Goal: Task Accomplishment & Management: Complete application form

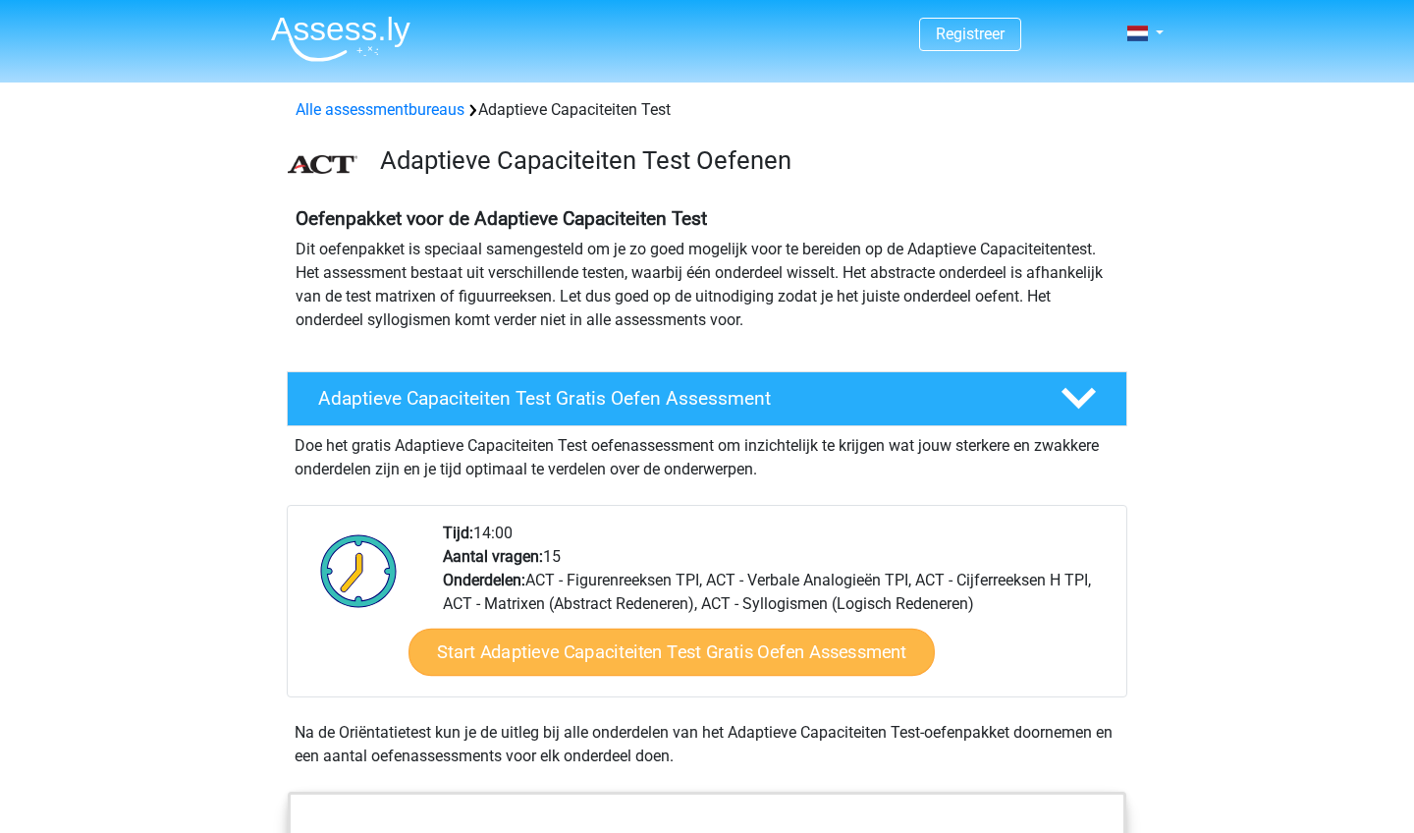
click at [509, 668] on link "Start Adaptieve Capaciteiten Test Gratis Oefen Assessment" at bounding box center [671, 651] width 526 height 47
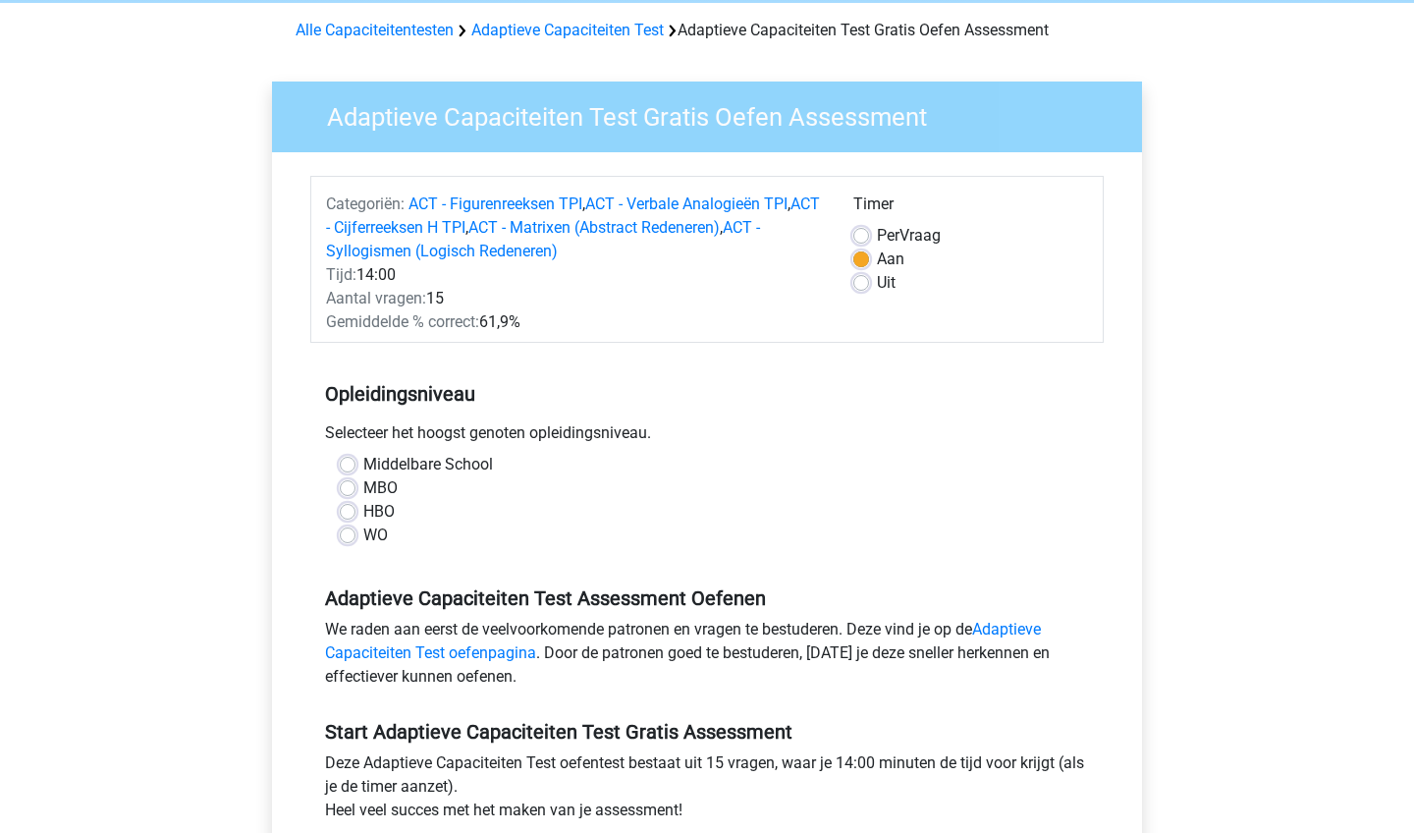
scroll to position [81, 0]
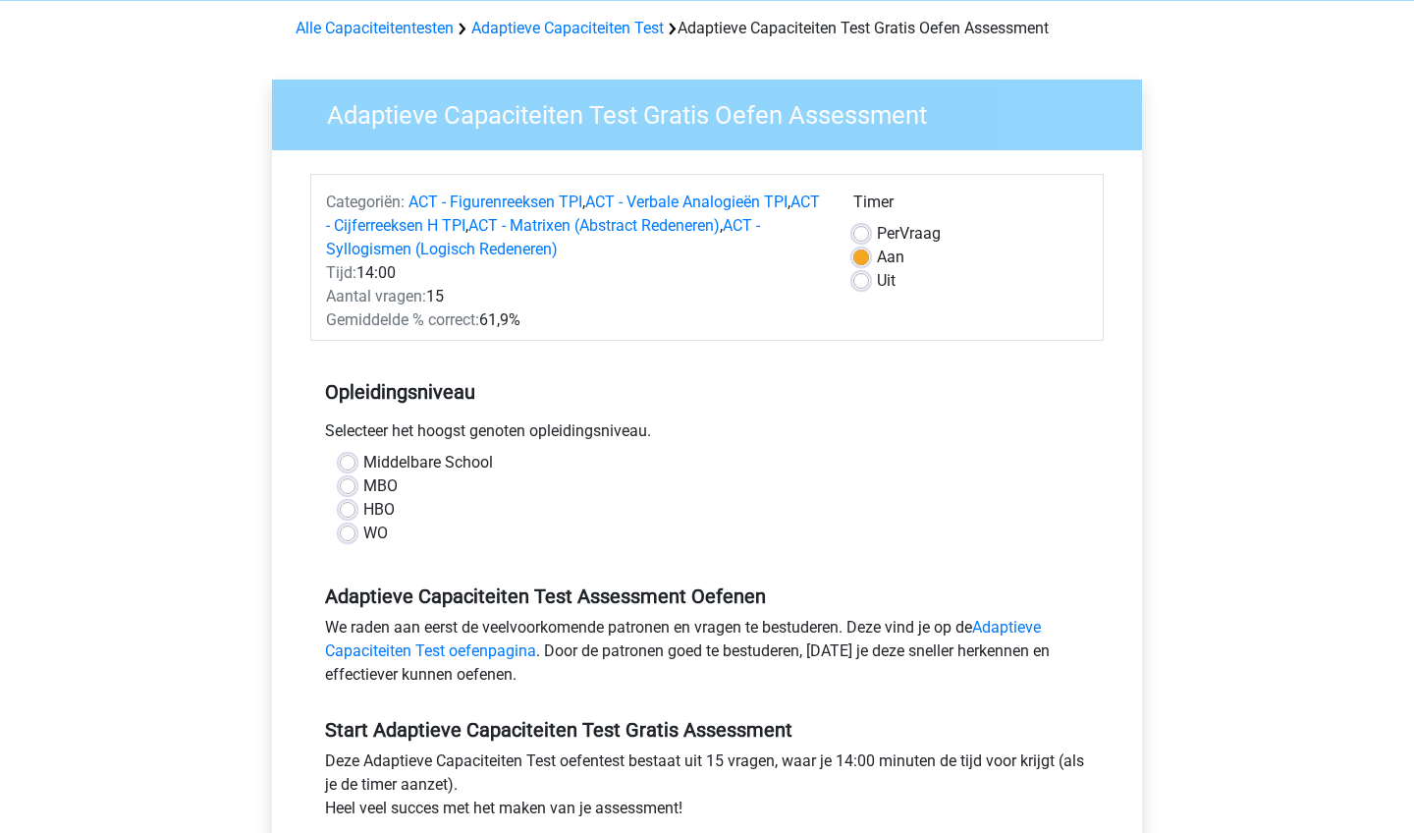
click at [357, 540] on div "WO" at bounding box center [707, 533] width 734 height 24
click at [363, 539] on label "WO" at bounding box center [375, 533] width 25 height 24
click at [351, 539] on input "WO" at bounding box center [348, 531] width 16 height 20
radio input "true"
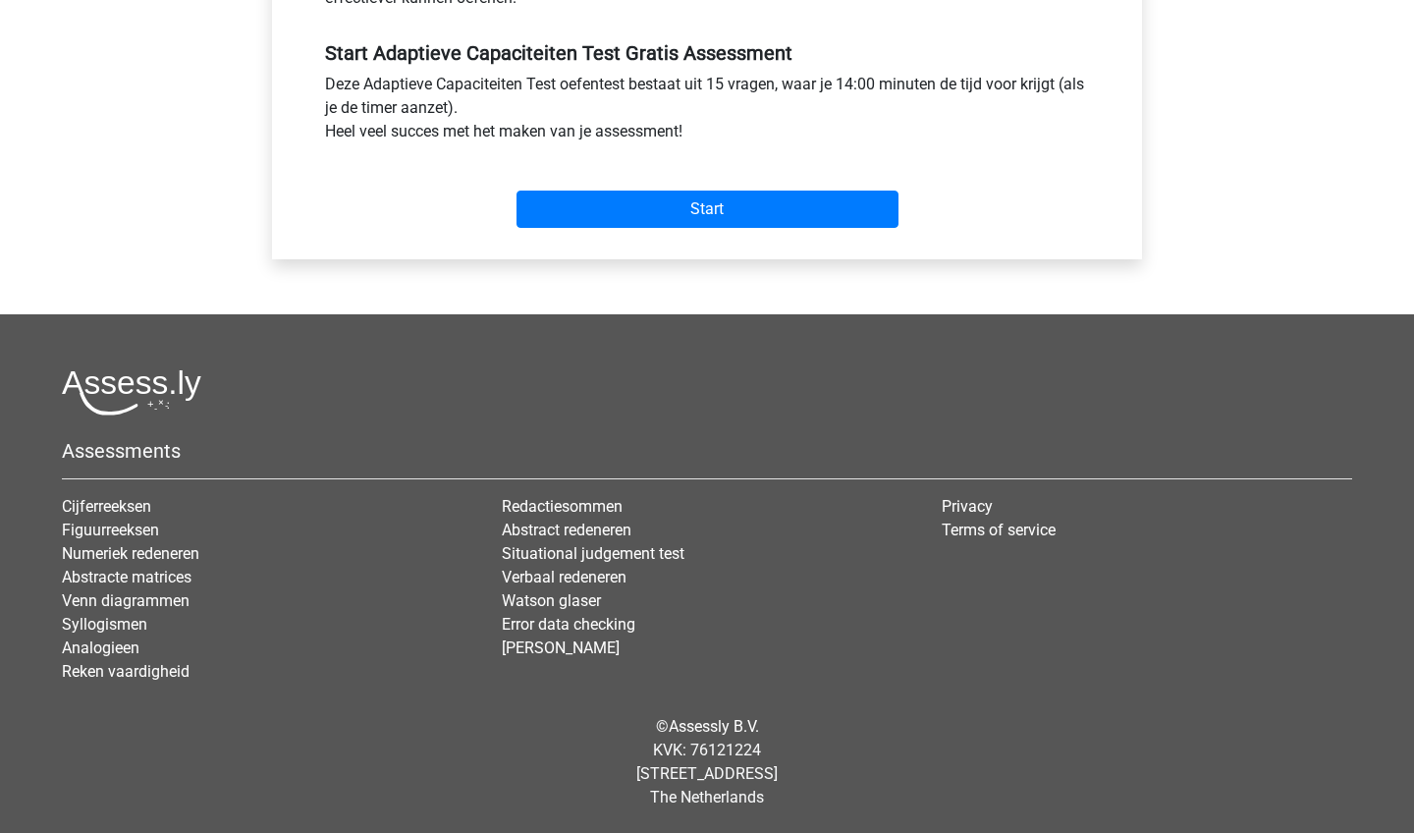
scroll to position [758, 0]
click at [625, 193] on input "Start" at bounding box center [707, 208] width 382 height 37
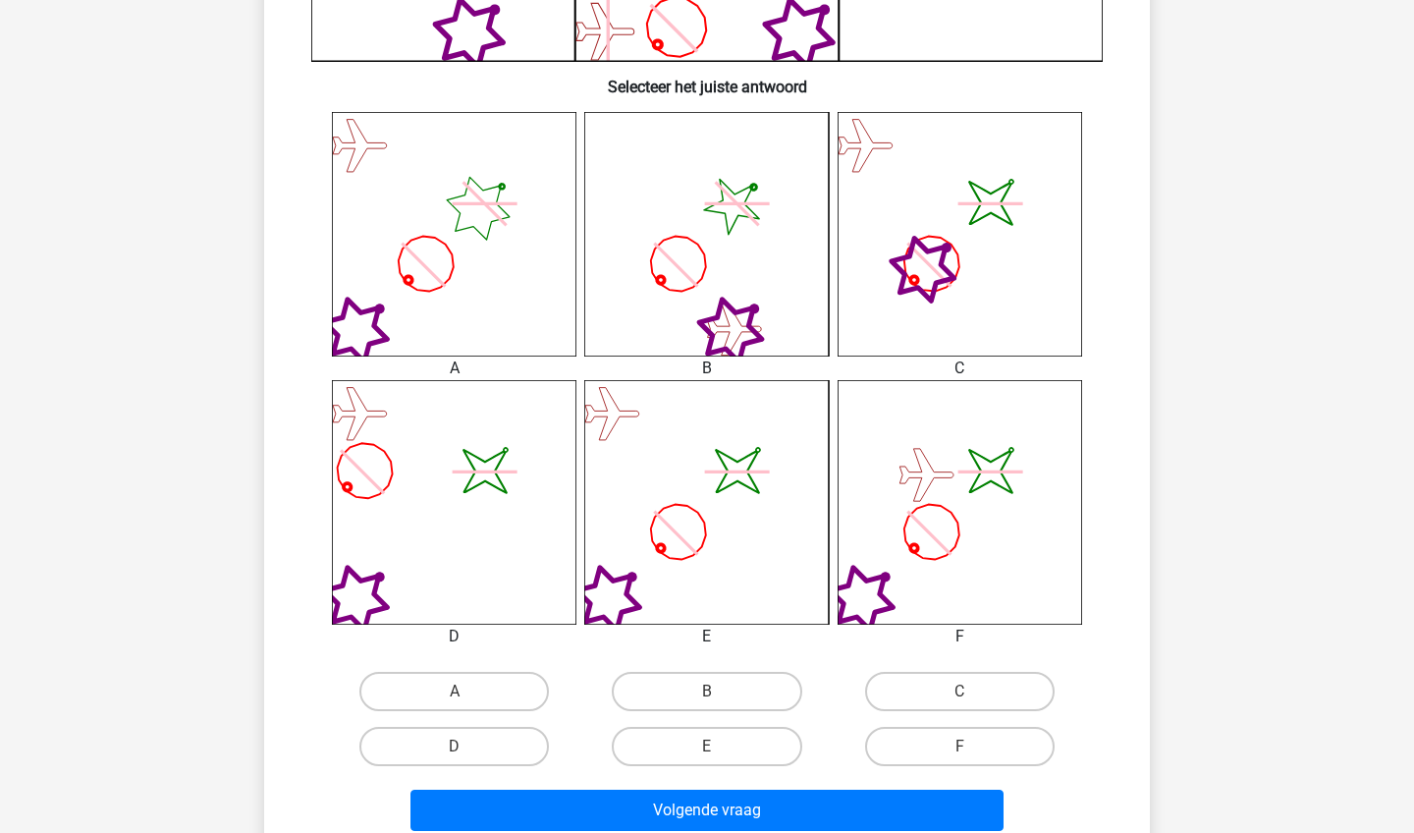
scroll to position [685, 0]
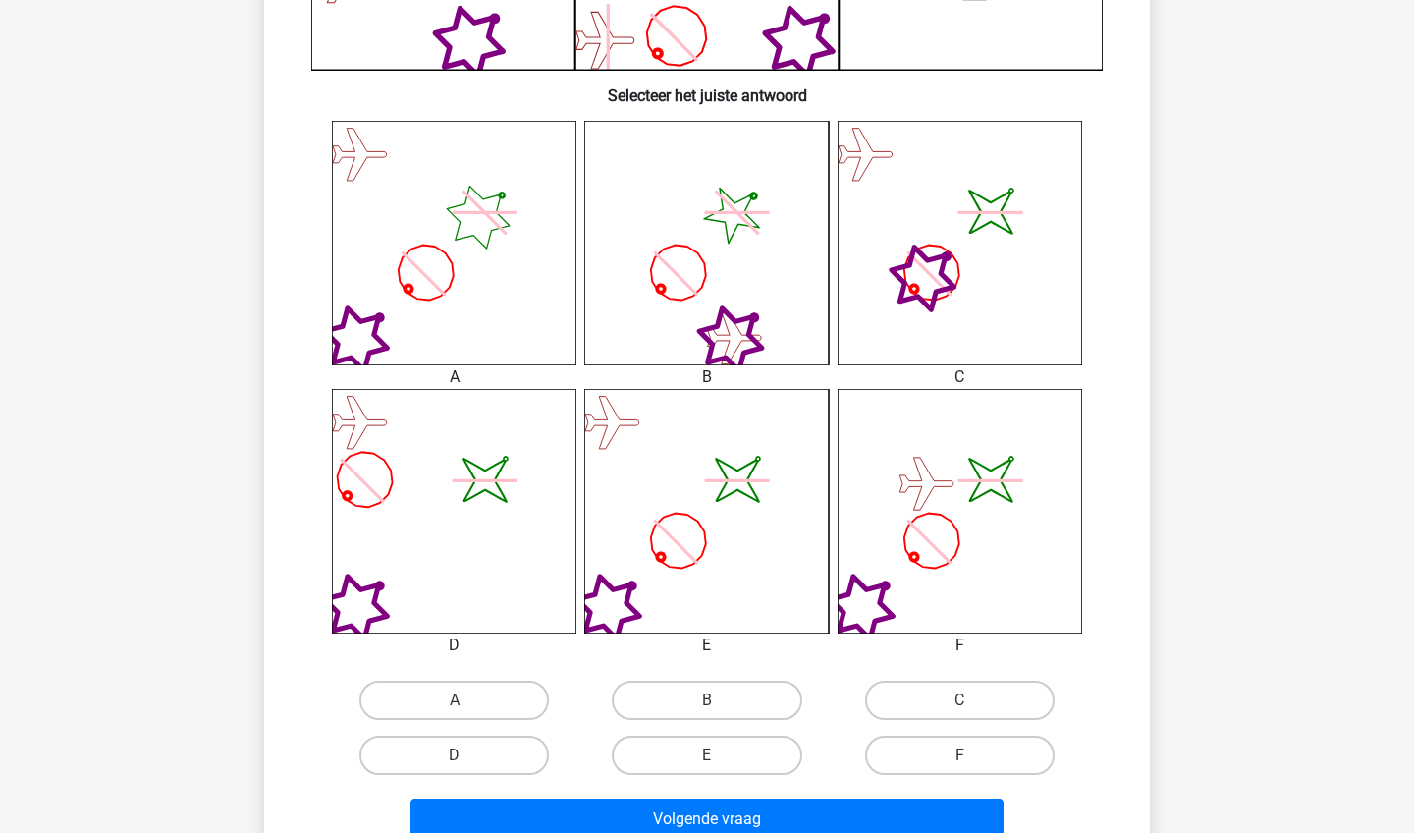
click at [680, 540] on icon "image/svg+xml" at bounding box center [706, 511] width 244 height 244
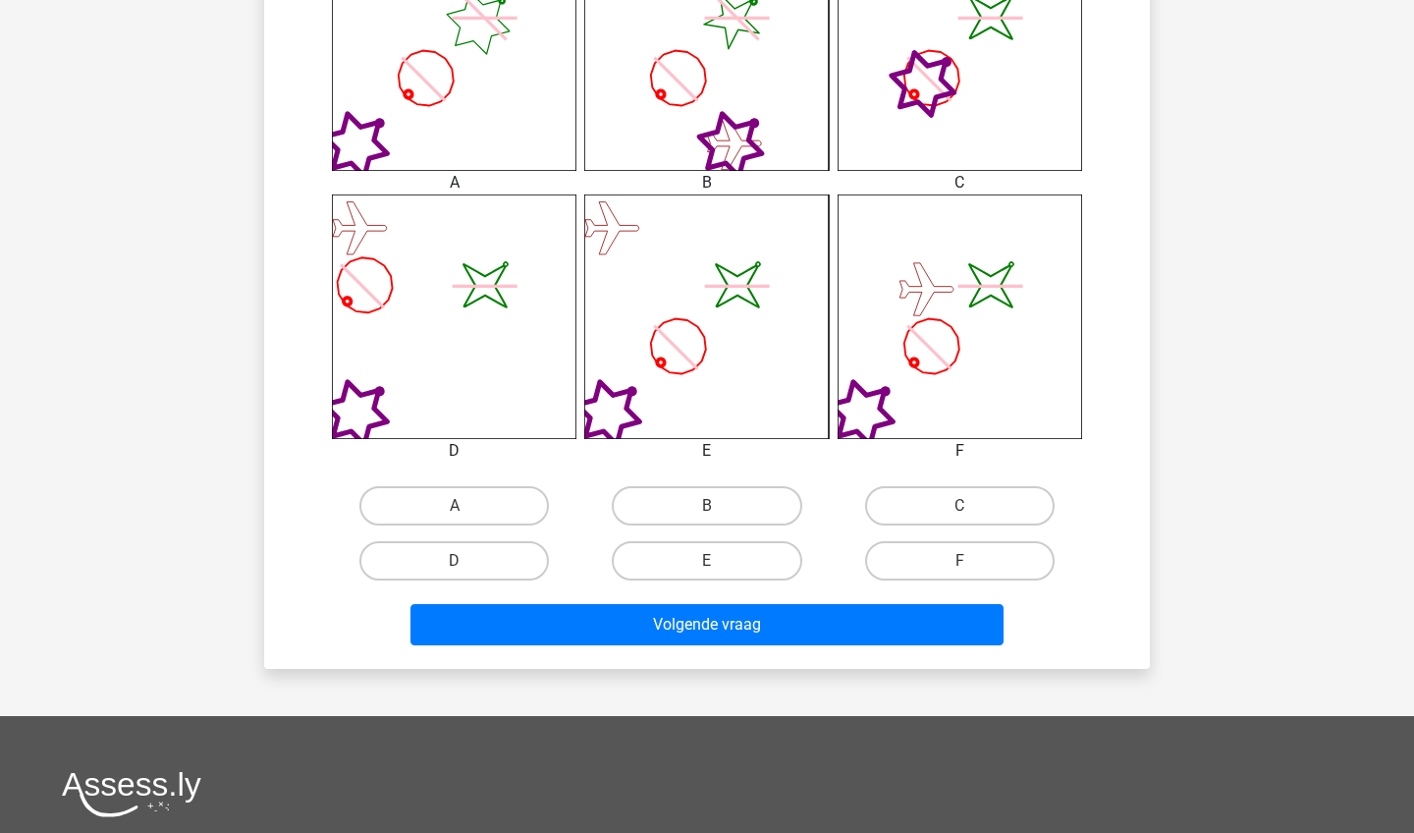
scroll to position [895, 0]
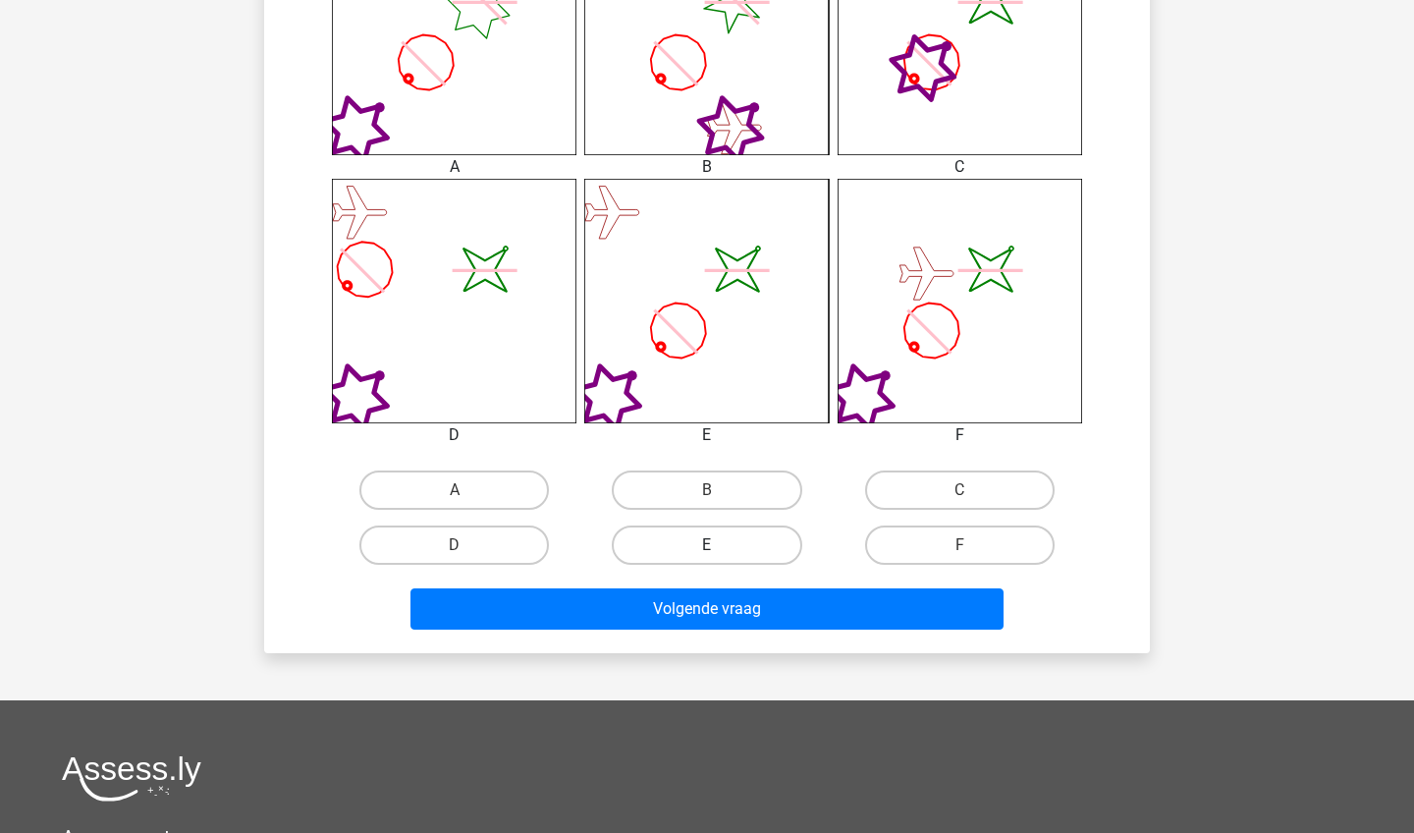
click at [640, 546] on label "E" at bounding box center [706, 544] width 189 height 39
click at [707, 546] on input "E" at bounding box center [713, 551] width 13 height 13
radio input "true"
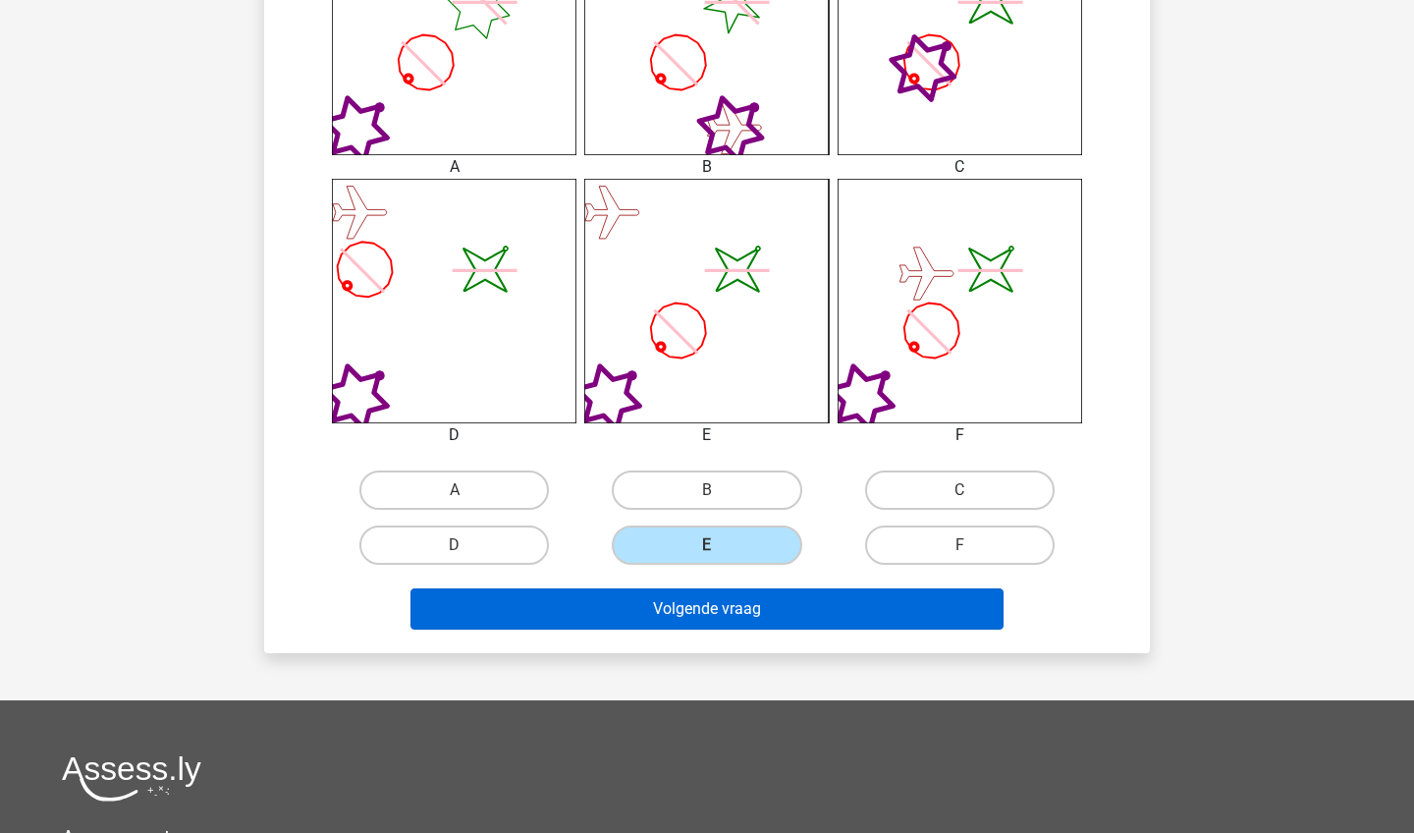
click at [661, 628] on button "Volgende vraag" at bounding box center [707, 608] width 594 height 41
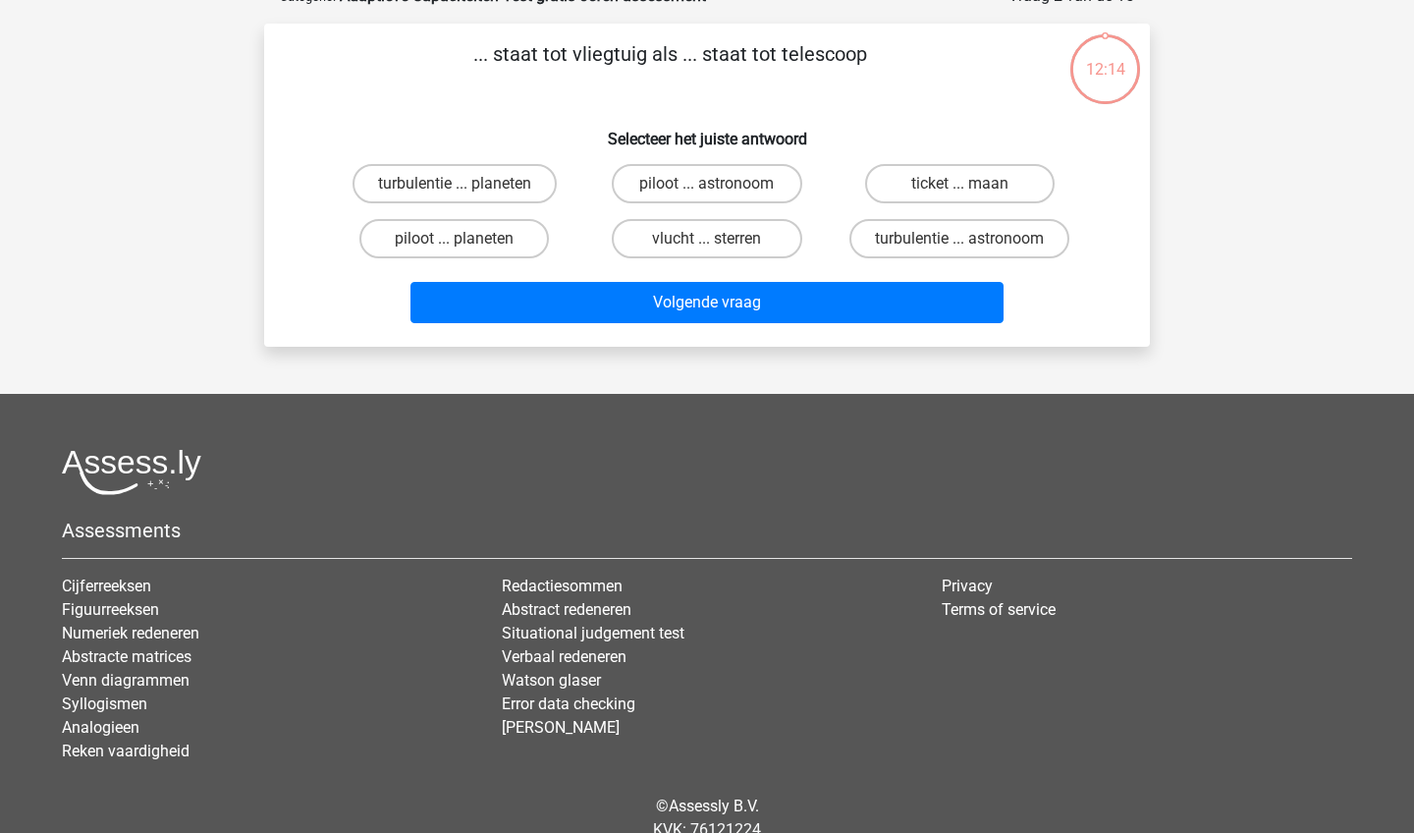
scroll to position [98, 0]
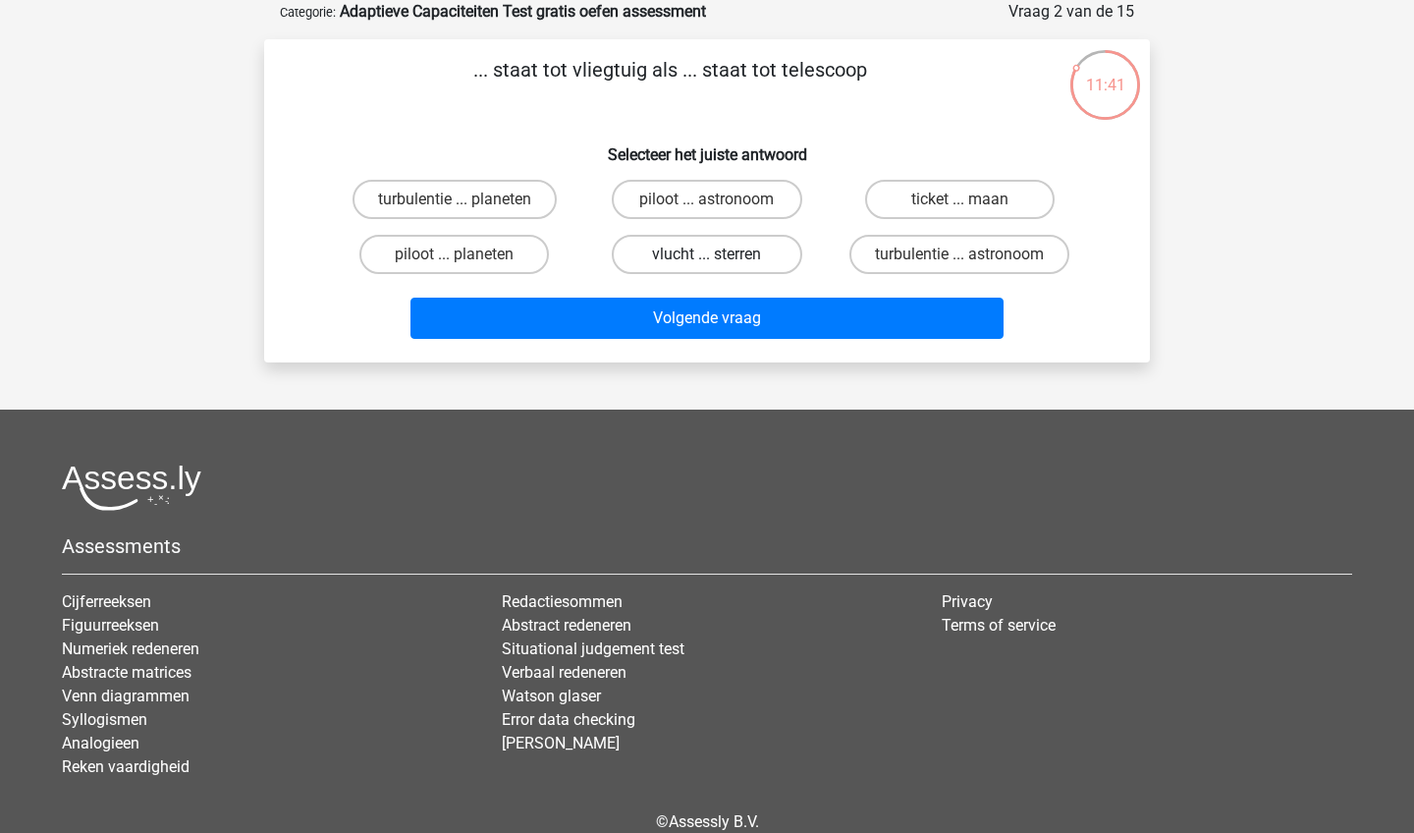
click at [695, 253] on label "vlucht ... sterren" at bounding box center [706, 254] width 189 height 39
click at [707, 254] on input "vlucht ... sterren" at bounding box center [713, 260] width 13 height 13
radio input "true"
click at [730, 213] on label "piloot ... astronoom" at bounding box center [706, 199] width 189 height 39
click at [720, 212] on input "piloot ... astronoom" at bounding box center [713, 205] width 13 height 13
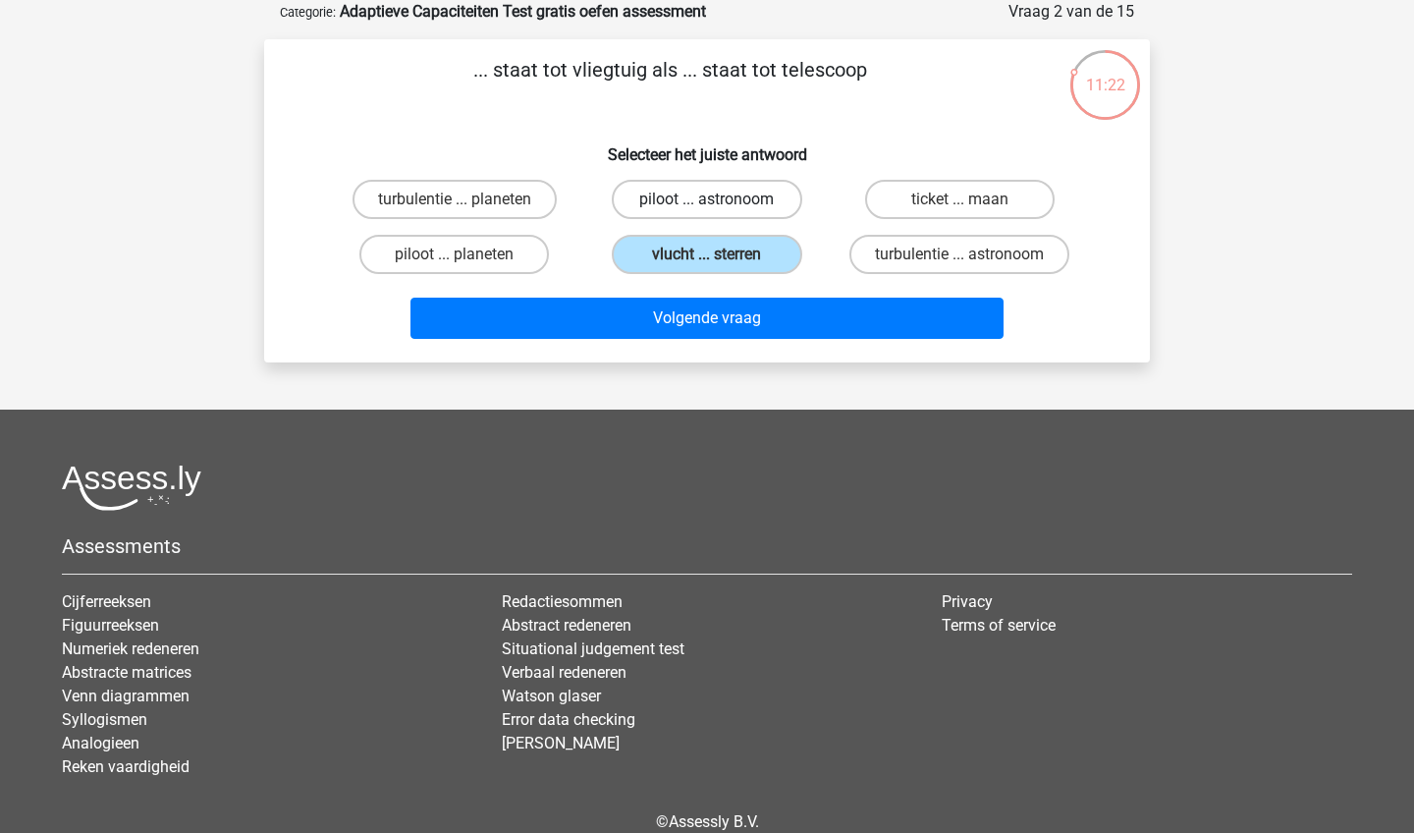
radio input "true"
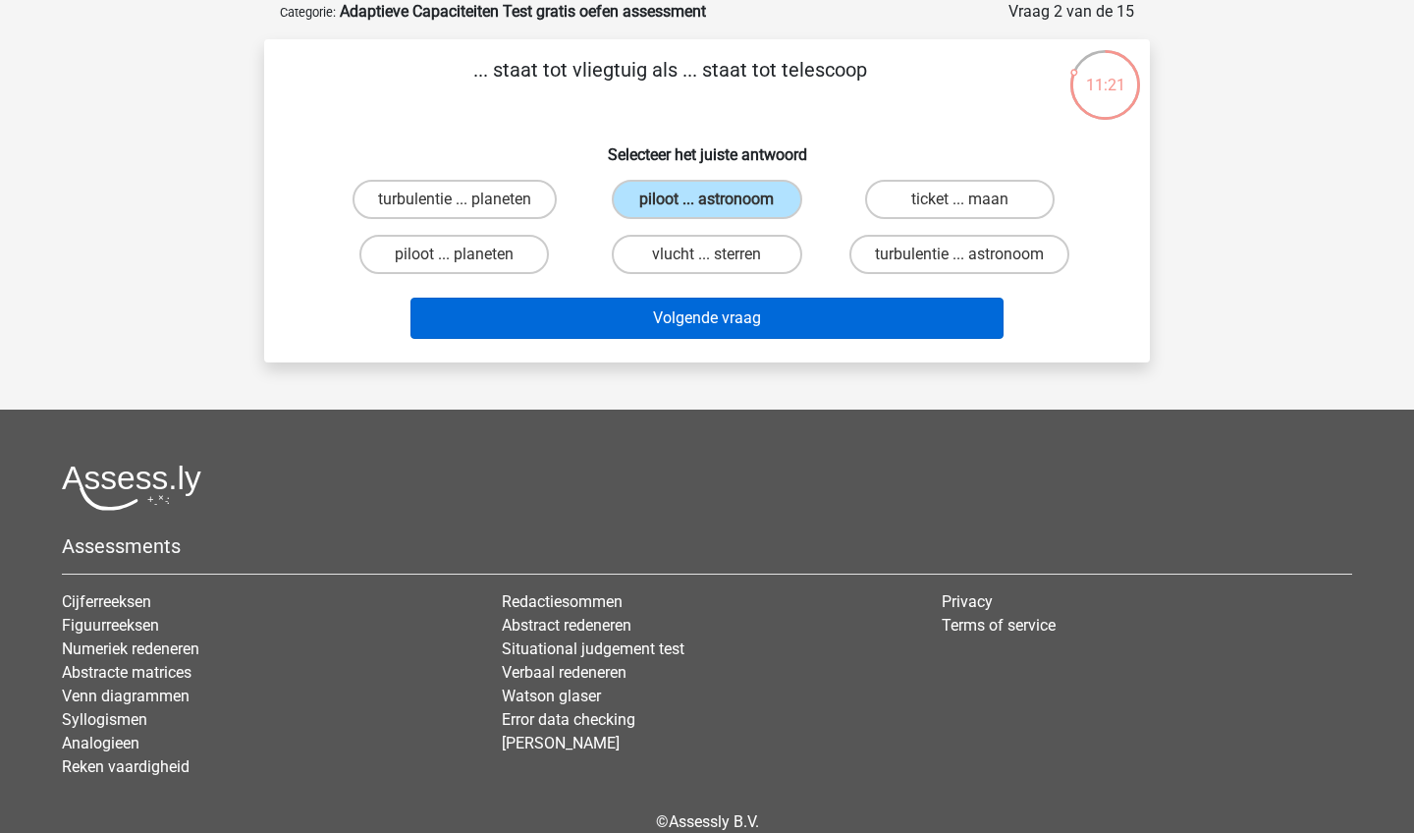
click at [701, 318] on button "Volgende vraag" at bounding box center [707, 317] width 594 height 41
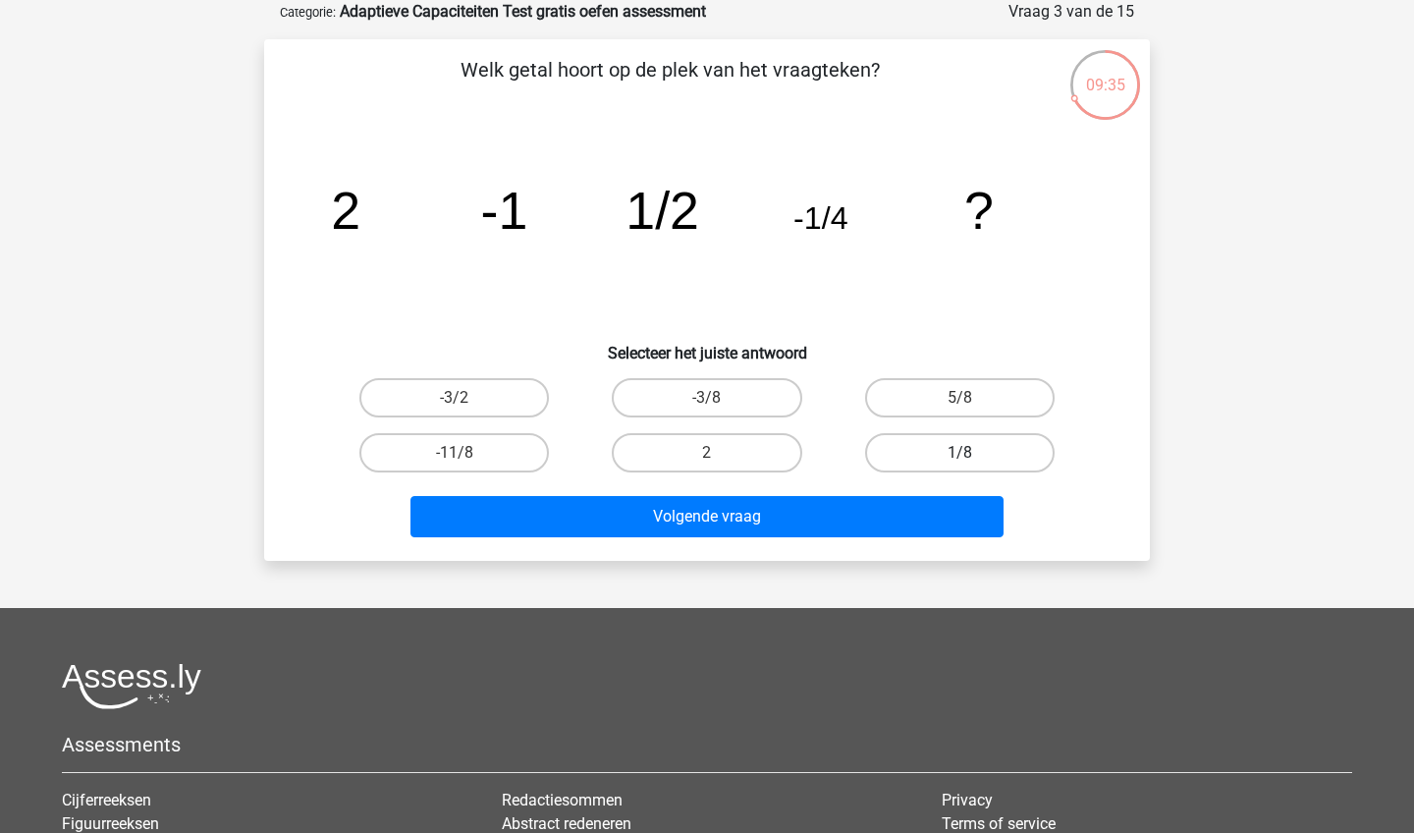
click at [930, 437] on label "1/8" at bounding box center [959, 452] width 189 height 39
click at [959, 453] on input "1/8" at bounding box center [965, 459] width 13 height 13
radio input "true"
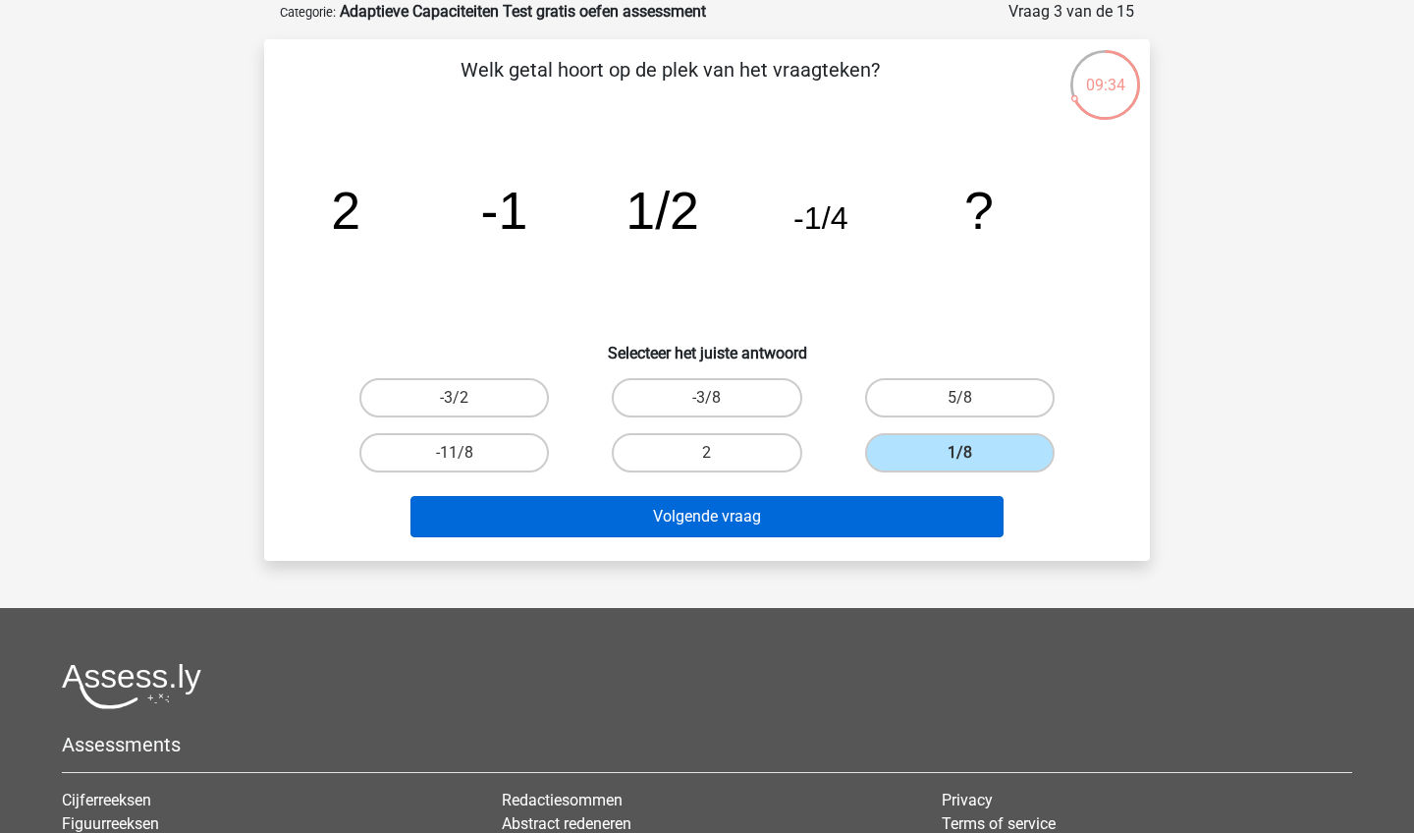
click at [883, 511] on button "Volgende vraag" at bounding box center [707, 516] width 594 height 41
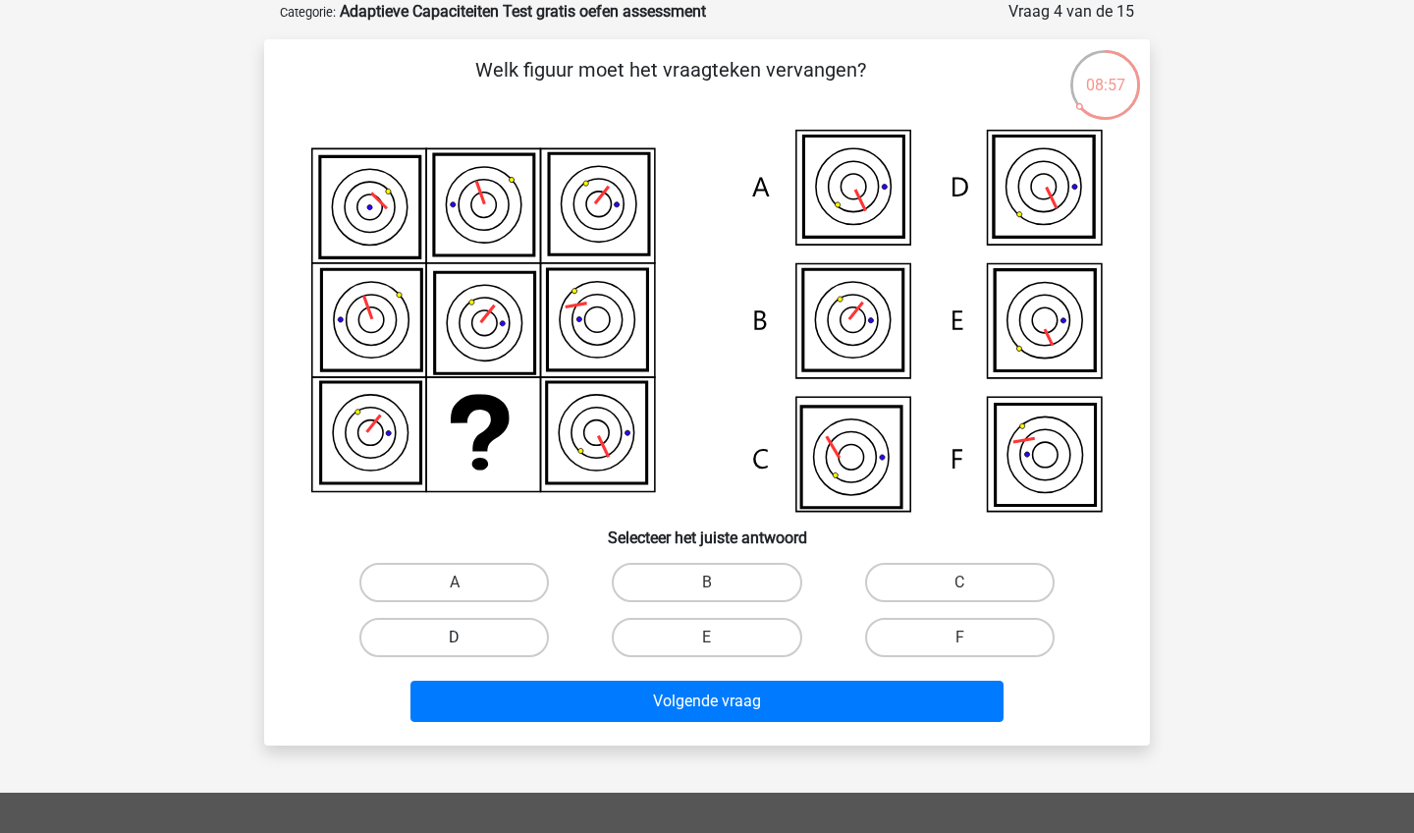
click at [533, 632] on label "D" at bounding box center [453, 637] width 189 height 39
click at [467, 637] on input "D" at bounding box center [461, 643] width 13 height 13
radio input "true"
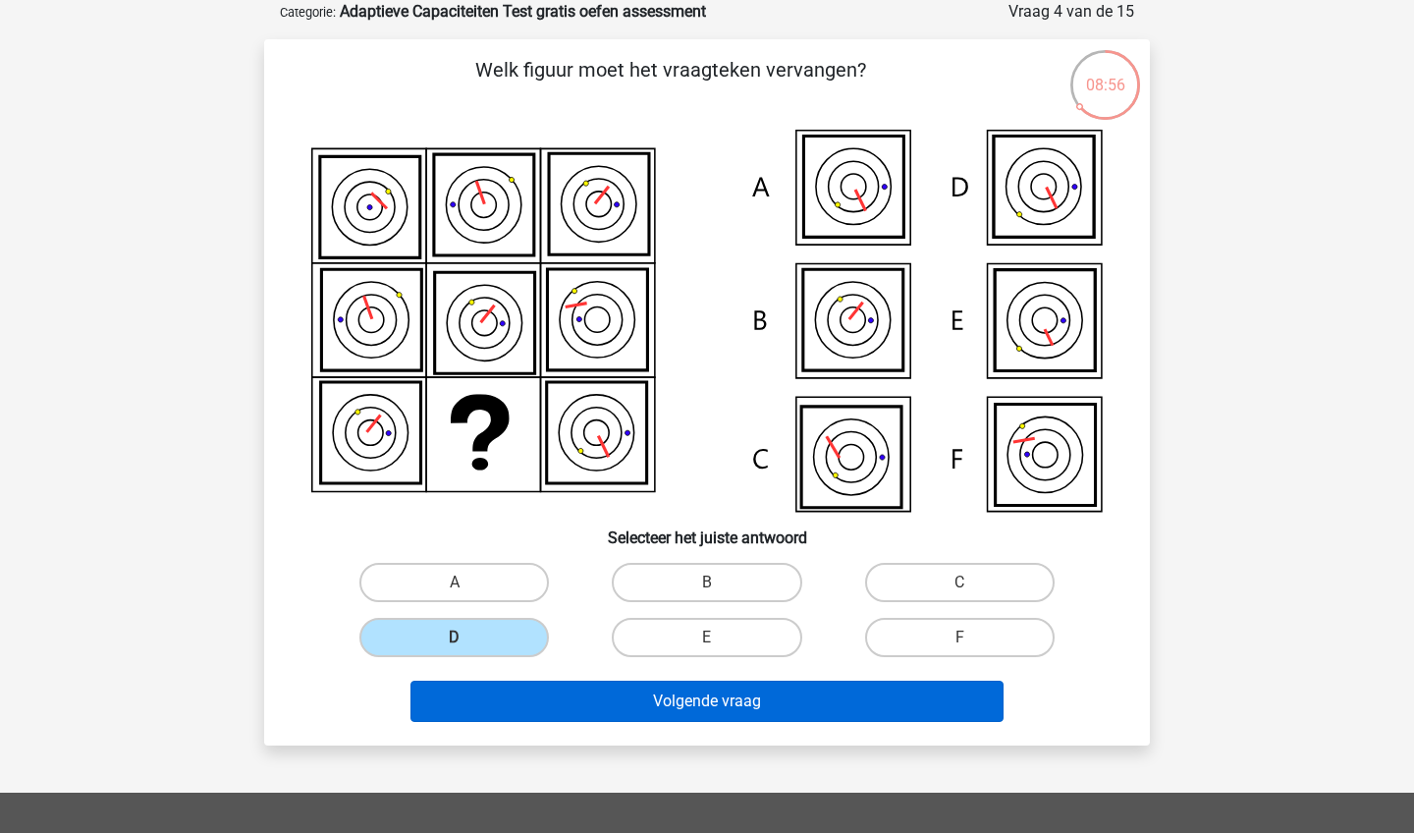
click at [621, 708] on button "Volgende vraag" at bounding box center [707, 700] width 594 height 41
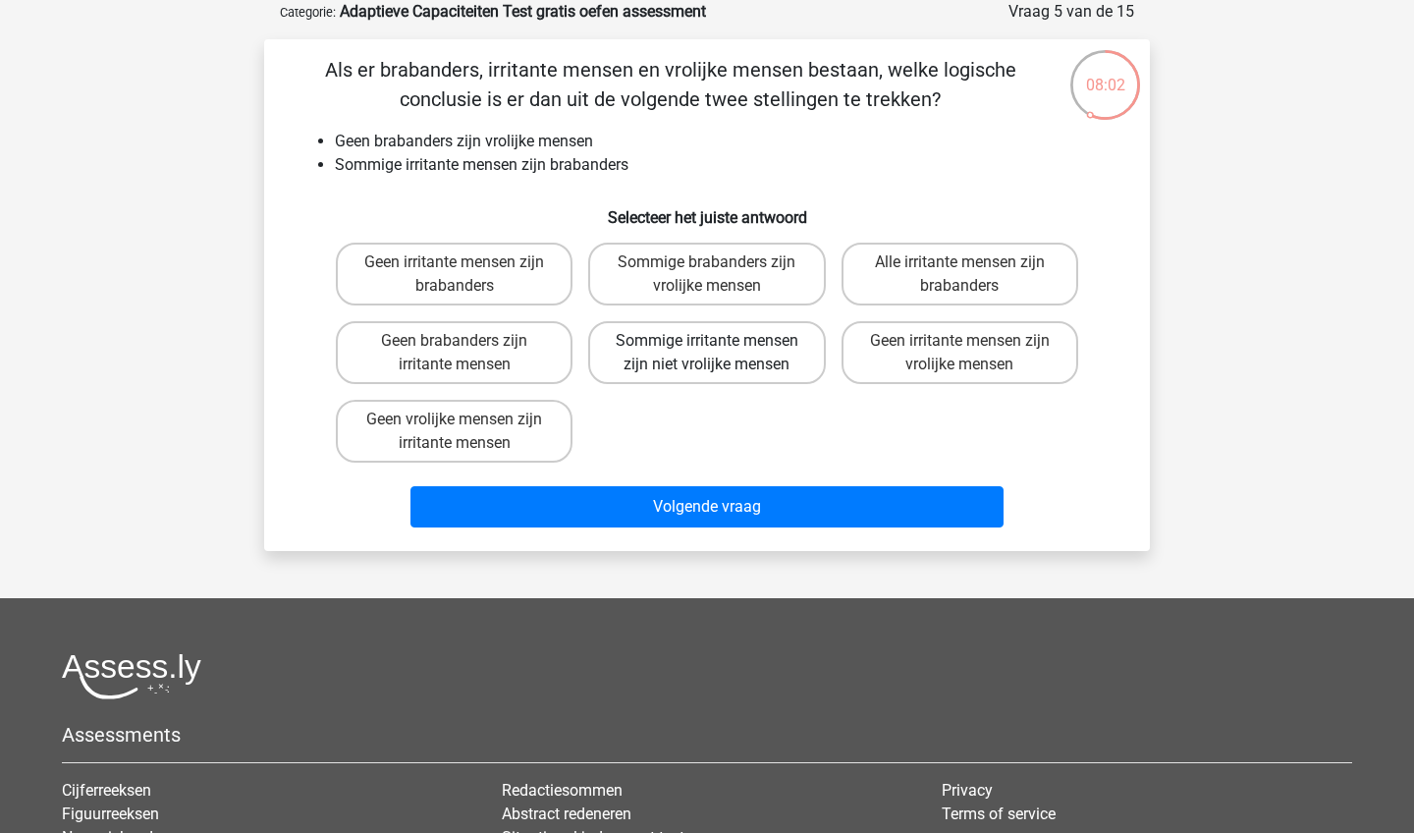
click at [724, 373] on label "Sommige irritante mensen zijn niet vrolijke mensen" at bounding box center [706, 352] width 237 height 63
click at [720, 353] on input "Sommige irritante mensen zijn niet vrolijke mensen" at bounding box center [713, 347] width 13 height 13
radio input "true"
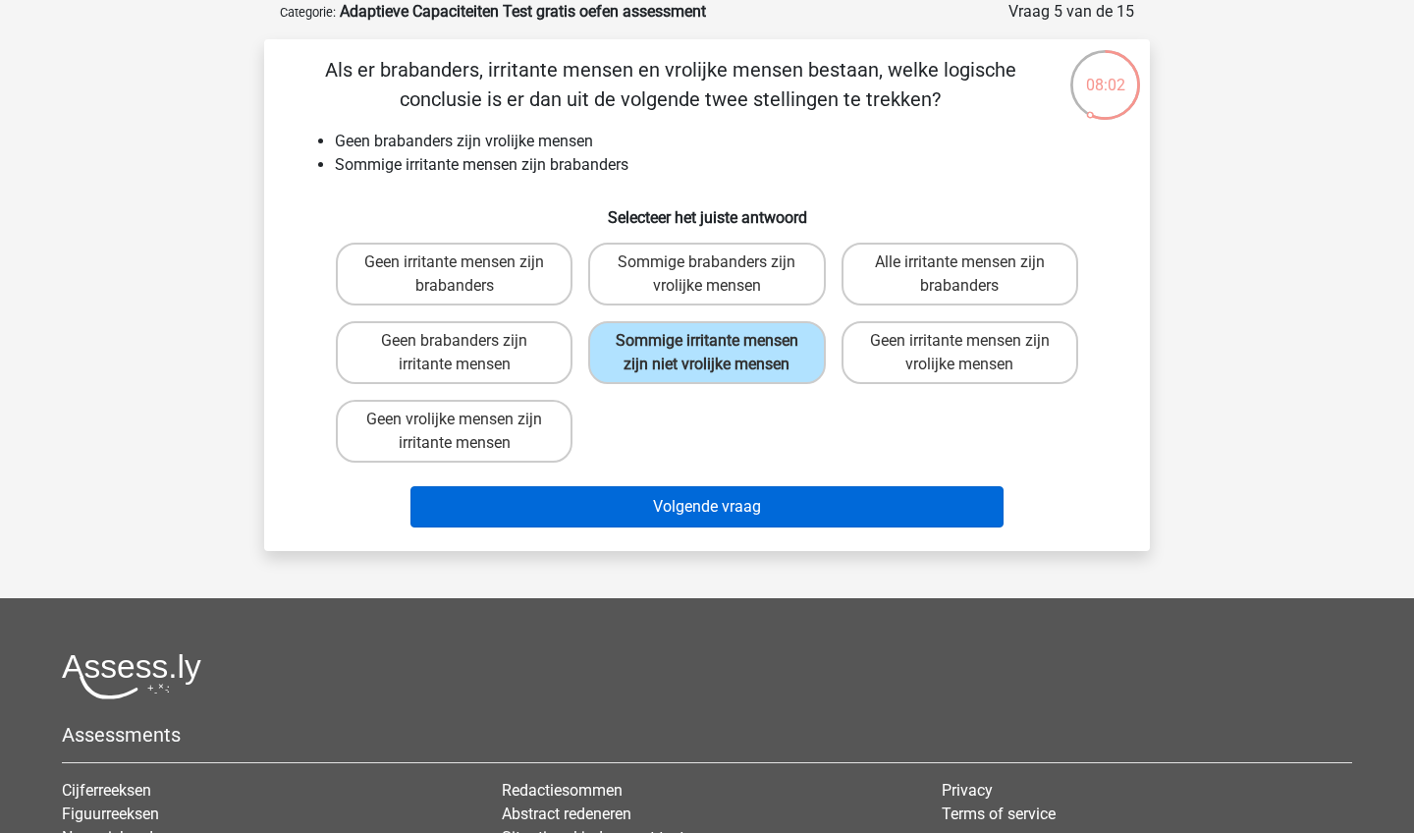
click at [729, 526] on button "Volgende vraag" at bounding box center [707, 506] width 594 height 41
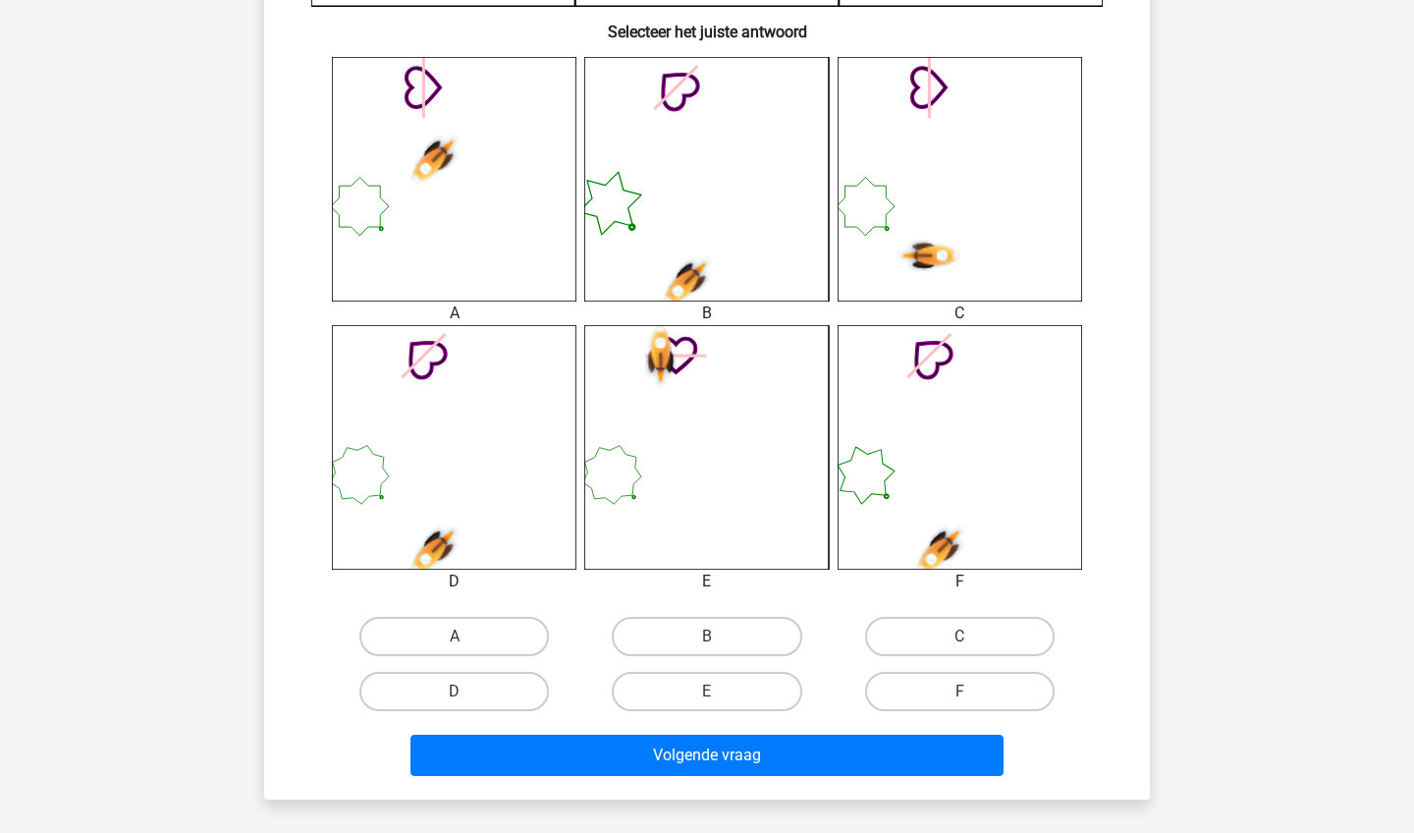
scroll to position [756, 0]
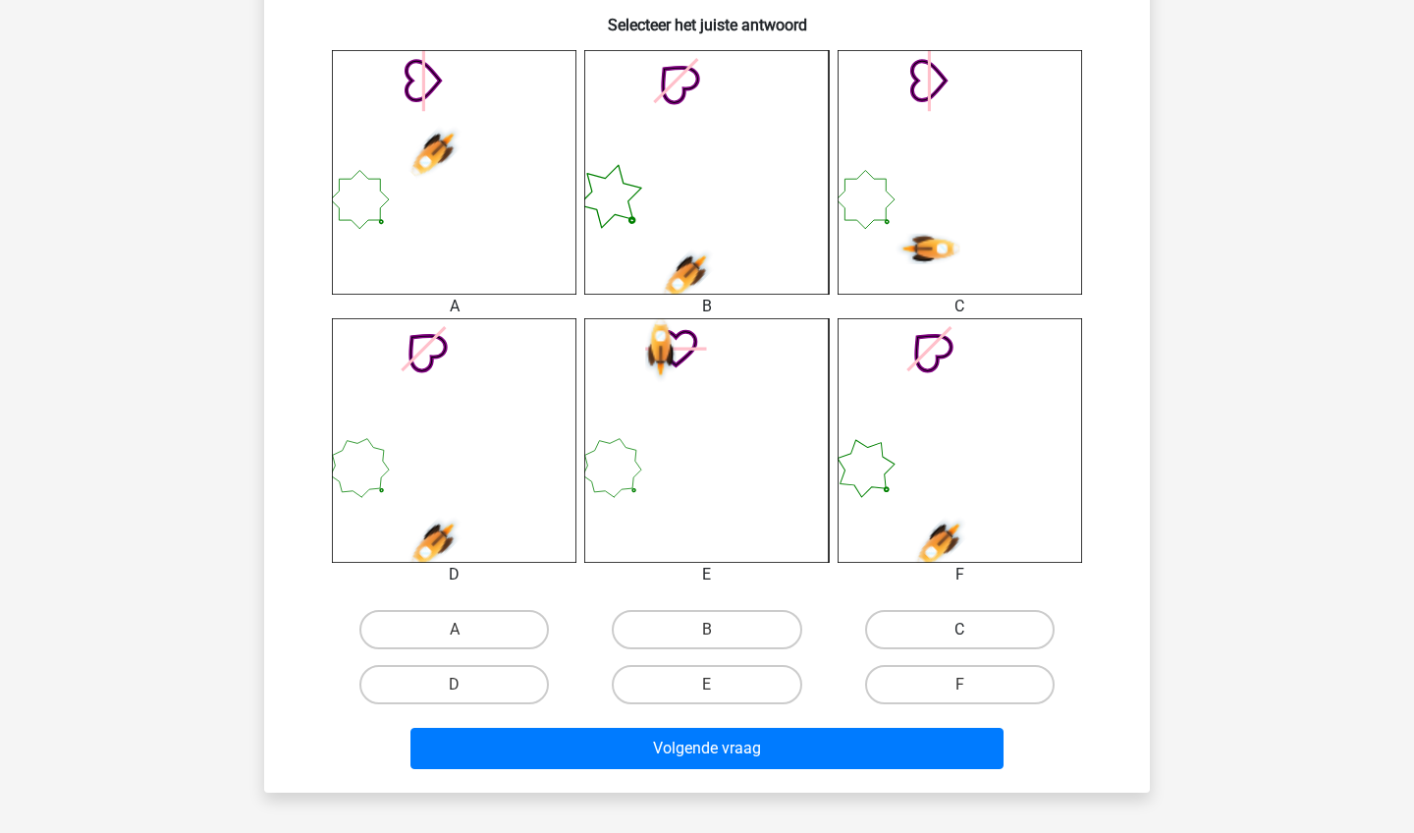
click at [917, 613] on label "C" at bounding box center [959, 629] width 189 height 39
click at [959, 629] on input "C" at bounding box center [965, 635] width 13 height 13
radio input "true"
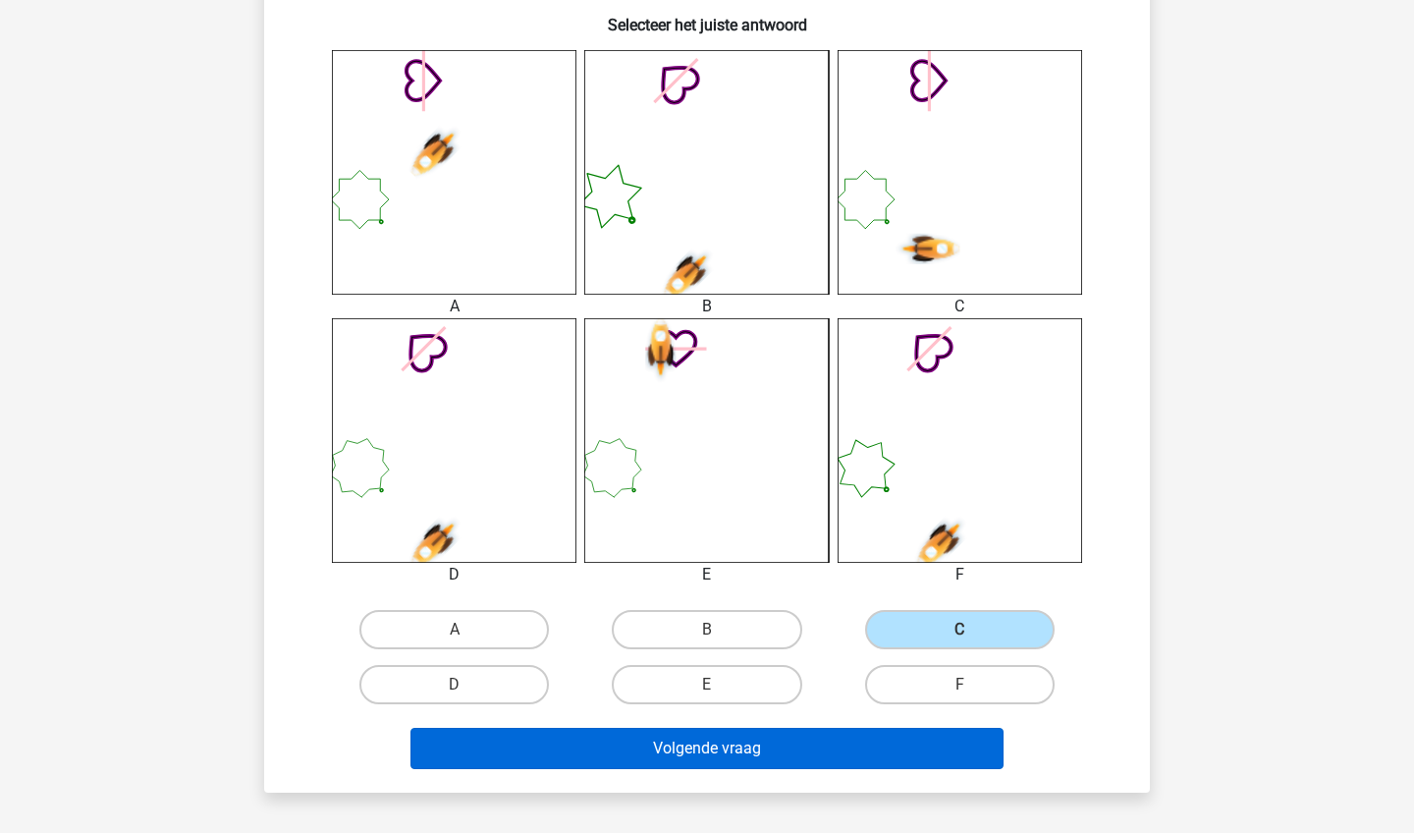
click at [881, 732] on button "Volgende vraag" at bounding box center [707, 748] width 594 height 41
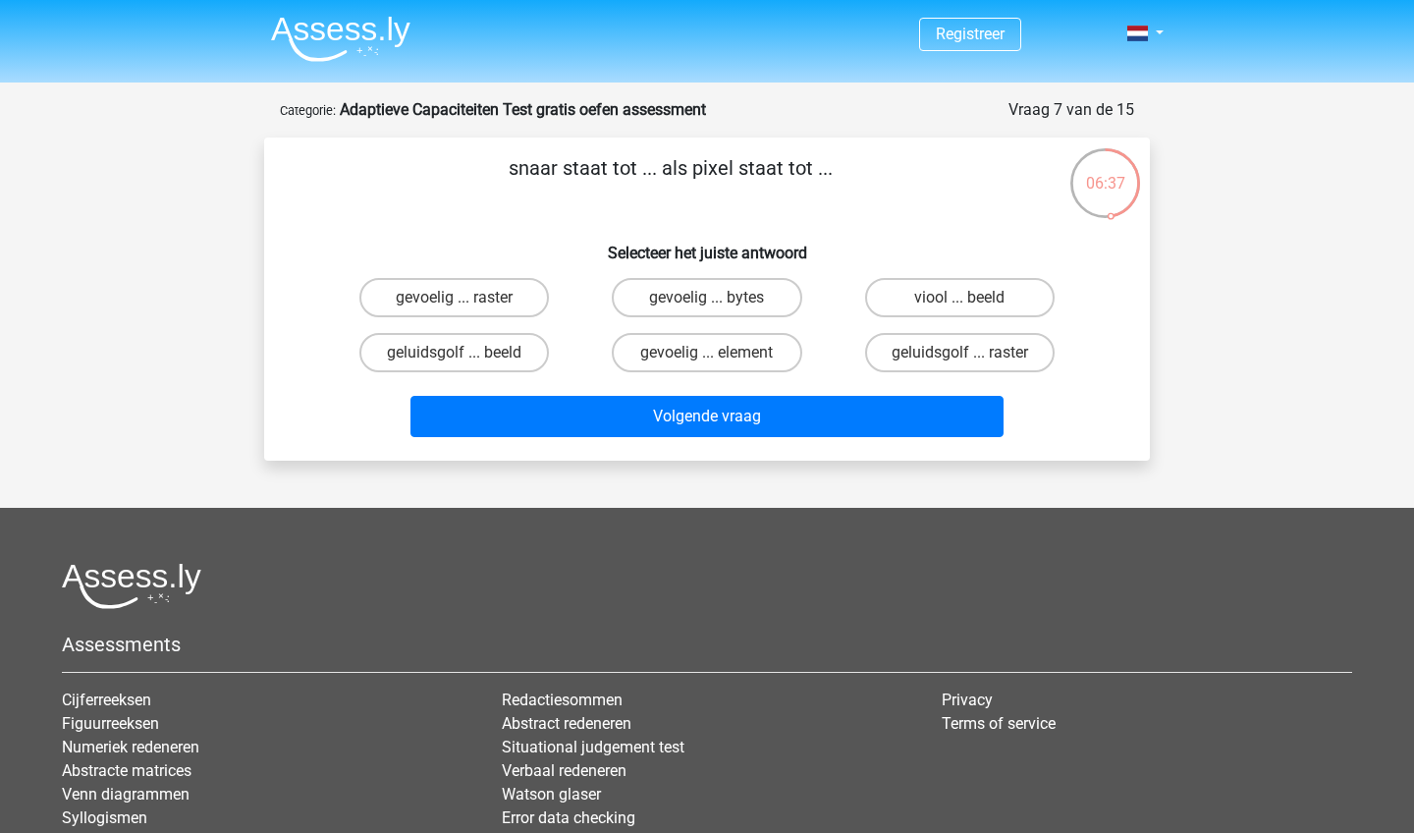
scroll to position [0, 0]
click at [943, 303] on label "viool ... beeld" at bounding box center [959, 297] width 189 height 39
click at [959, 303] on input "viool ... beeld" at bounding box center [965, 303] width 13 height 13
radio input "true"
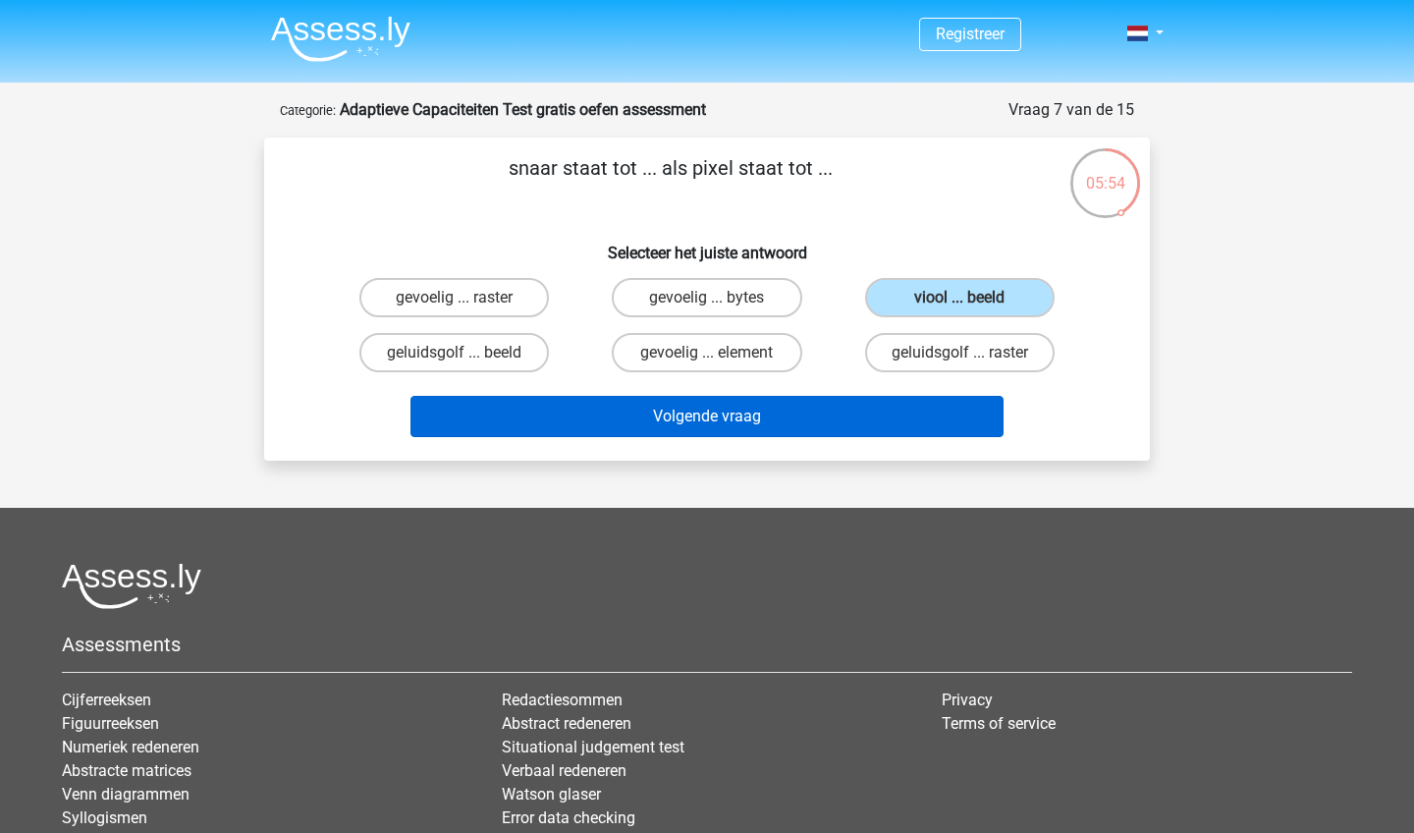
click at [891, 405] on button "Volgende vraag" at bounding box center [707, 416] width 594 height 41
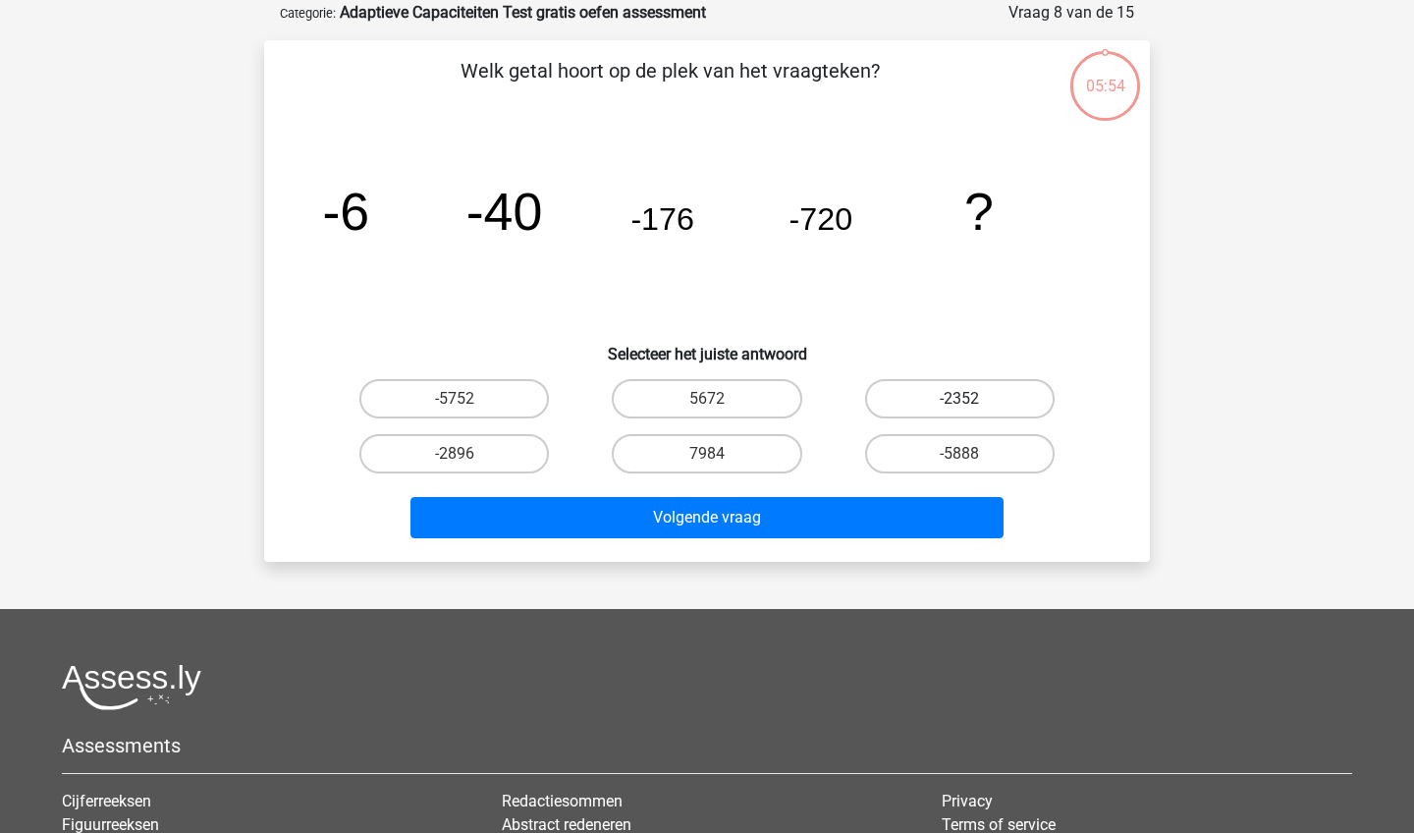
scroll to position [98, 0]
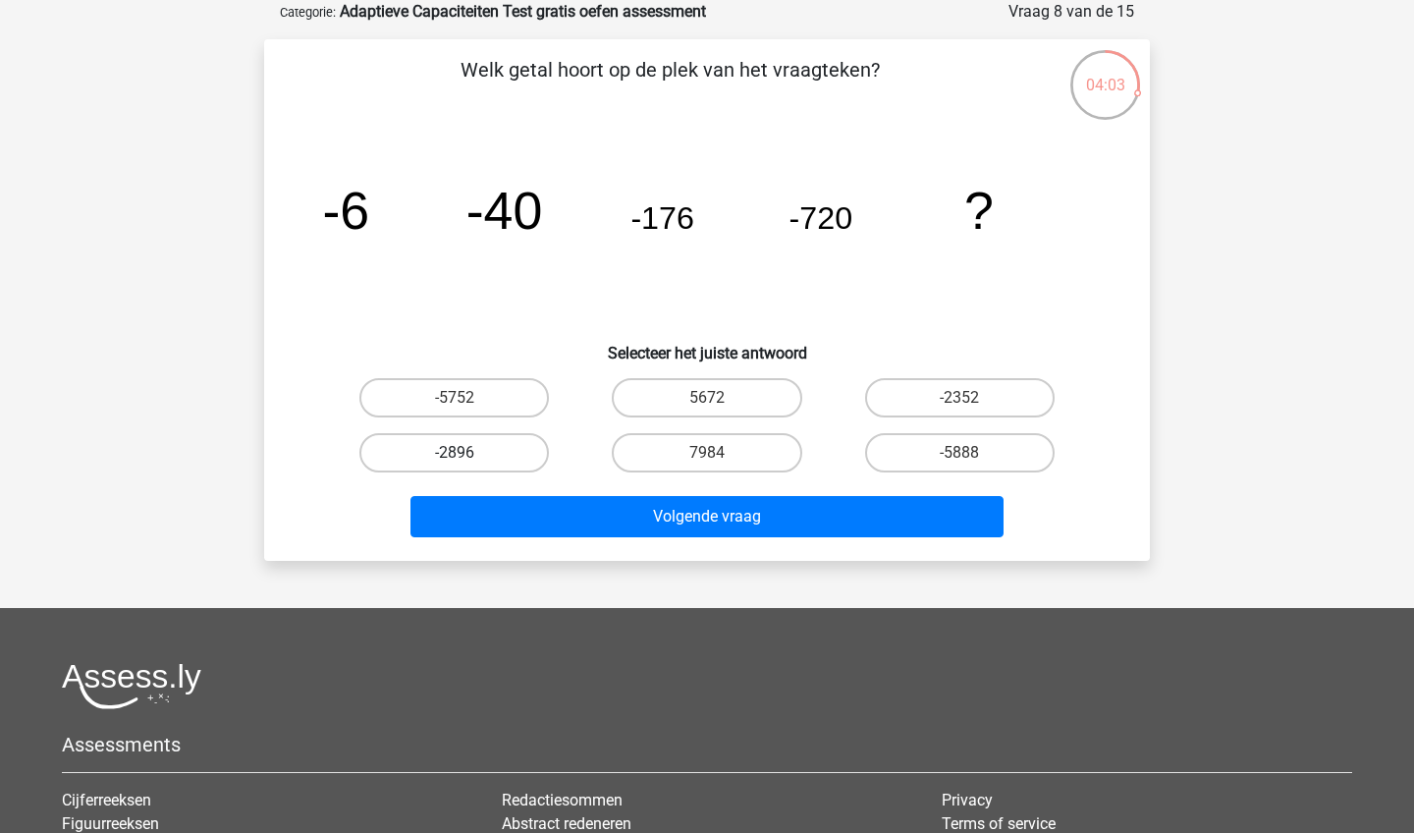
click at [526, 450] on label "-2896" at bounding box center [453, 452] width 189 height 39
click at [467, 453] on input "-2896" at bounding box center [461, 459] width 13 height 13
radio input "true"
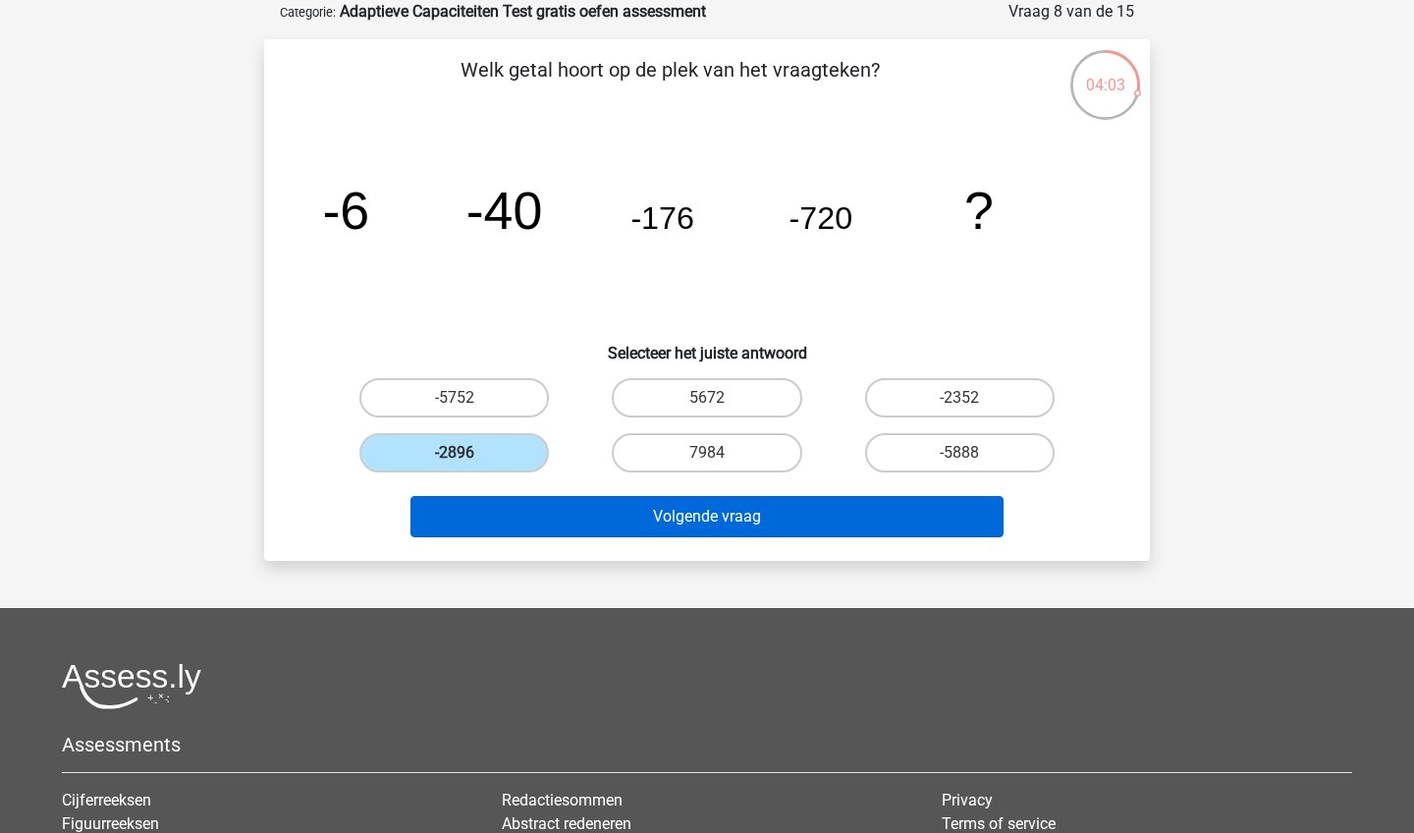
click at [621, 531] on button "Volgende vraag" at bounding box center [707, 516] width 594 height 41
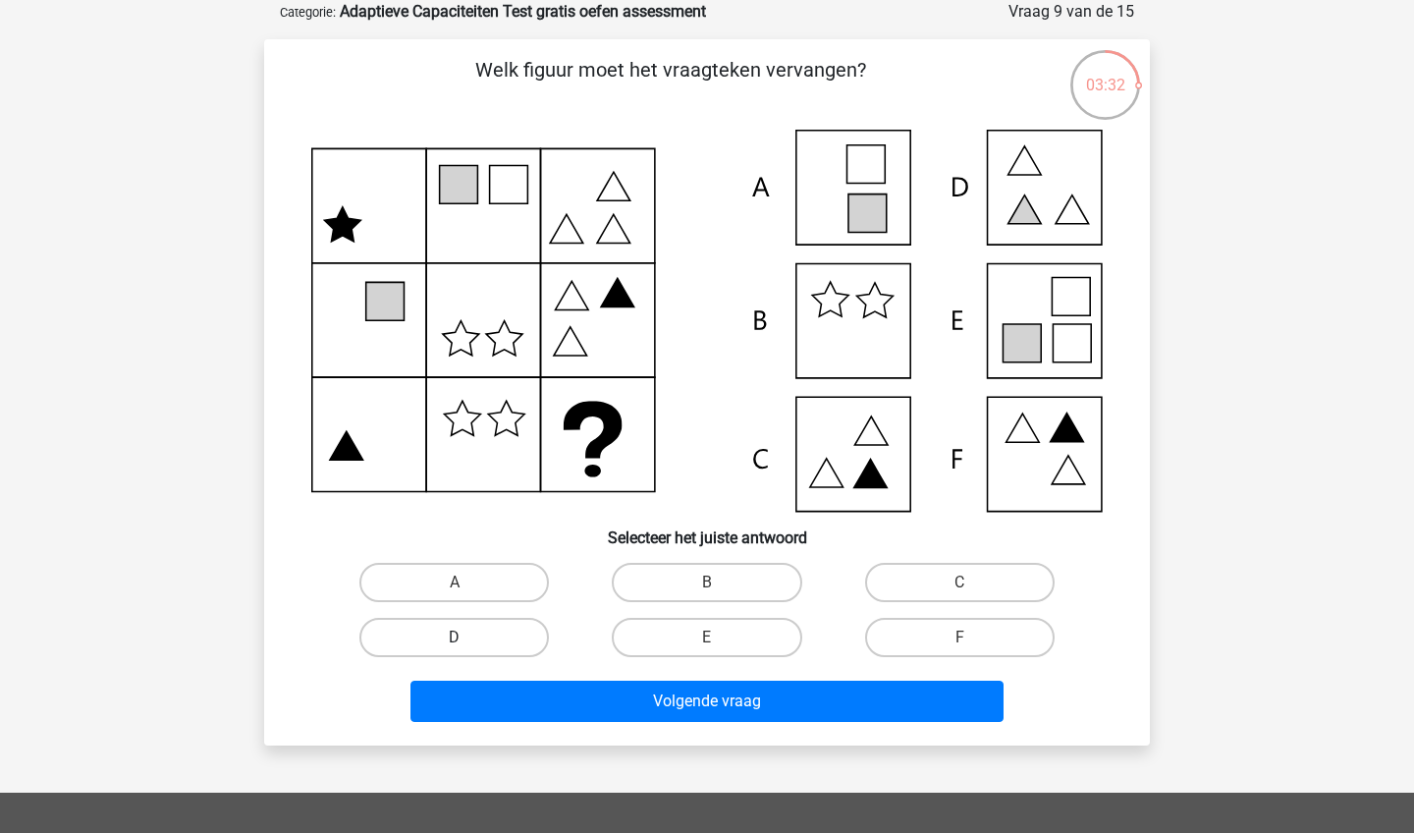
click at [516, 618] on label "D" at bounding box center [453, 637] width 189 height 39
click at [467, 637] on input "D" at bounding box center [461, 643] width 13 height 13
radio input "true"
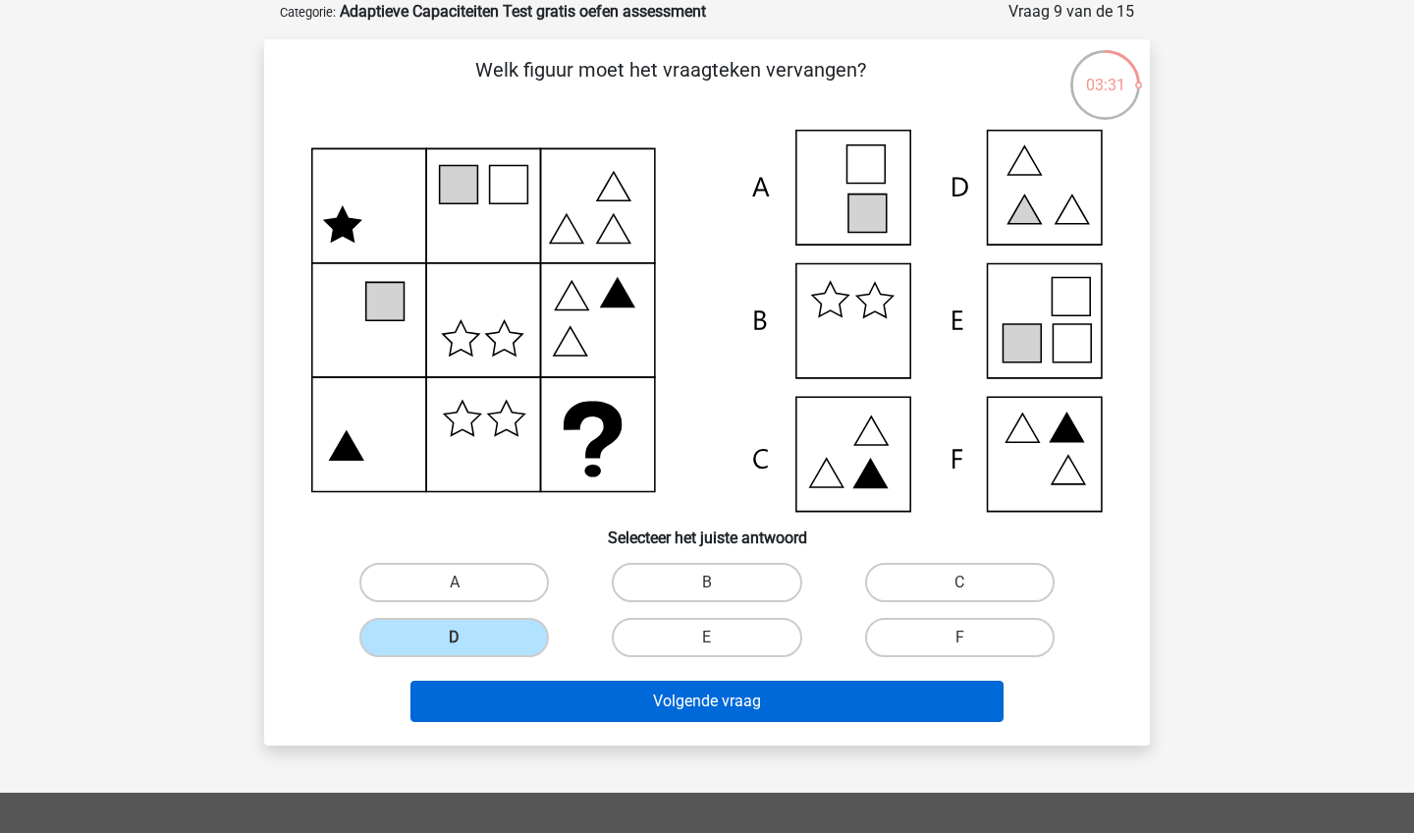
click at [599, 697] on button "Volgende vraag" at bounding box center [707, 700] width 594 height 41
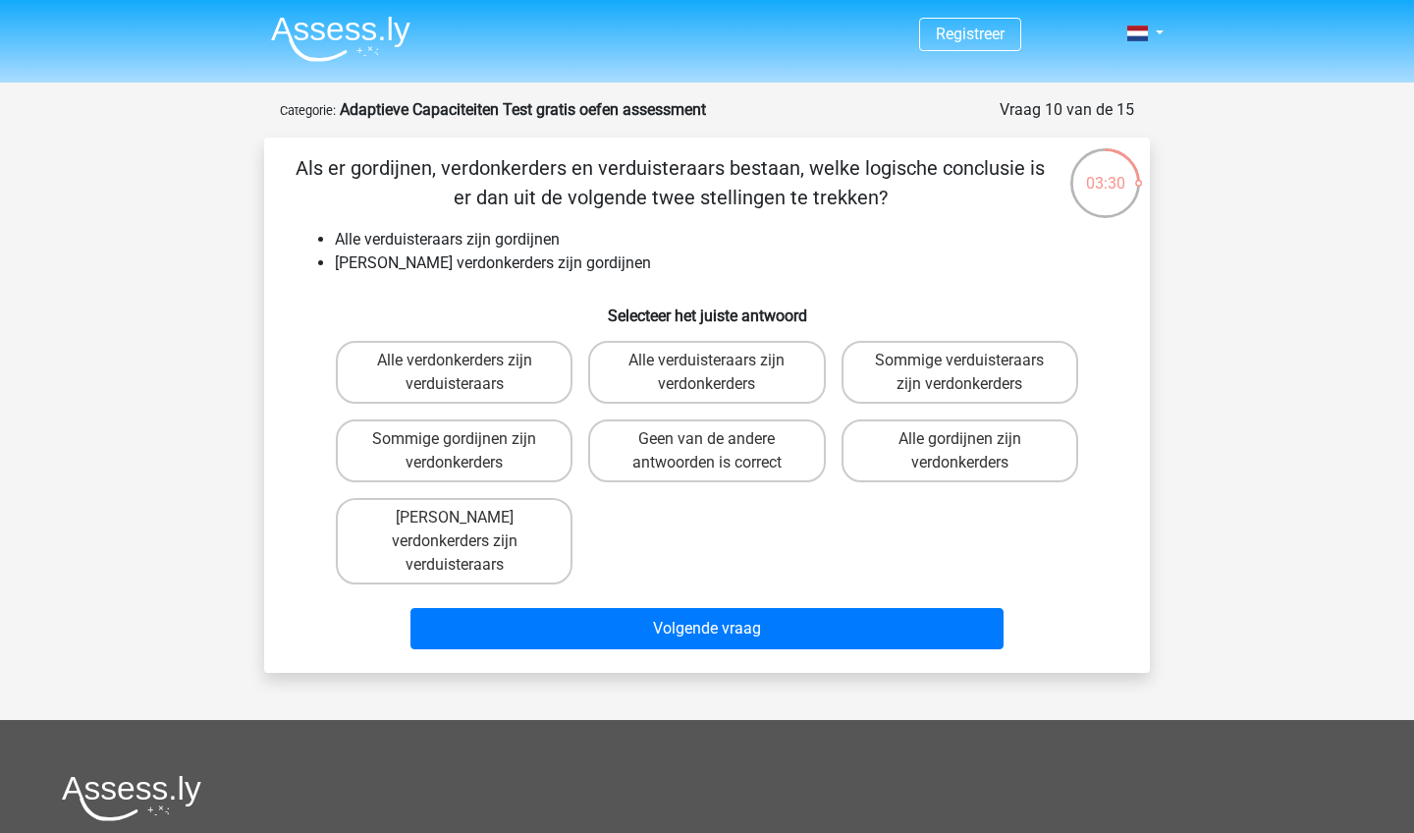
scroll to position [0, 0]
click at [500, 545] on label "Geen verdonkerders zijn verduisteraars" at bounding box center [454, 541] width 237 height 86
click at [467, 530] on input "Geen verdonkerders zijn verduisteraars" at bounding box center [461, 523] width 13 height 13
radio input "true"
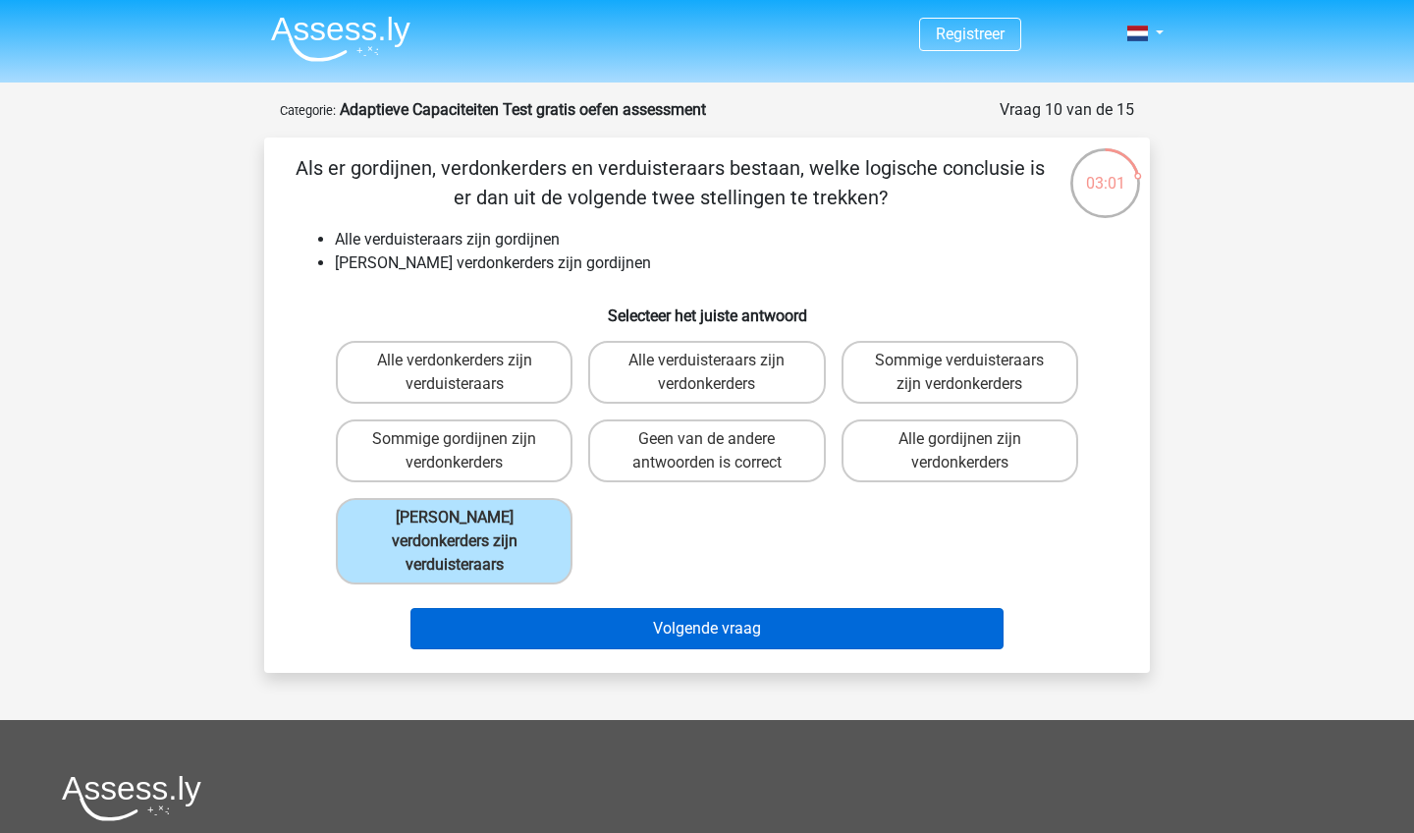
click at [570, 608] on button "Volgende vraag" at bounding box center [707, 628] width 594 height 41
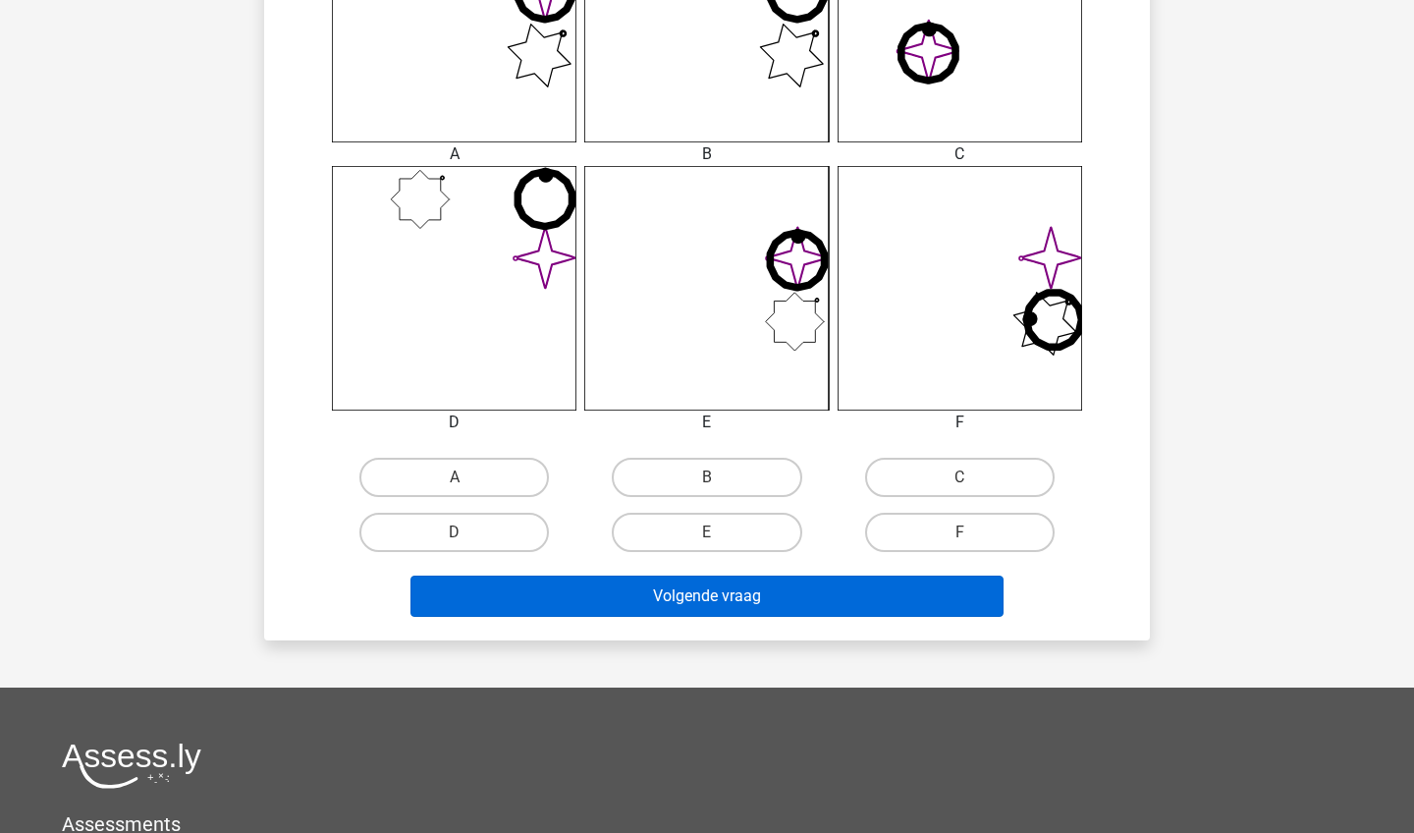
scroll to position [862, 0]
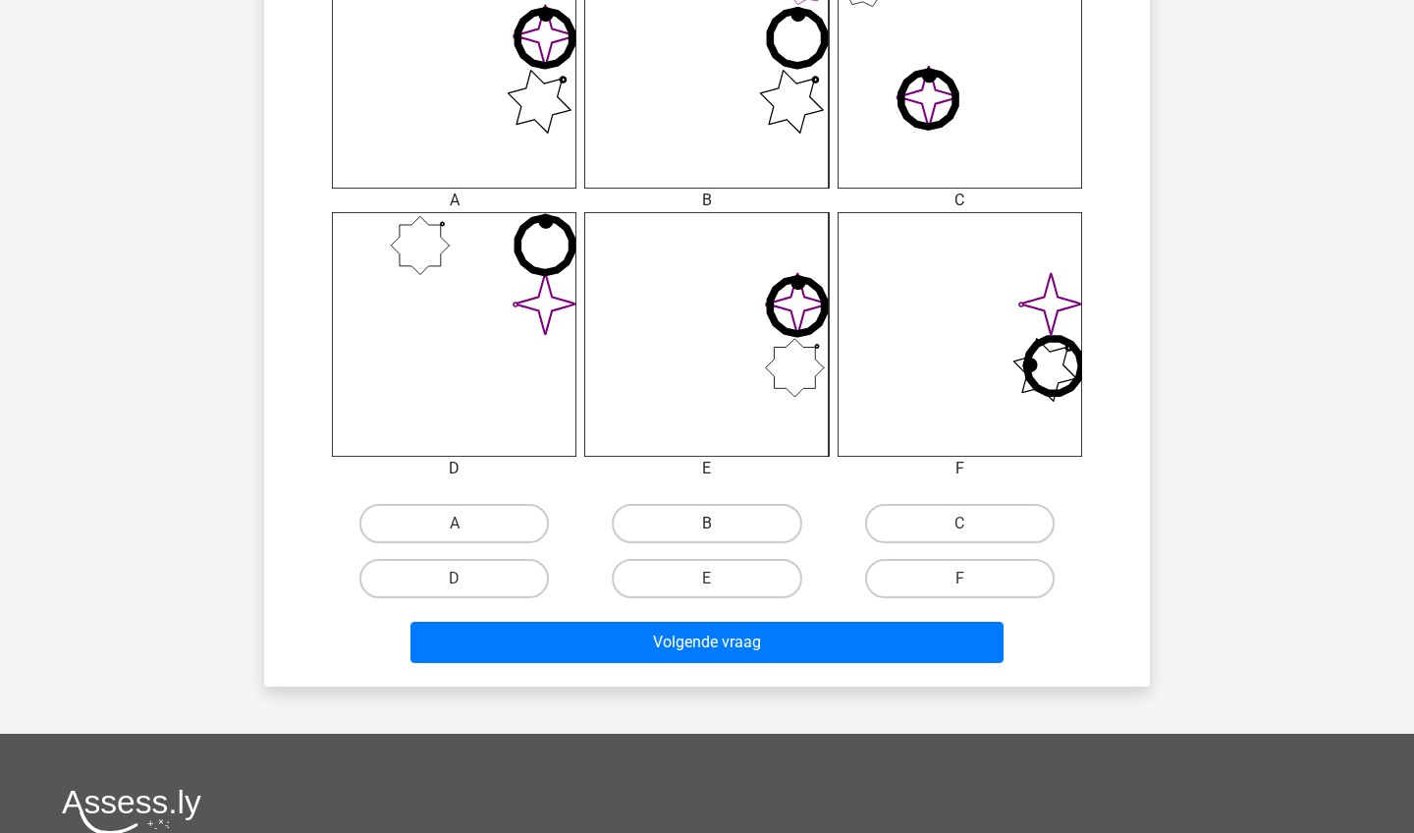
click at [650, 505] on label "B" at bounding box center [706, 523] width 189 height 39
click at [707, 523] on input "B" at bounding box center [713, 529] width 13 height 13
radio input "true"
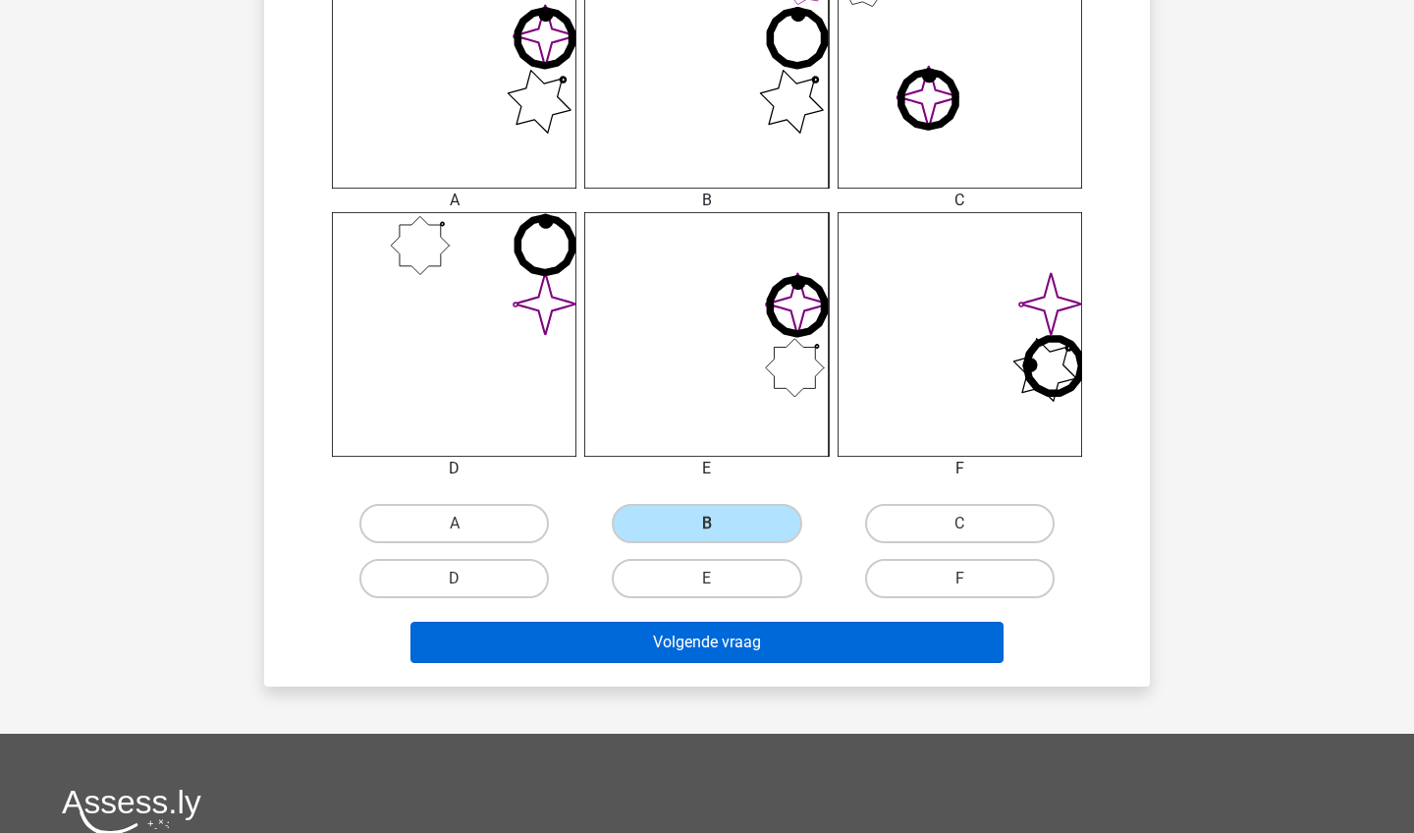
click at [662, 626] on button "Volgende vraag" at bounding box center [707, 641] width 594 height 41
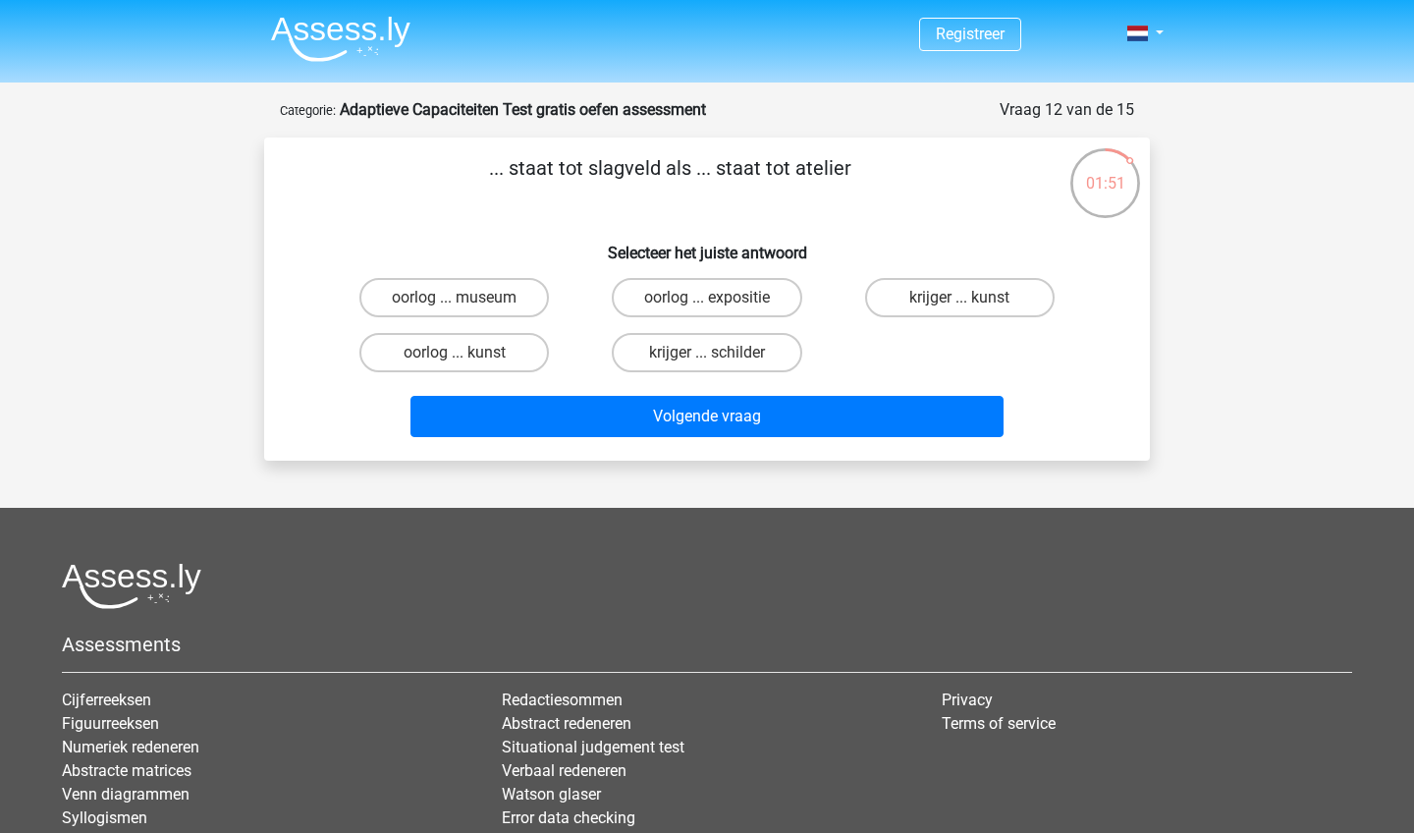
scroll to position [0, 0]
click at [731, 356] on label "krijger ... schilder" at bounding box center [706, 352] width 189 height 39
click at [720, 356] on input "krijger ... schilder" at bounding box center [713, 358] width 13 height 13
radio input "true"
click at [749, 448] on div "... staat tot slagveld als ... staat tot atelier Selecteer het juiste antwoord …" at bounding box center [707, 298] width 886 height 323
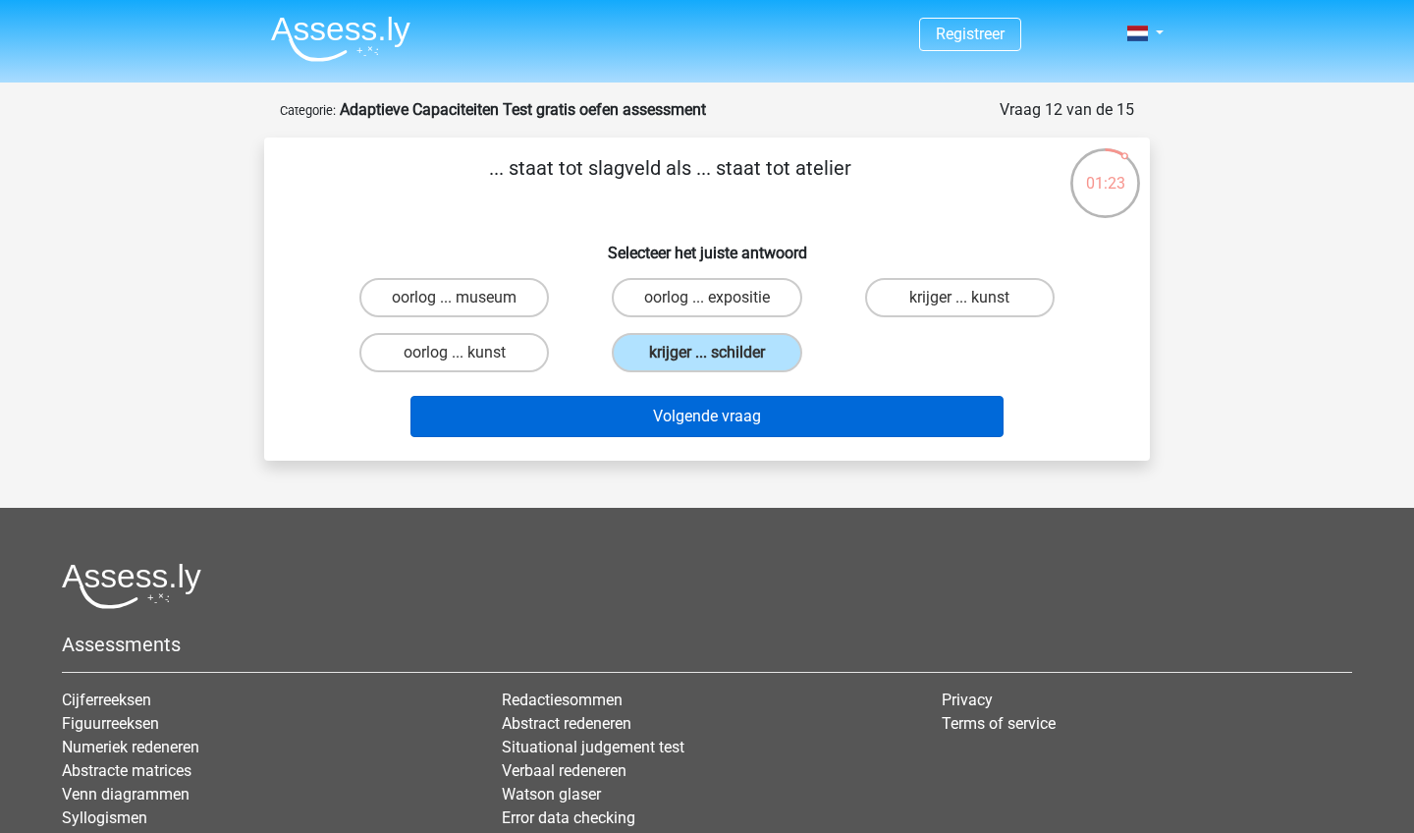
click at [749, 420] on button "Volgende vraag" at bounding box center [707, 416] width 594 height 41
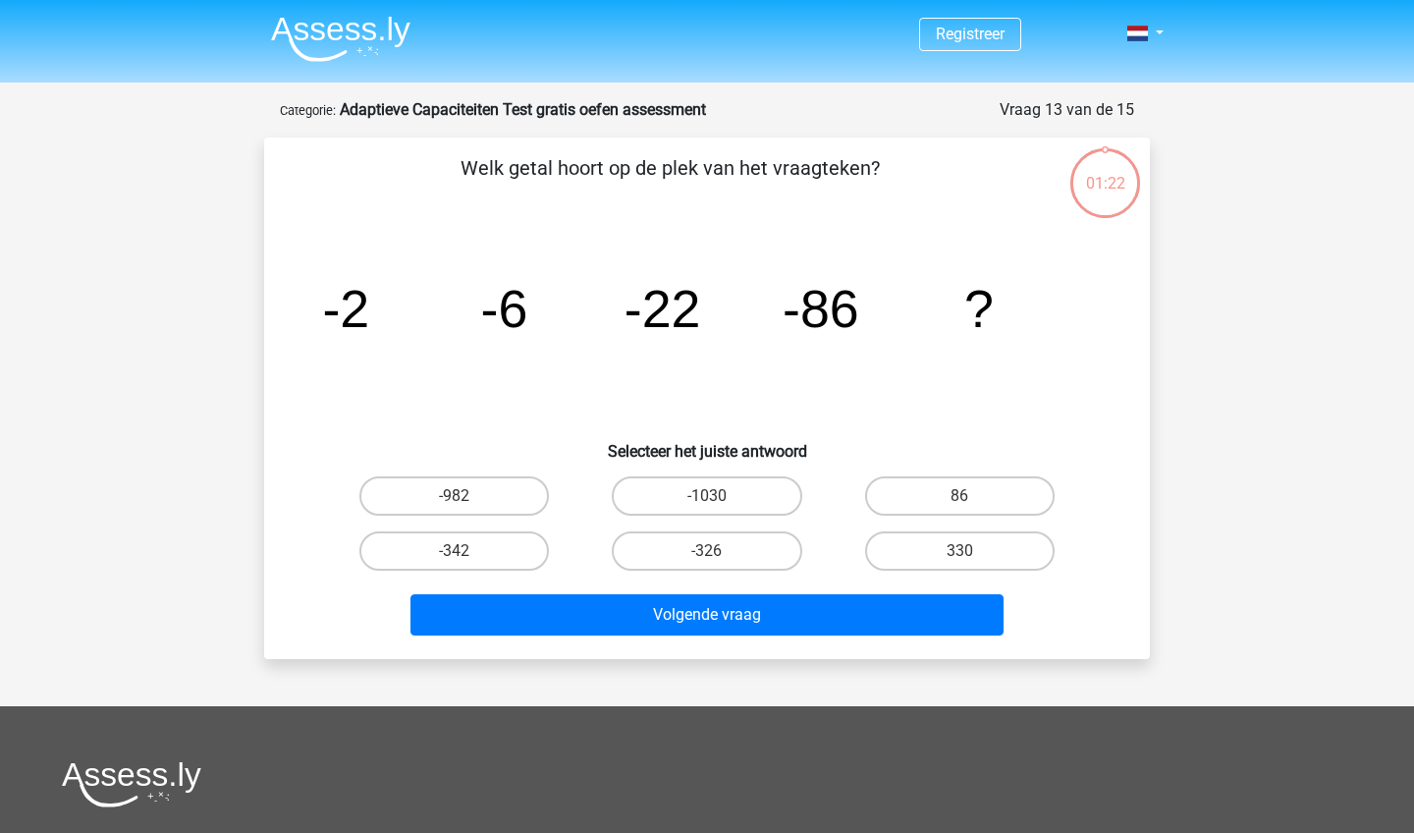
scroll to position [98, 0]
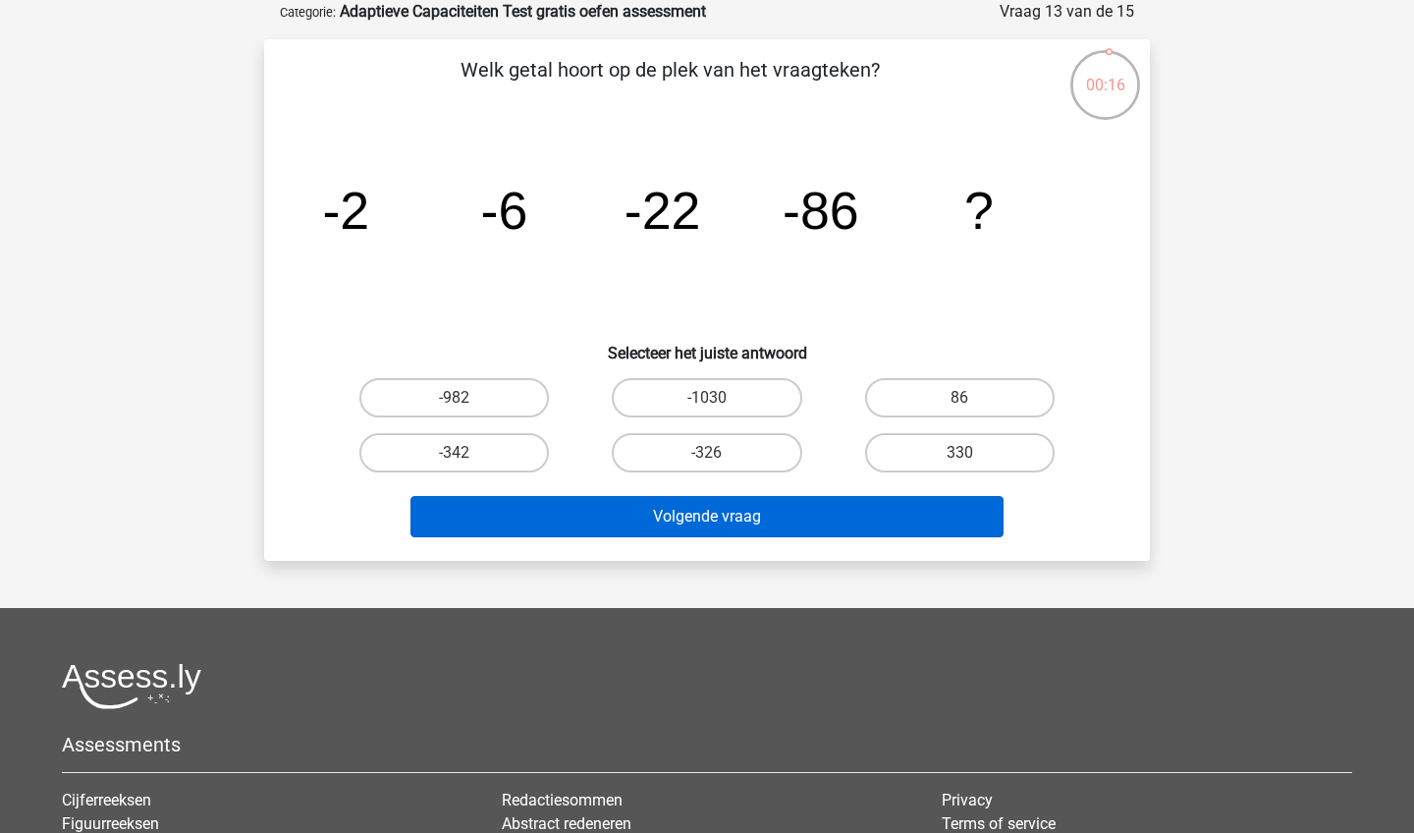
click at [722, 507] on button "Volgende vraag" at bounding box center [707, 516] width 594 height 41
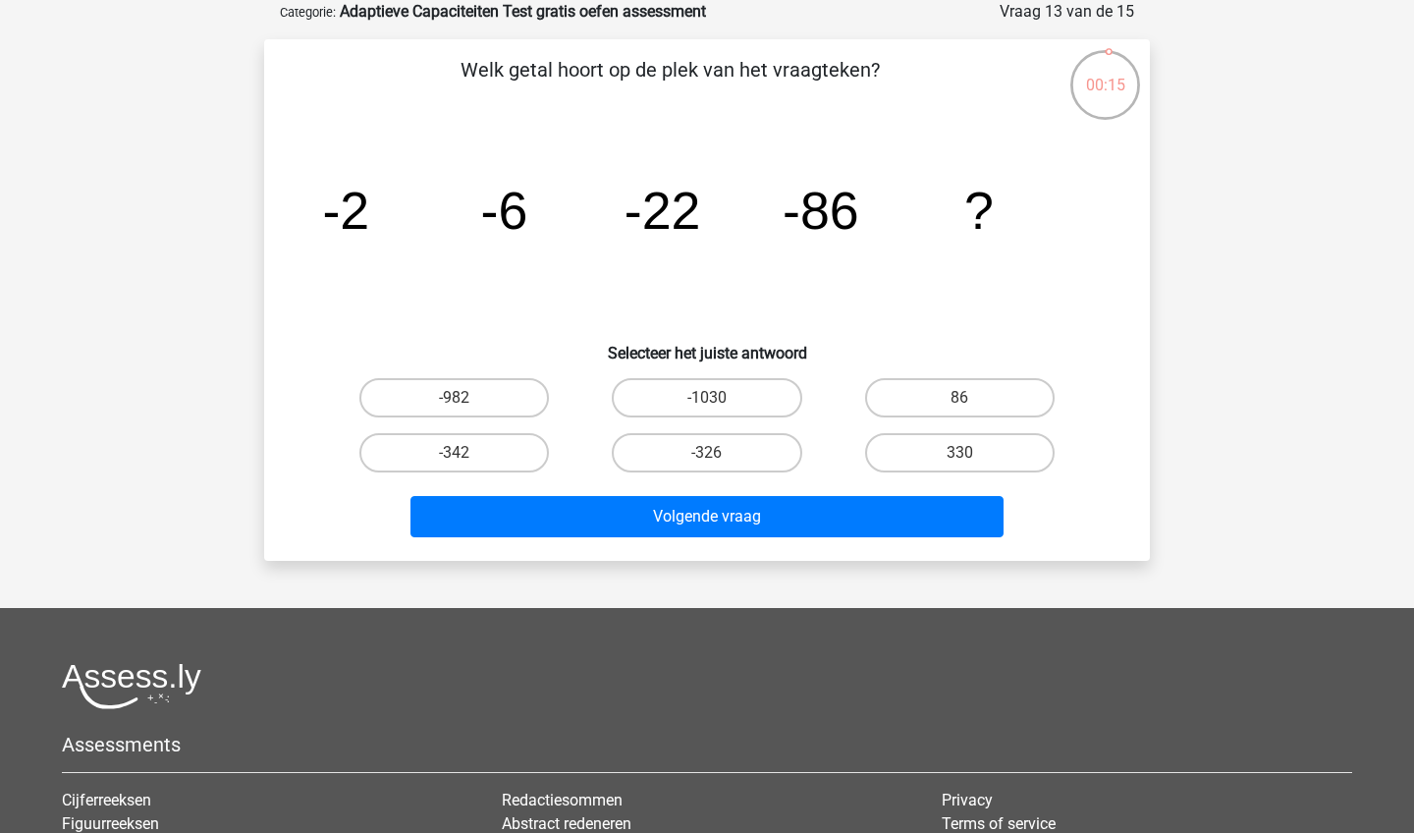
click at [534, 417] on div "-982" at bounding box center [454, 397] width 252 height 55
click at [512, 397] on label "-982" at bounding box center [453, 397] width 189 height 39
click at [467, 398] on input "-982" at bounding box center [461, 404] width 13 height 13
radio input "true"
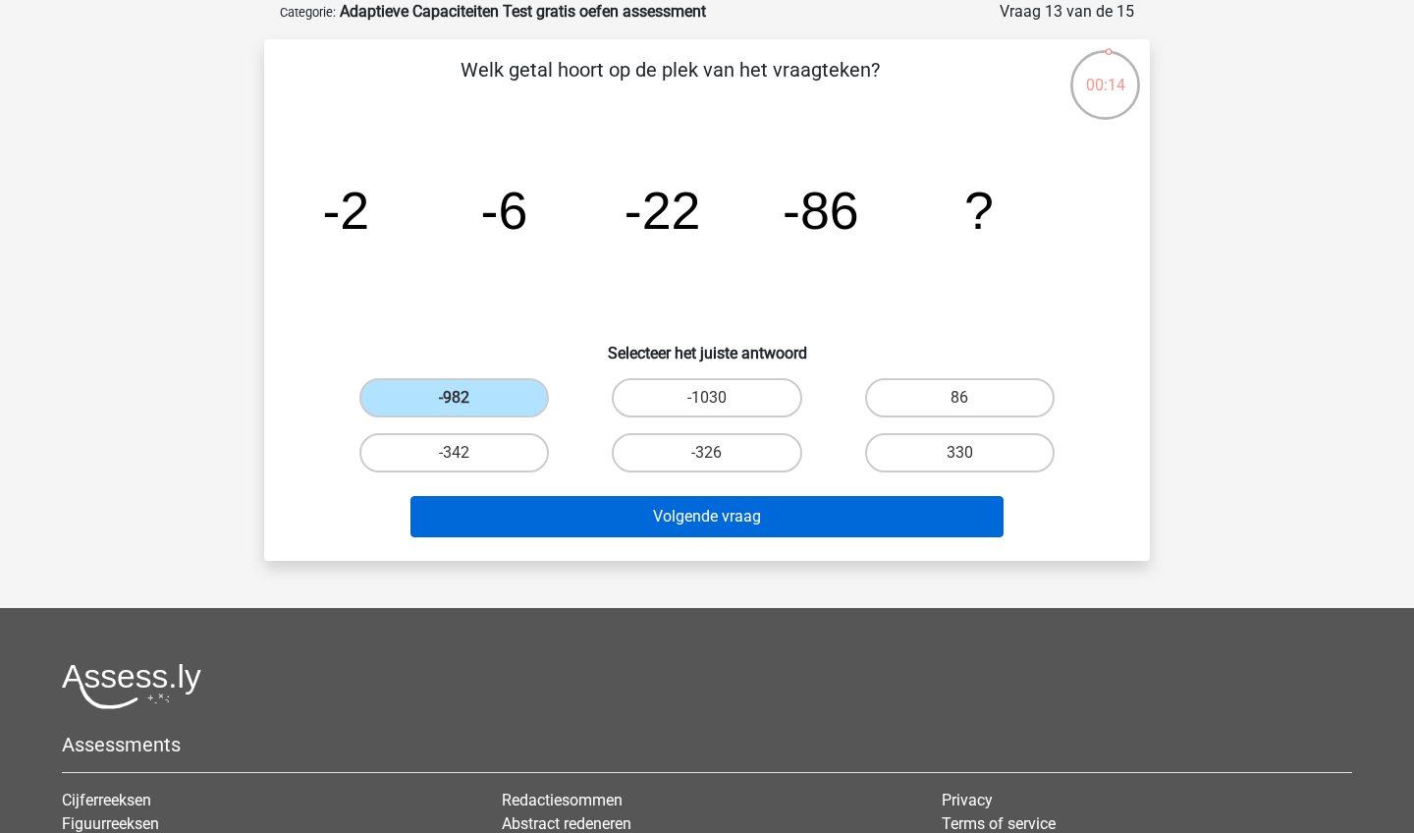
click at [589, 510] on button "Volgende vraag" at bounding box center [707, 516] width 594 height 41
click at [589, 535] on button "Volgende vraag" at bounding box center [707, 516] width 594 height 41
click at [595, 513] on button "Volgende vraag" at bounding box center [707, 516] width 594 height 41
click at [620, 508] on button "Volgende vraag" at bounding box center [707, 516] width 594 height 41
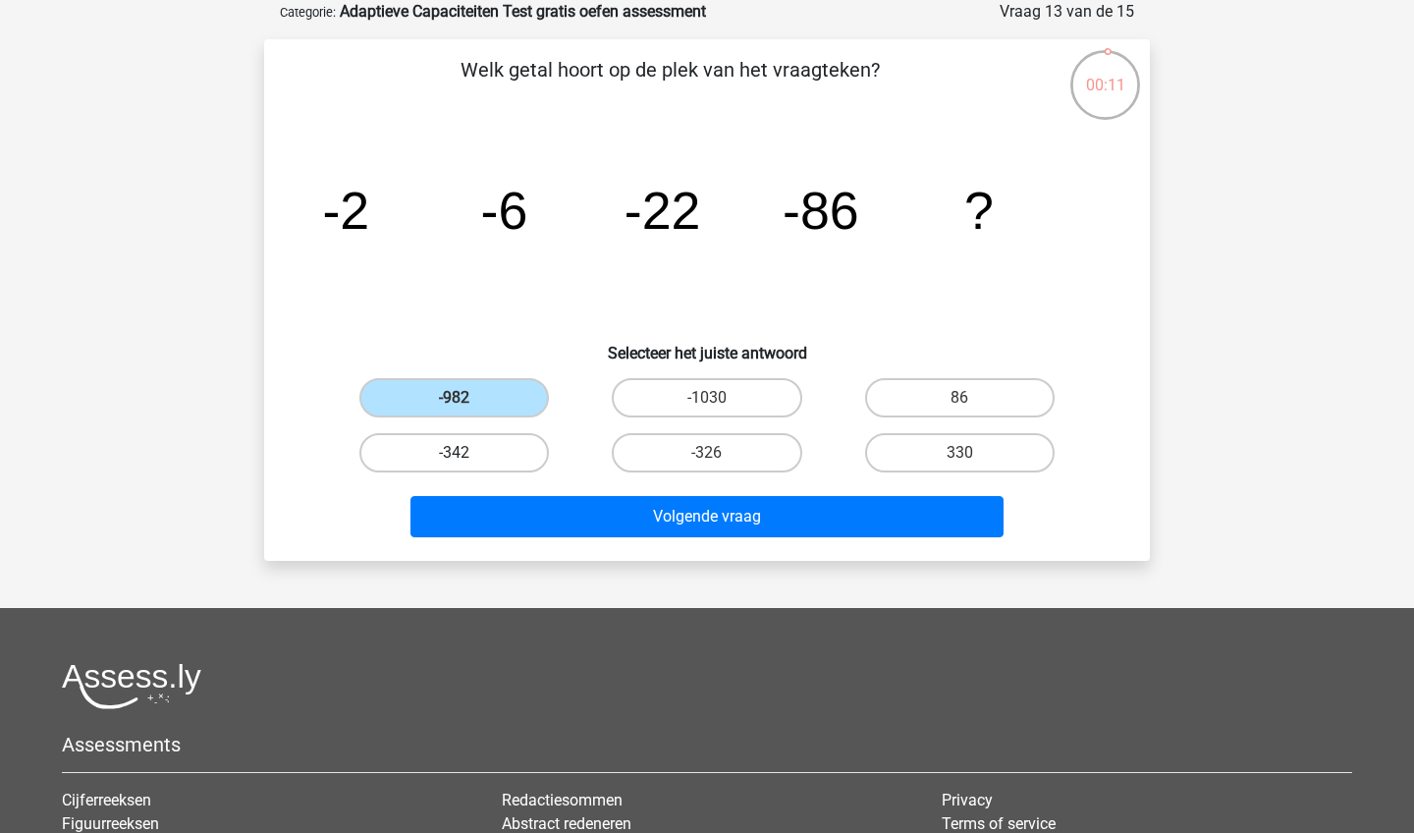
click at [474, 439] on label "-342" at bounding box center [453, 452] width 189 height 39
click at [467, 453] on input "-342" at bounding box center [461, 459] width 13 height 13
radio input "true"
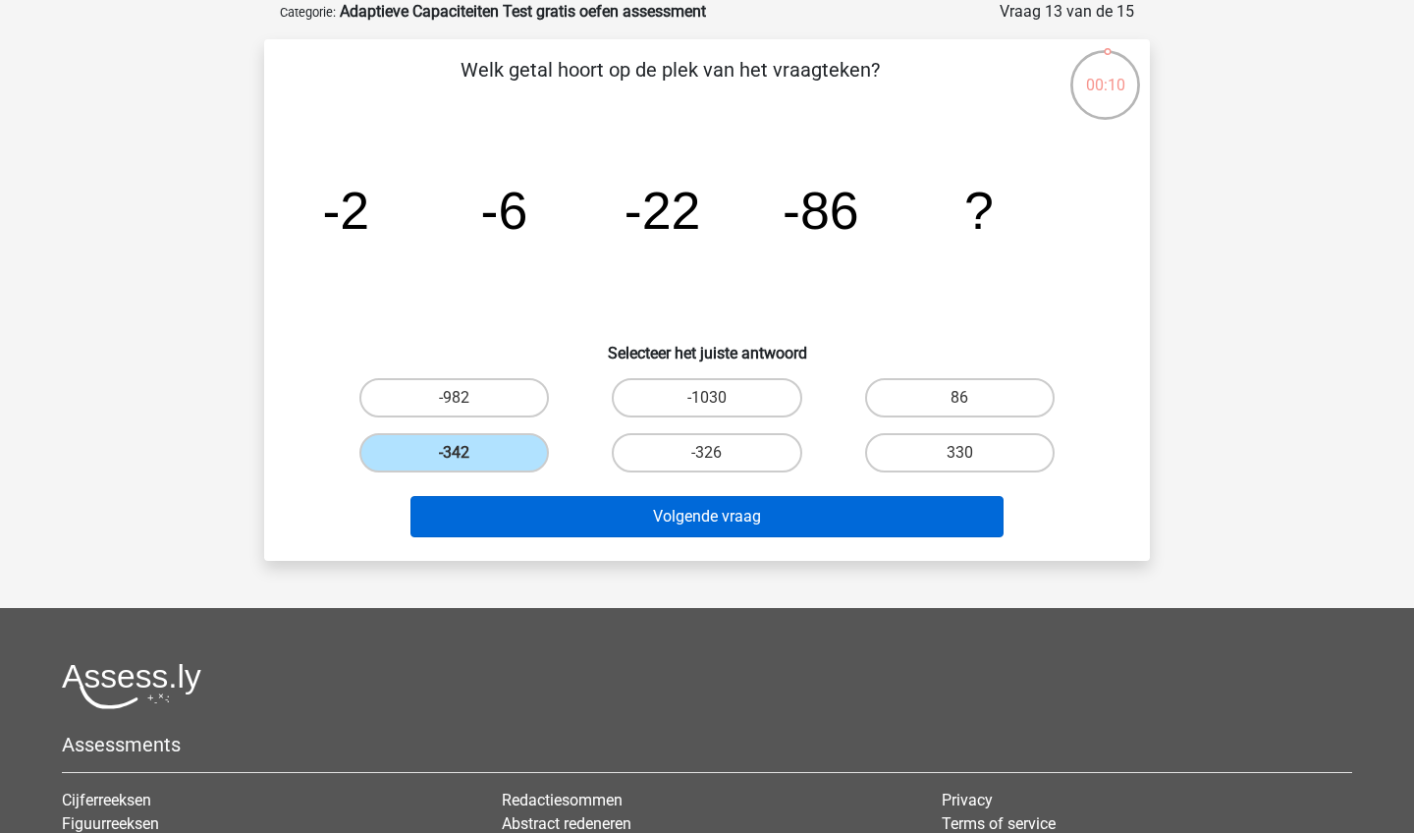
click at [607, 497] on button "Volgende vraag" at bounding box center [707, 516] width 594 height 41
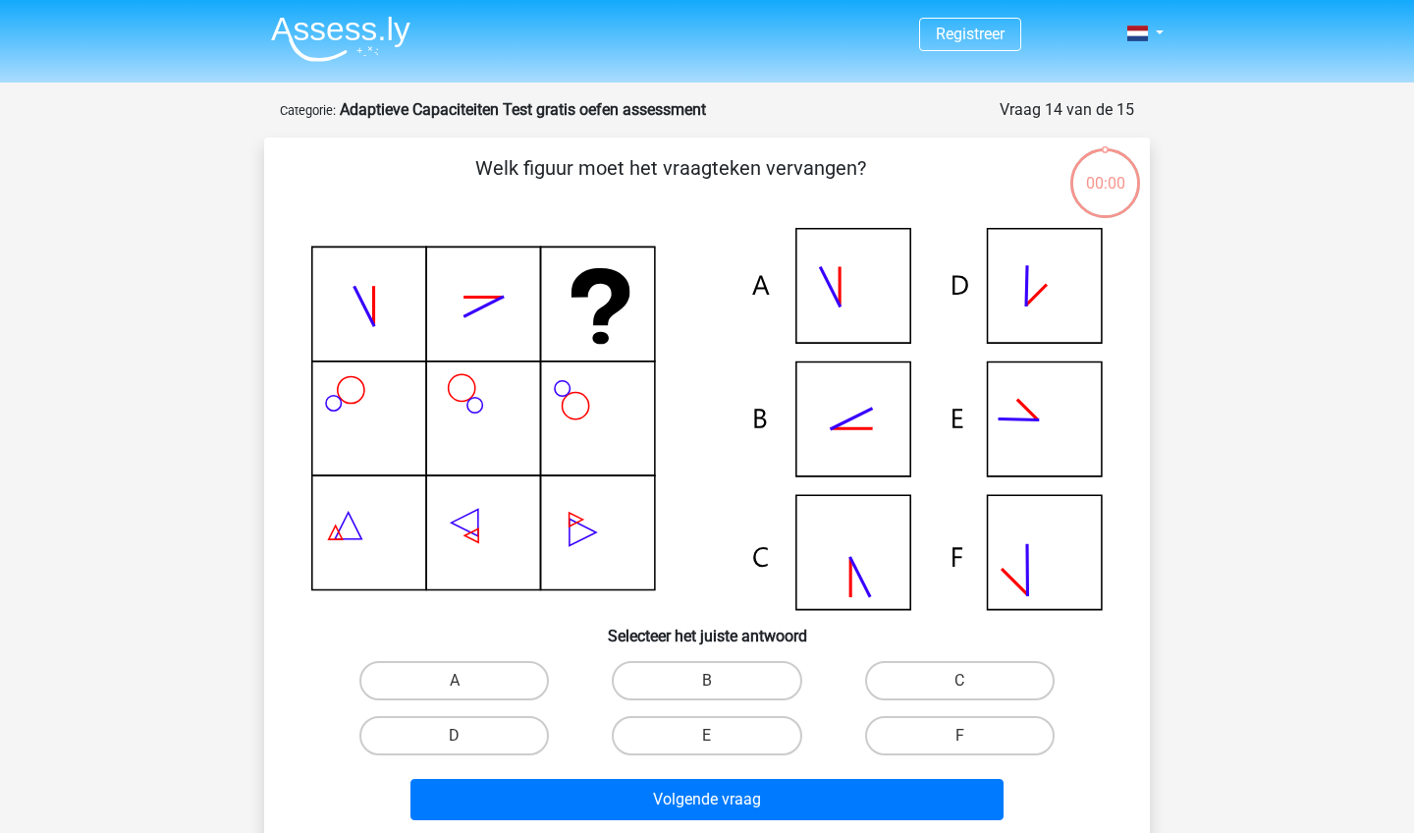
scroll to position [98, 0]
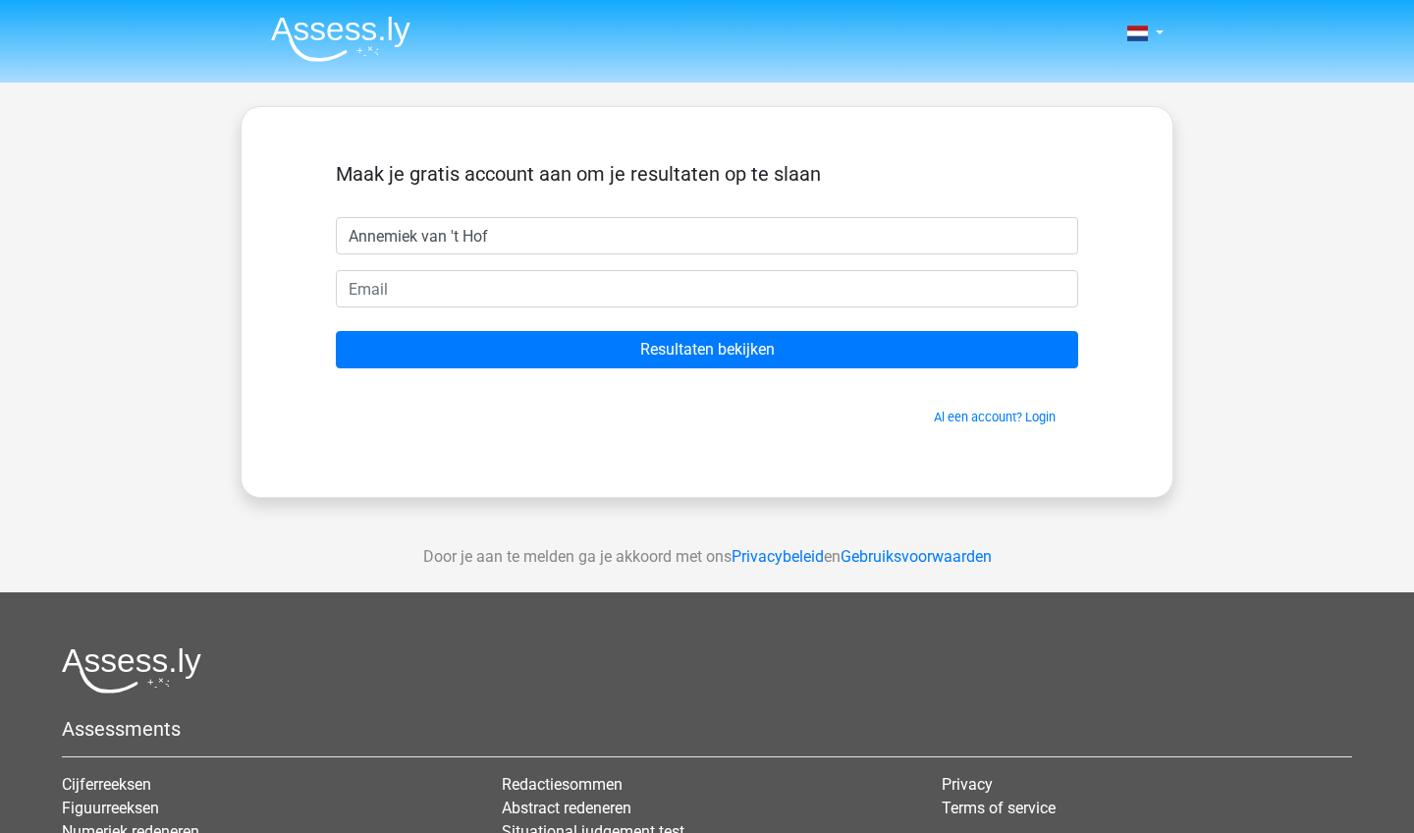
type input "Annemiek van 't Hof"
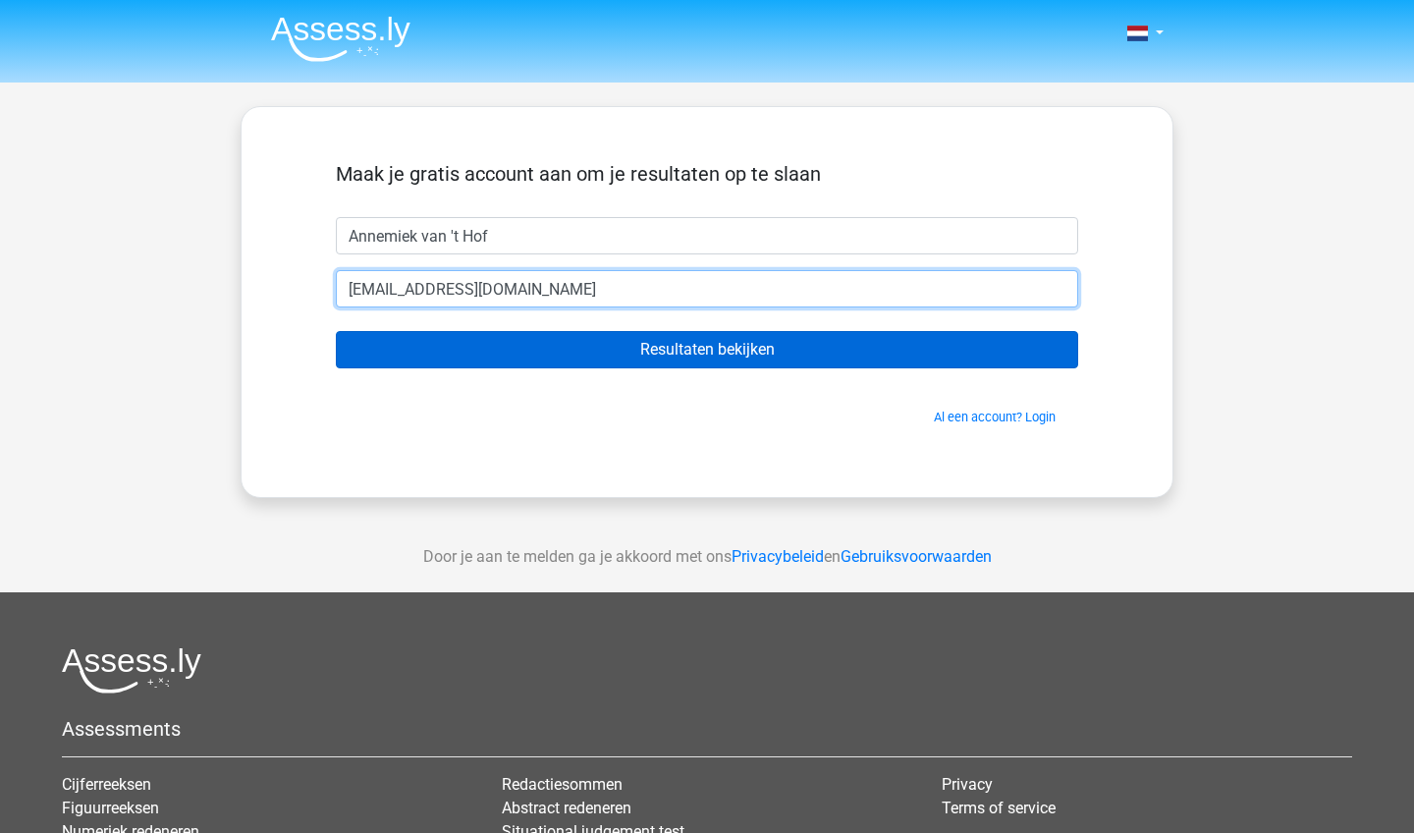
type input "[EMAIL_ADDRESS][DOMAIN_NAME]"
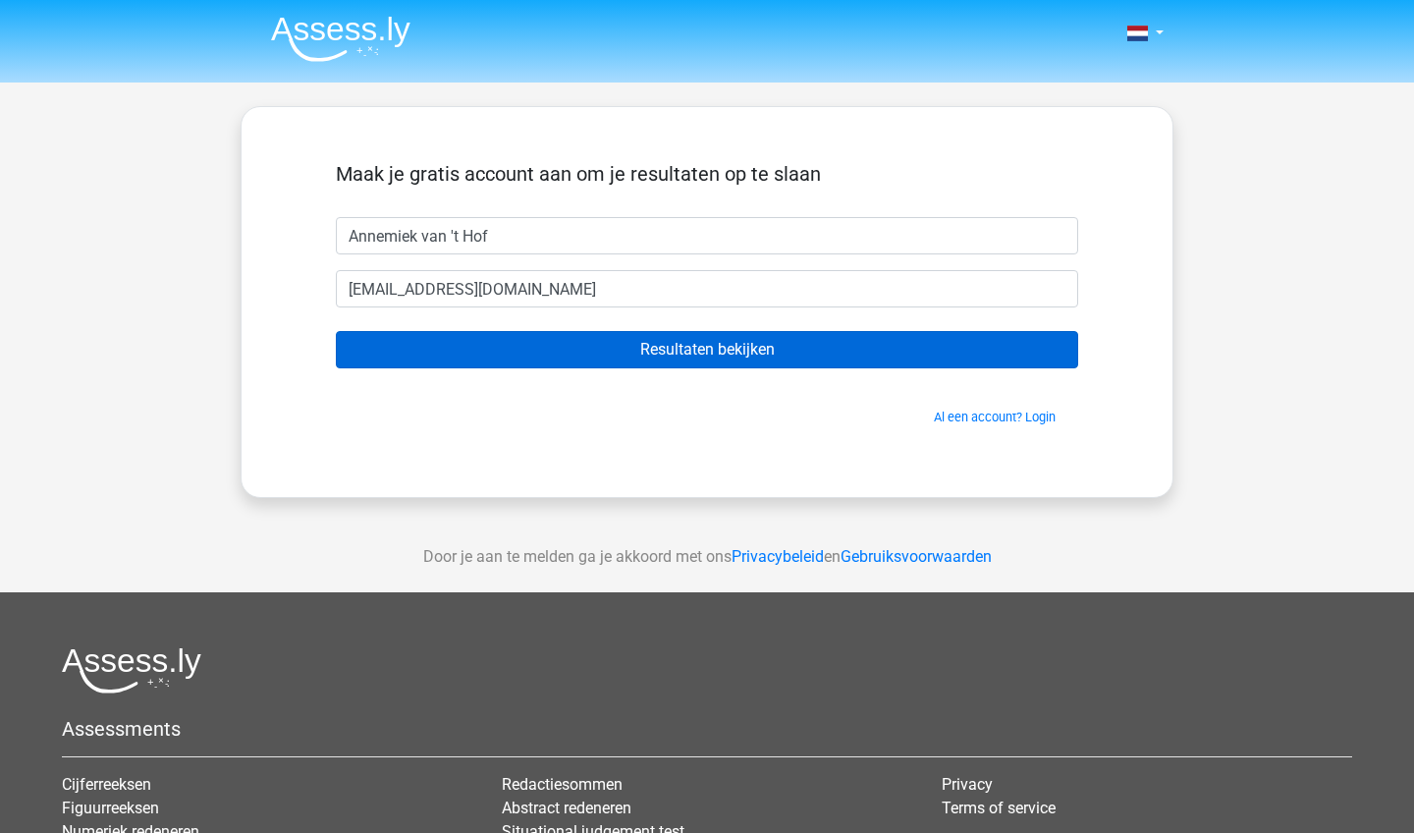
click at [717, 356] on input "Resultaten bekijken" at bounding box center [707, 349] width 742 height 37
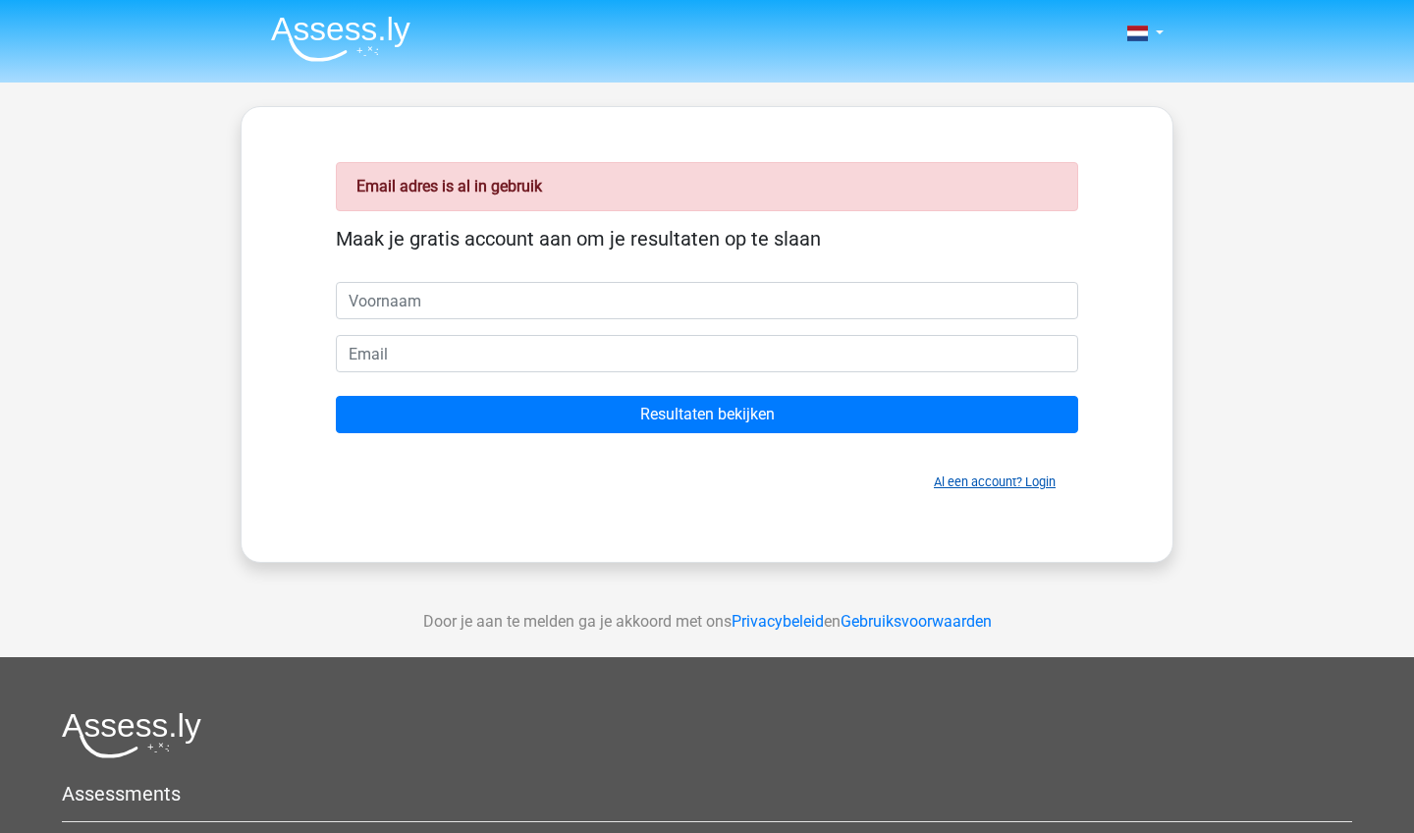
click at [993, 481] on link "Al een account? Login" at bounding box center [995, 481] width 122 height 15
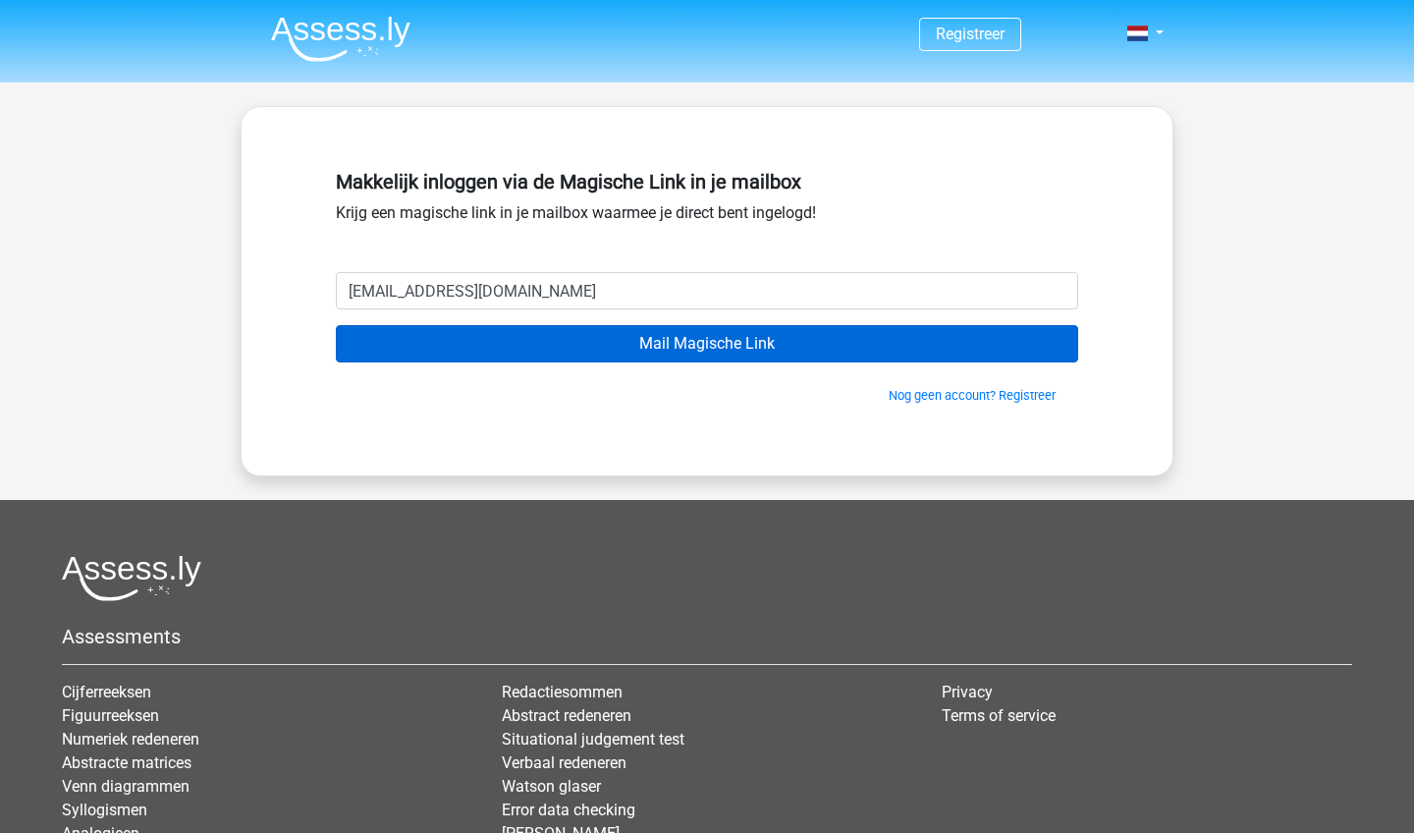
type input "[EMAIL_ADDRESS][DOMAIN_NAME]"
click at [841, 352] on input "Mail Magische Link" at bounding box center [707, 343] width 742 height 37
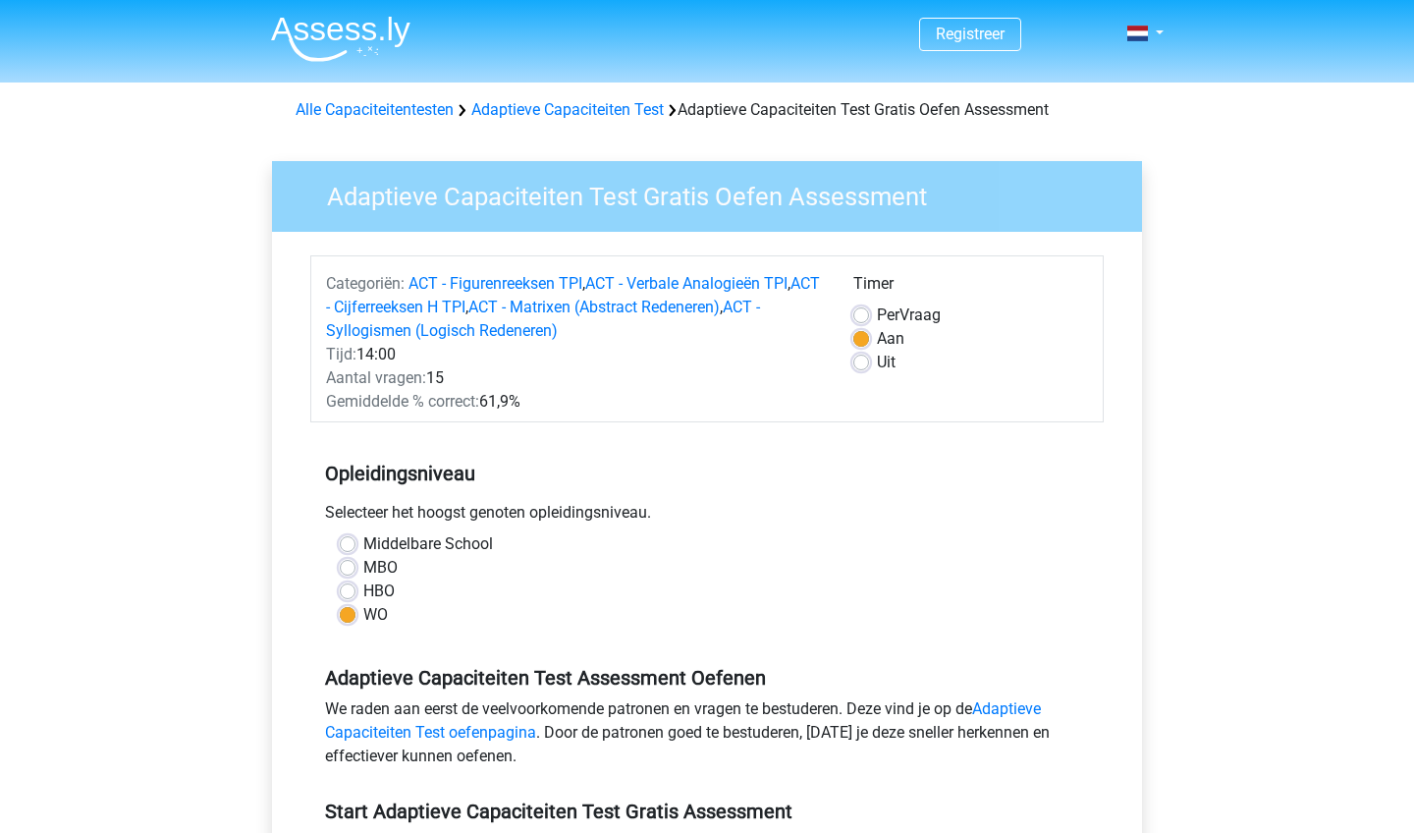
scroll to position [758, 0]
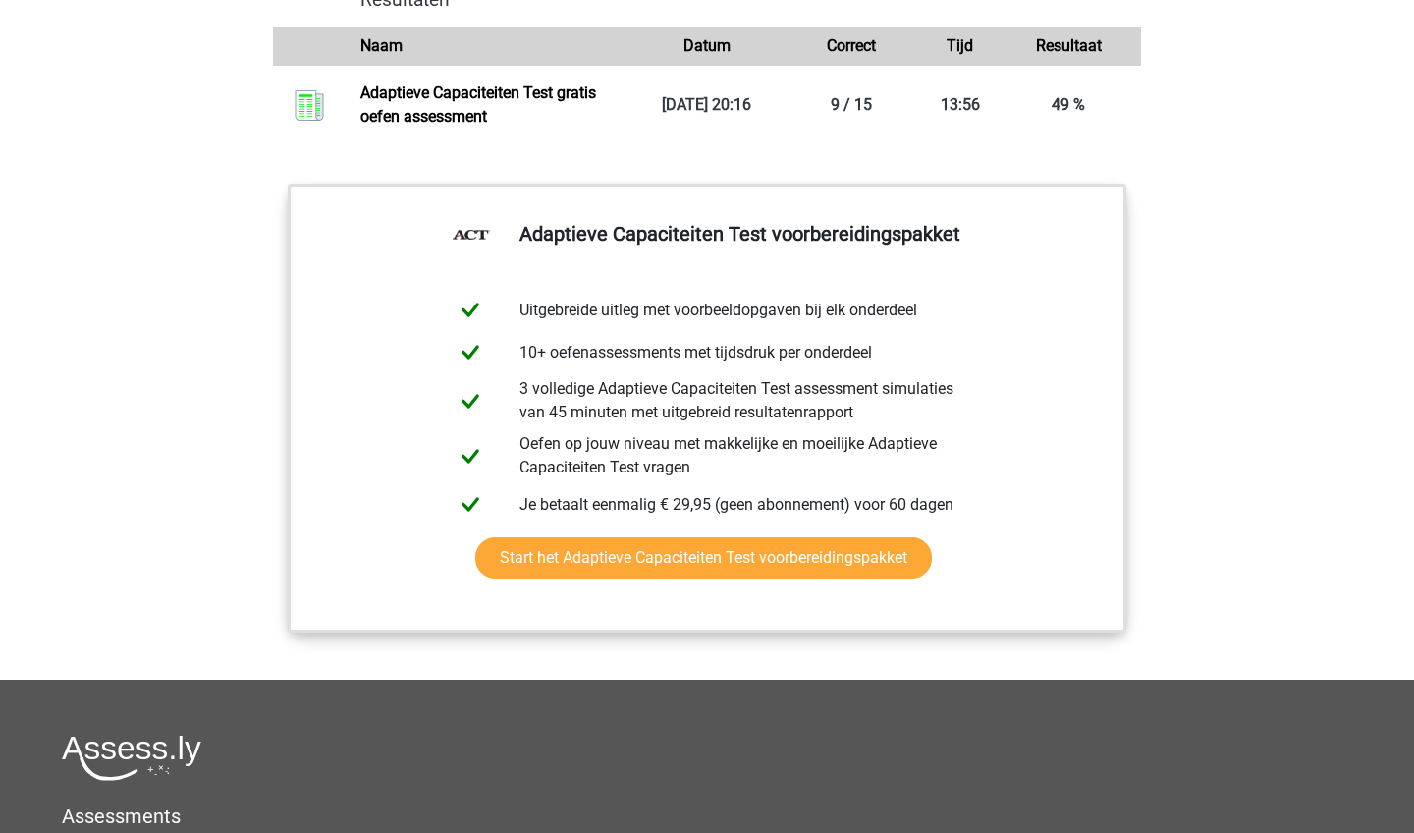
scroll to position [2247, 0]
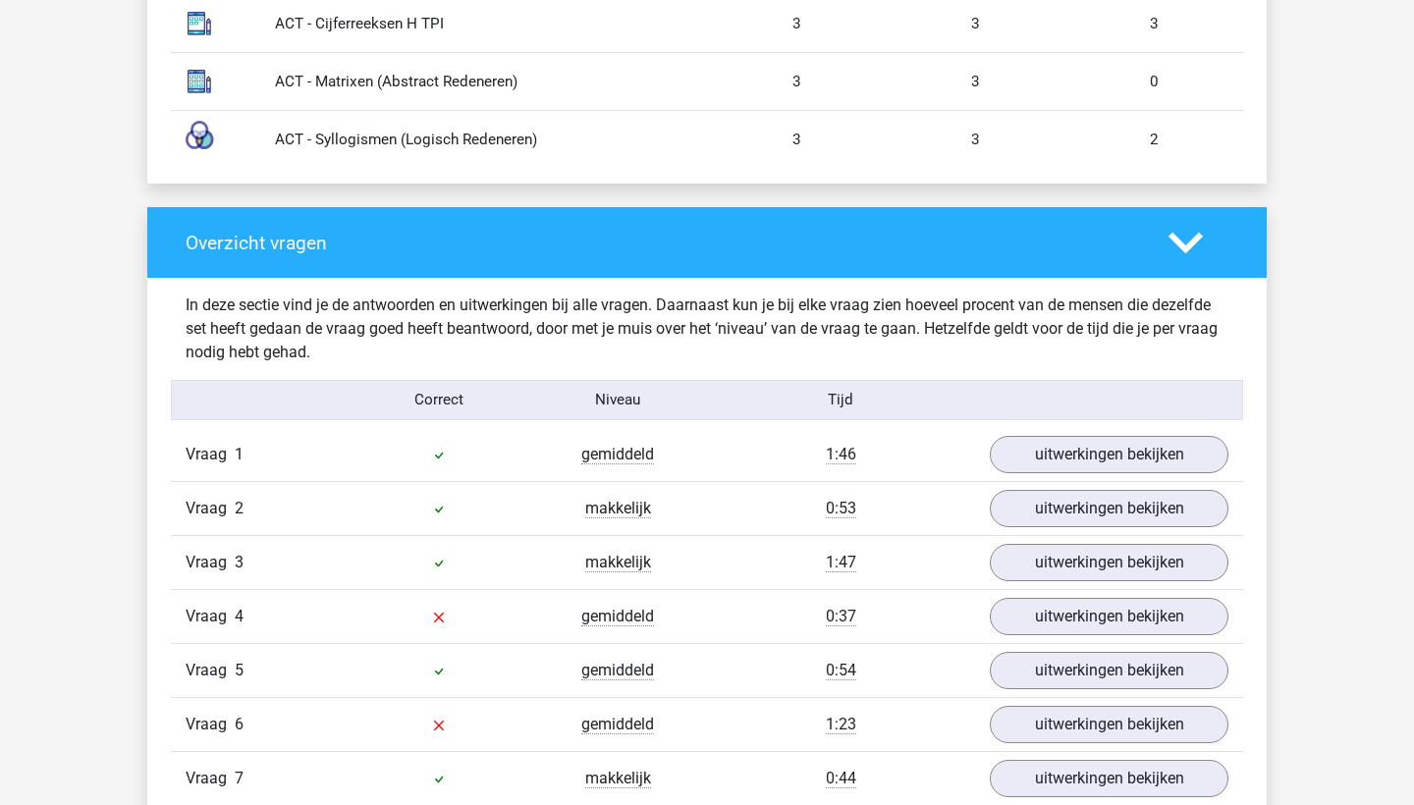
scroll to position [2003, 0]
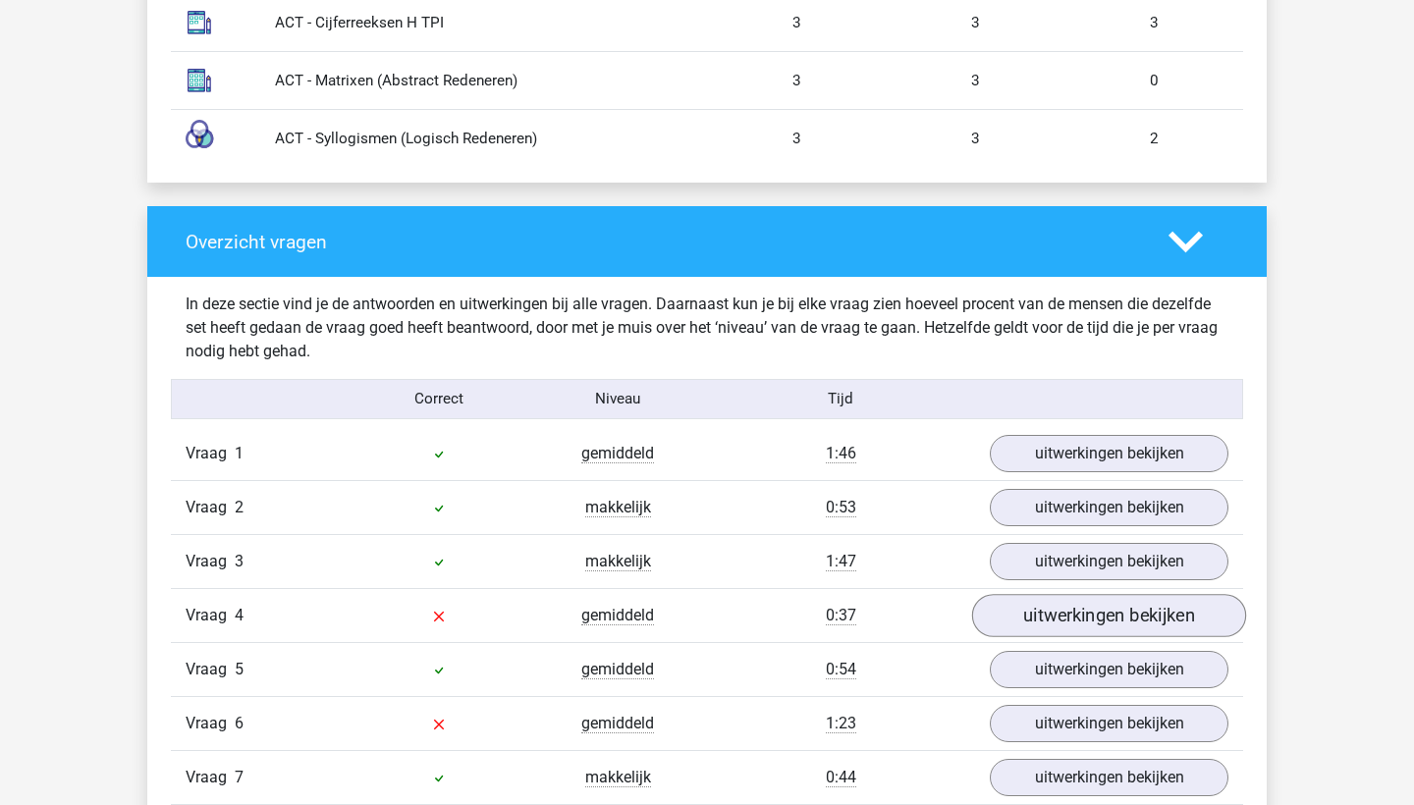
click at [1081, 621] on link "uitwerkingen bekijken" at bounding box center [1109, 615] width 274 height 43
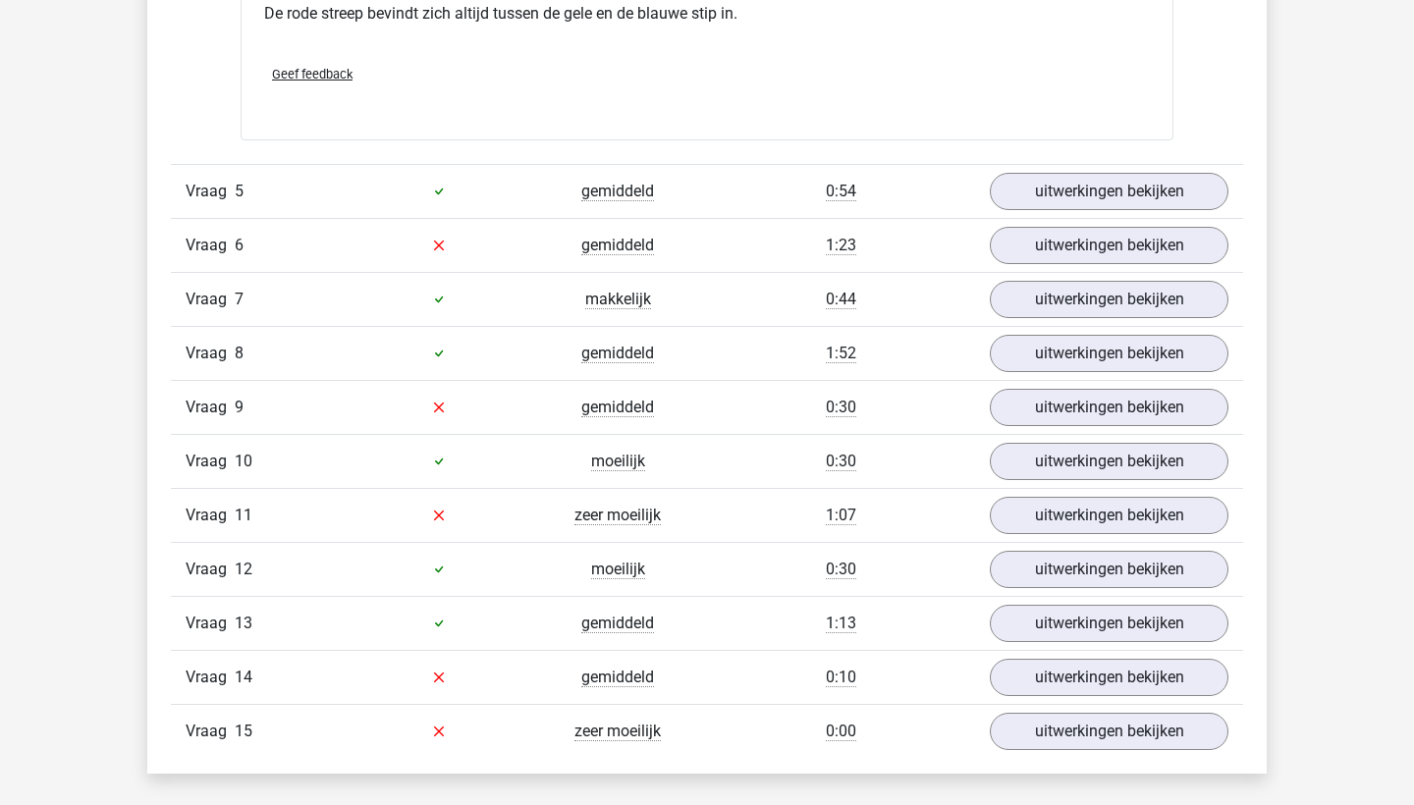
scroll to position [3428, 0]
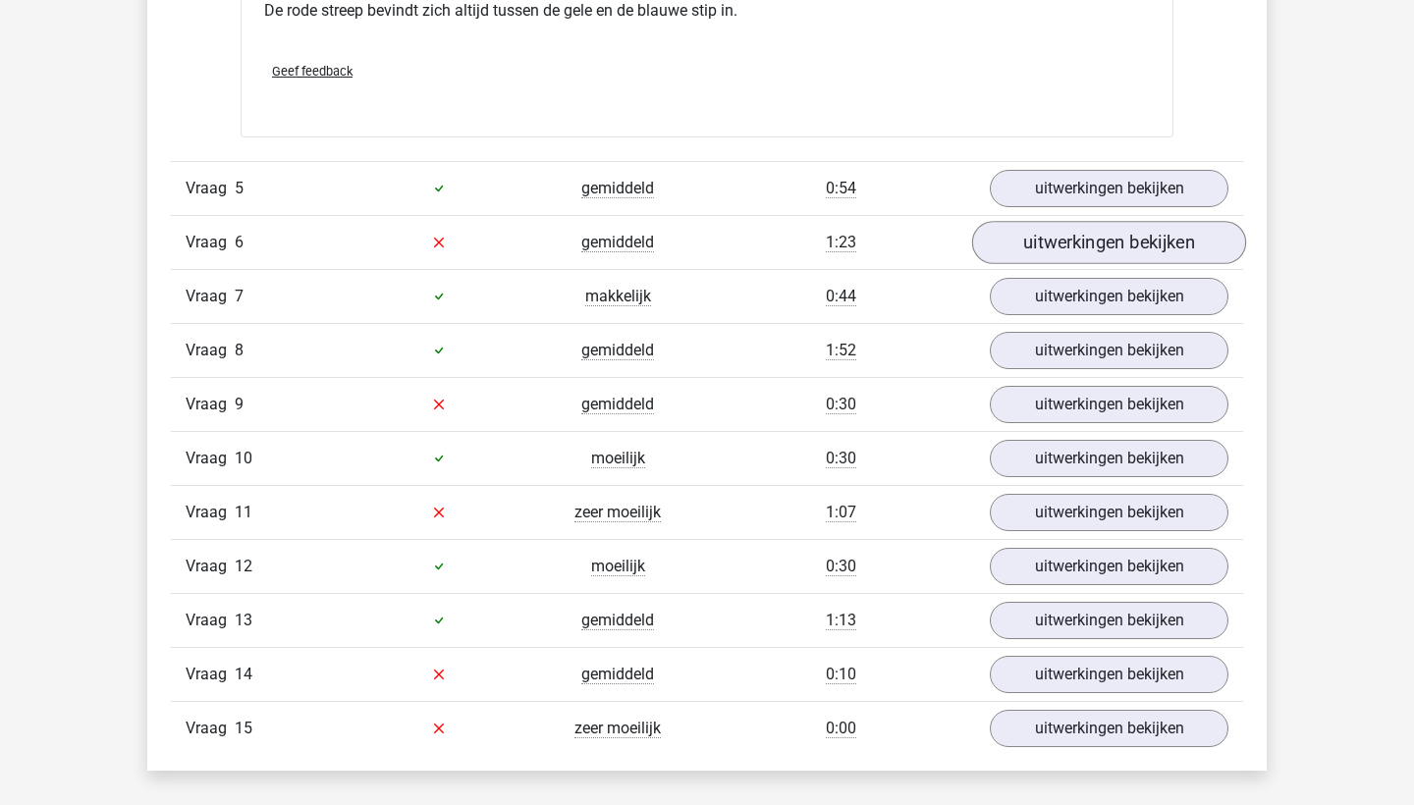
click at [1108, 248] on link "uitwerkingen bekijken" at bounding box center [1109, 242] width 274 height 43
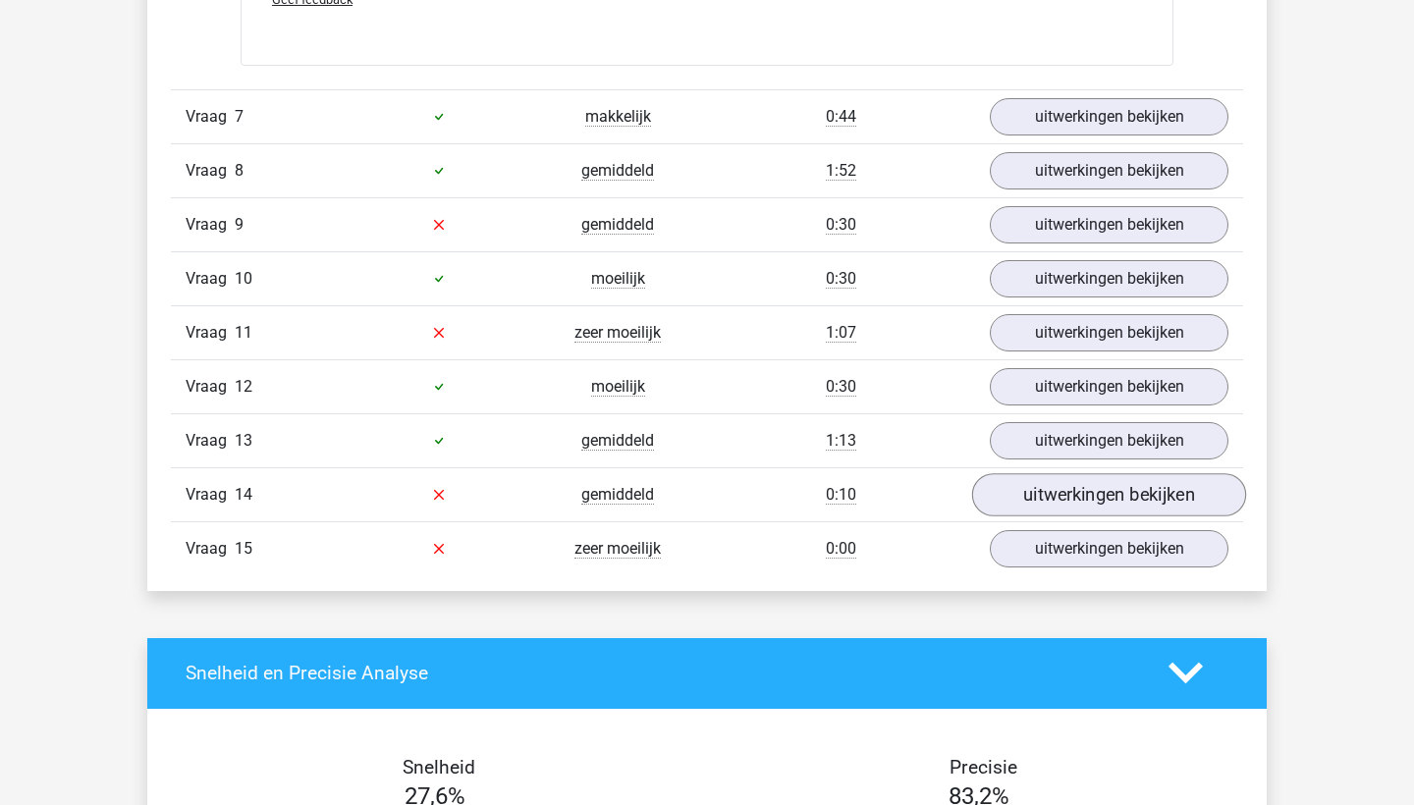
scroll to position [5433, 0]
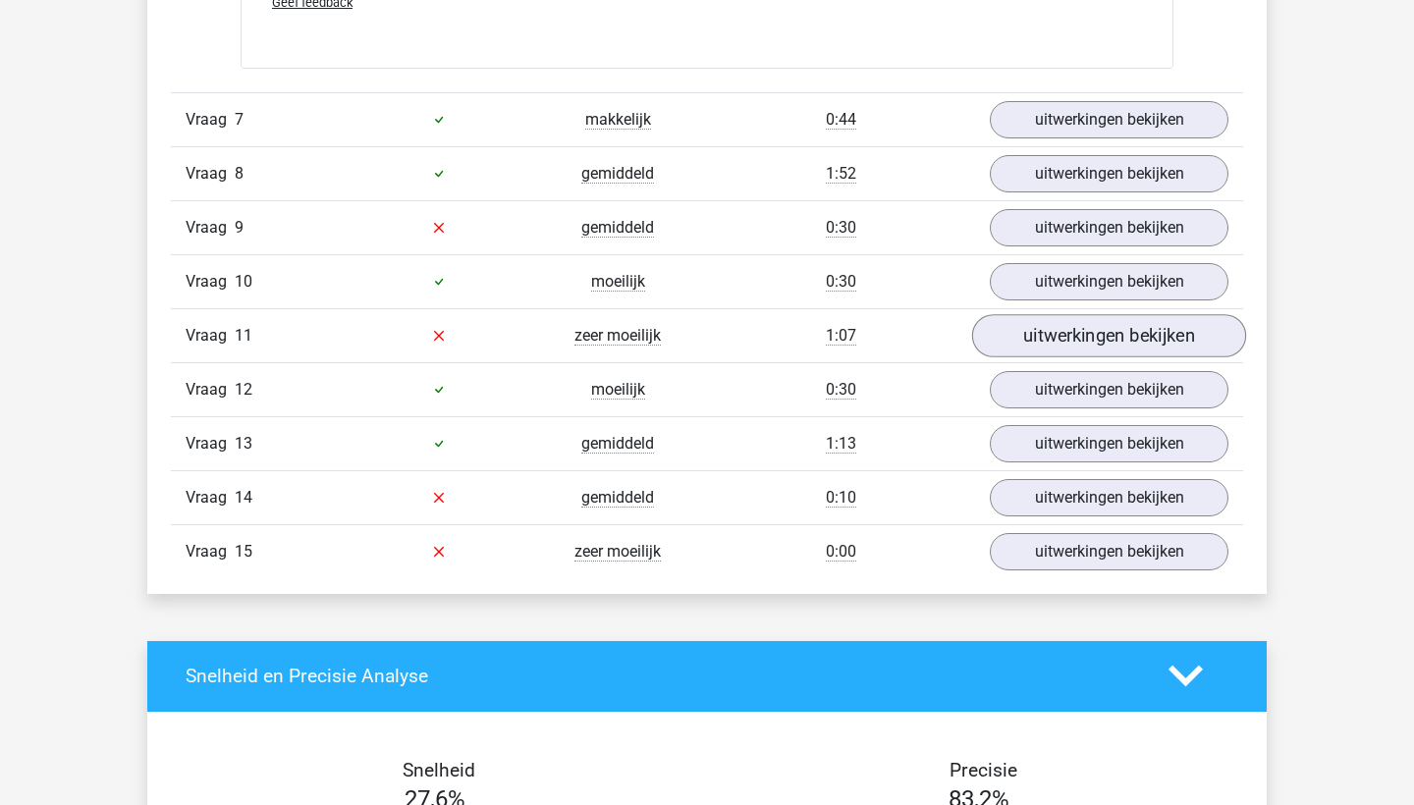
click at [1082, 346] on link "uitwerkingen bekijken" at bounding box center [1109, 335] width 274 height 43
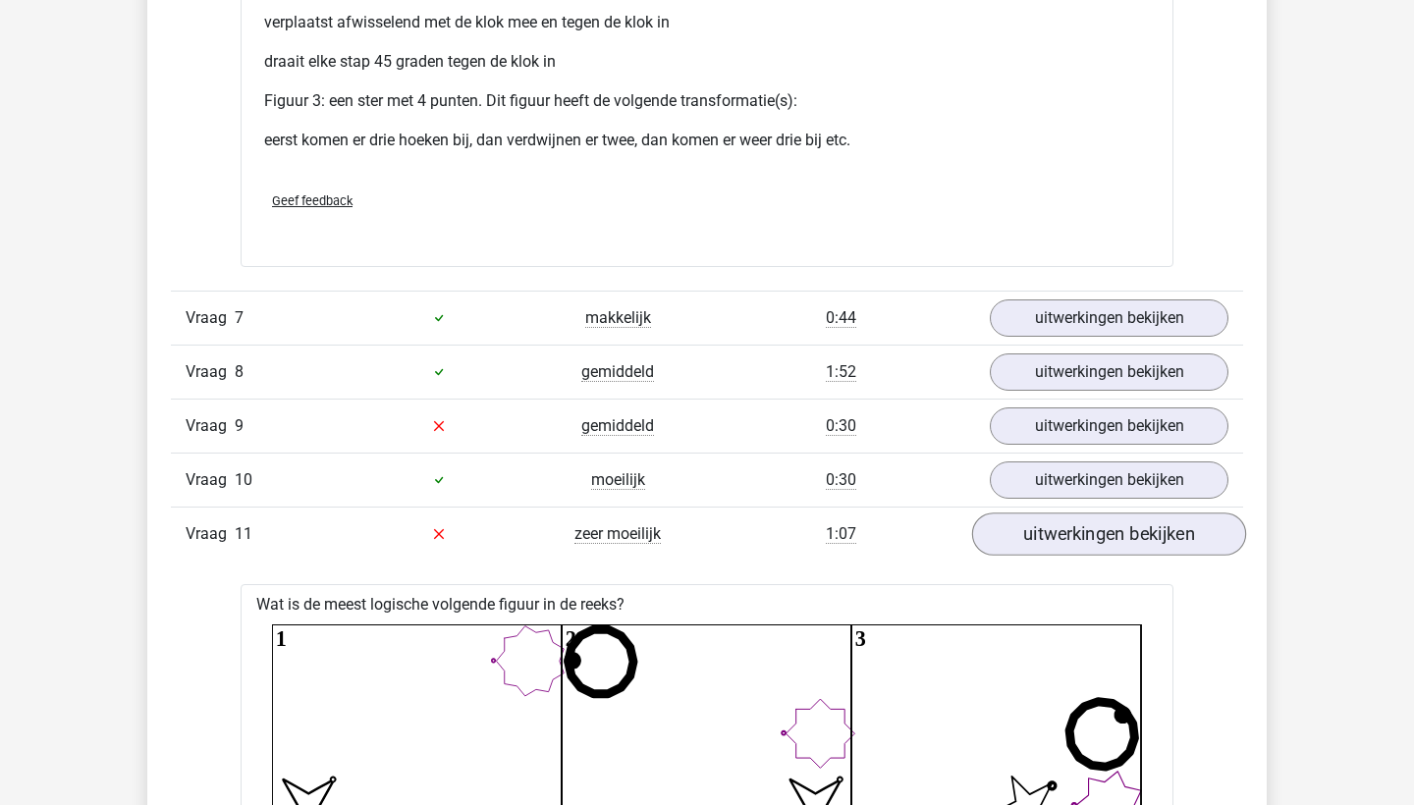
scroll to position [5165, 0]
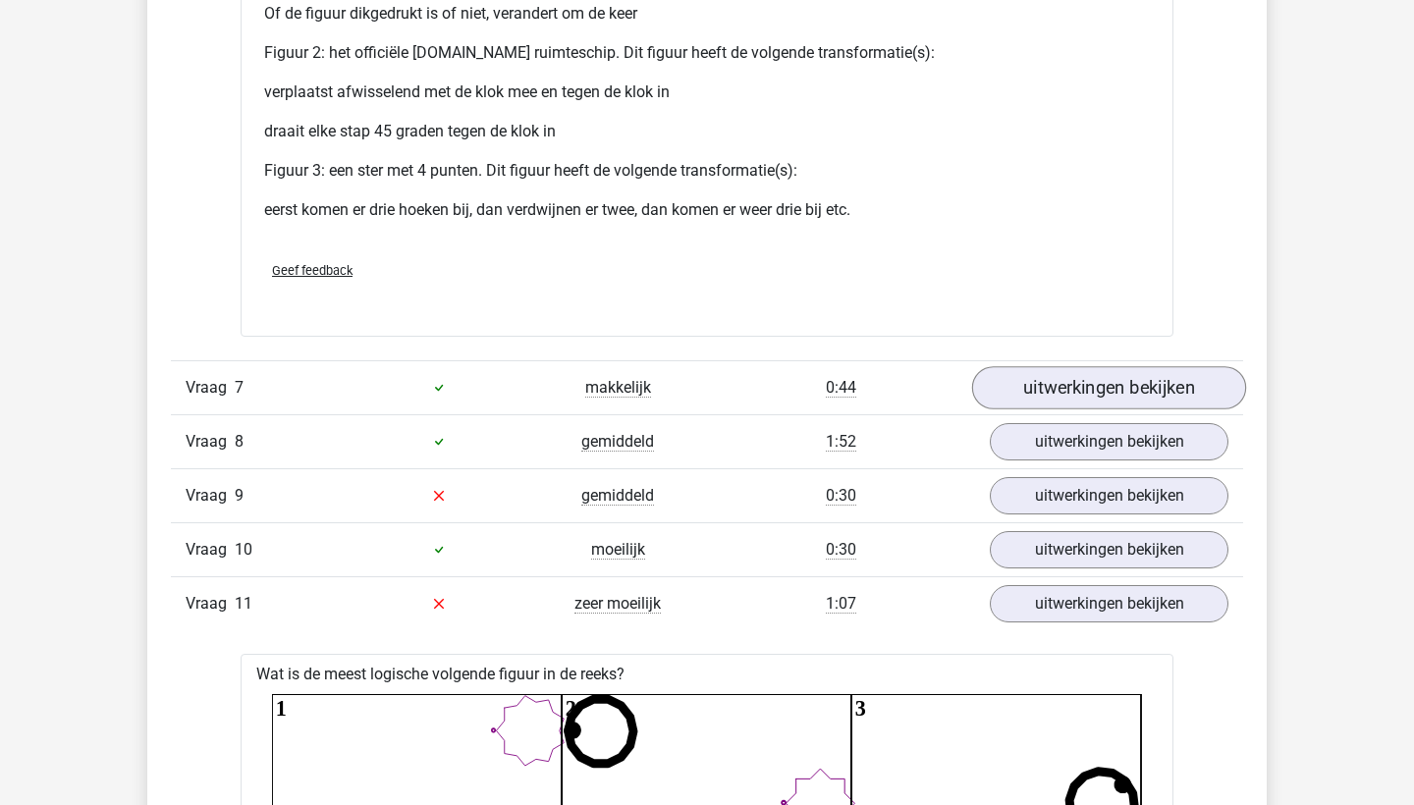
click at [1057, 378] on link "uitwerkingen bekijken" at bounding box center [1109, 387] width 274 height 43
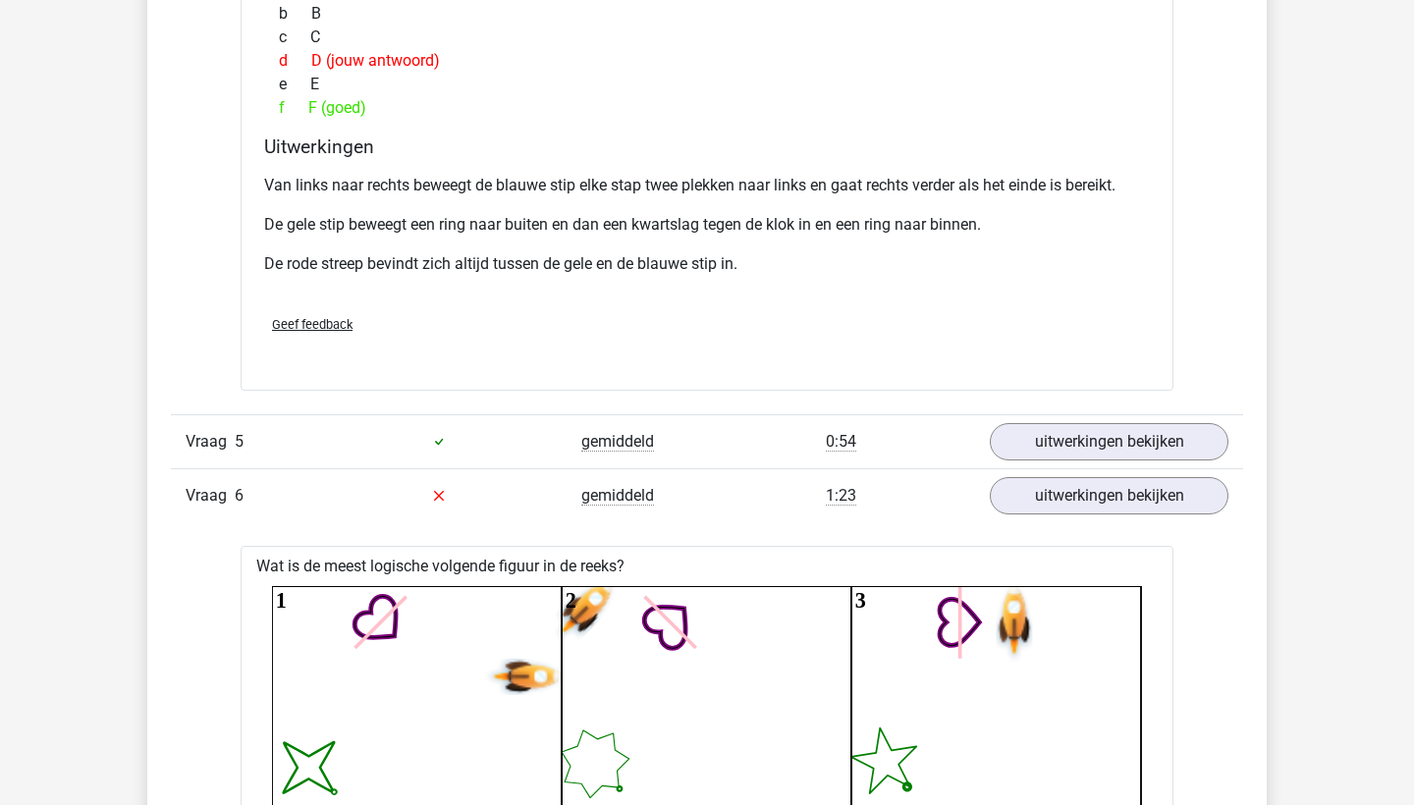
scroll to position [3172, 0]
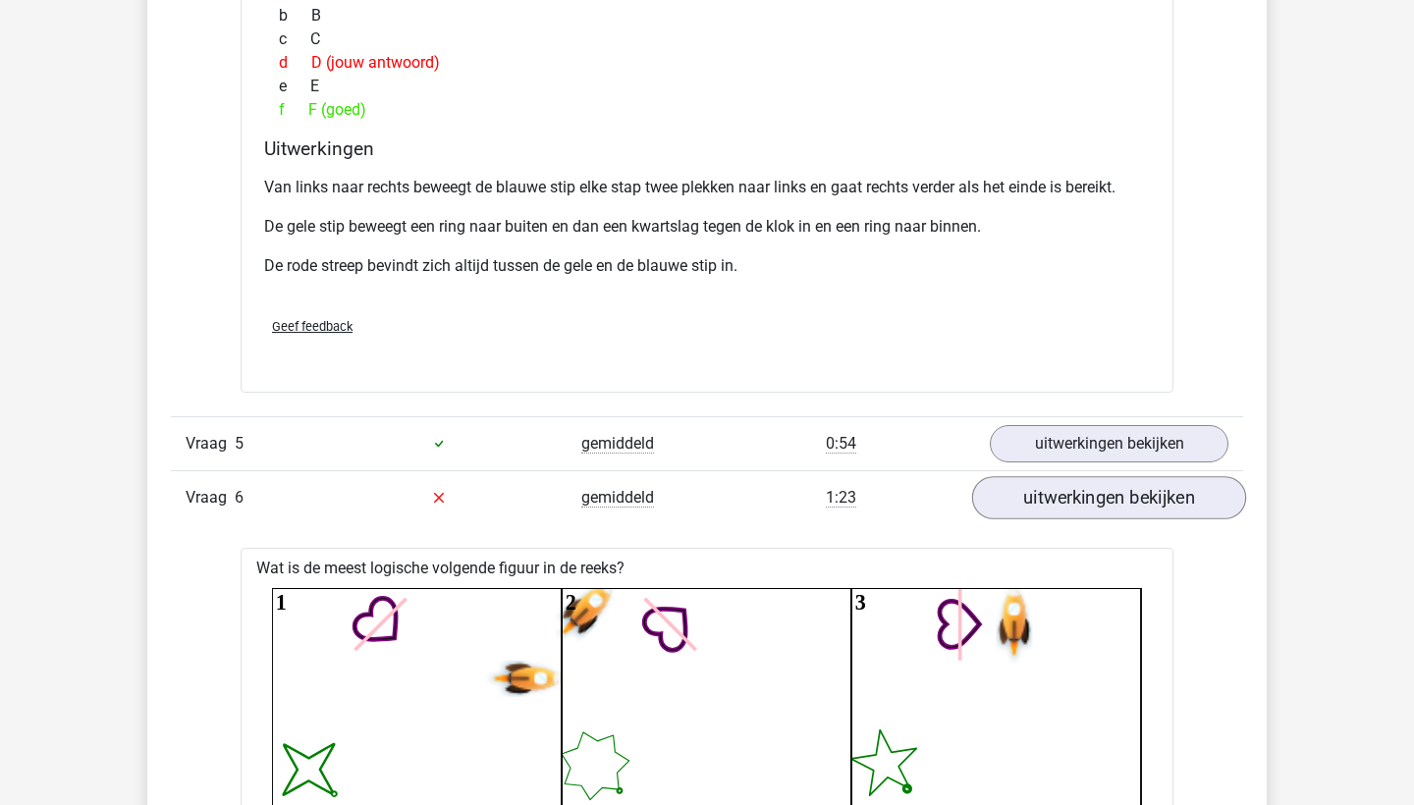
click at [1020, 492] on link "uitwerkingen bekijken" at bounding box center [1109, 497] width 274 height 43
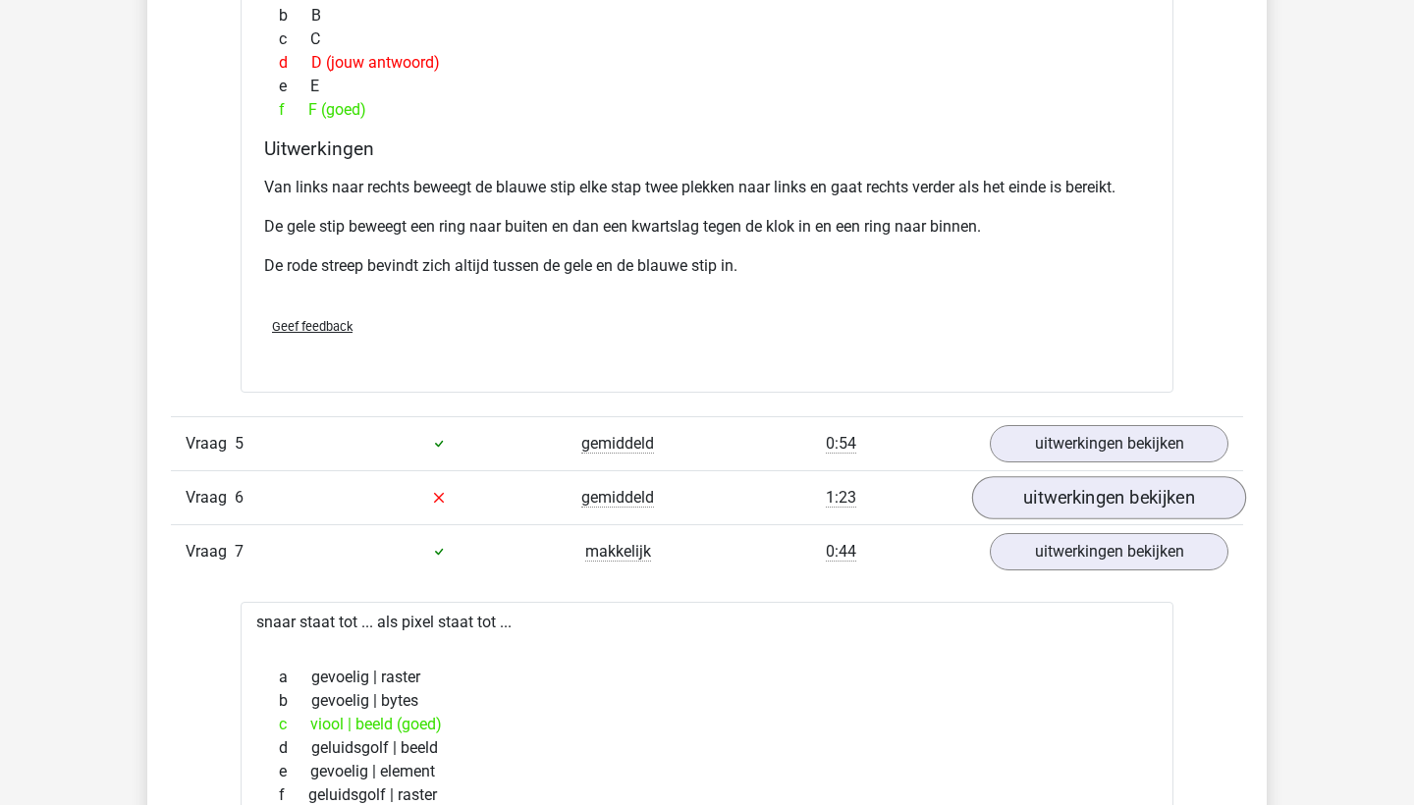
click at [1027, 501] on link "uitwerkingen bekijken" at bounding box center [1109, 497] width 274 height 43
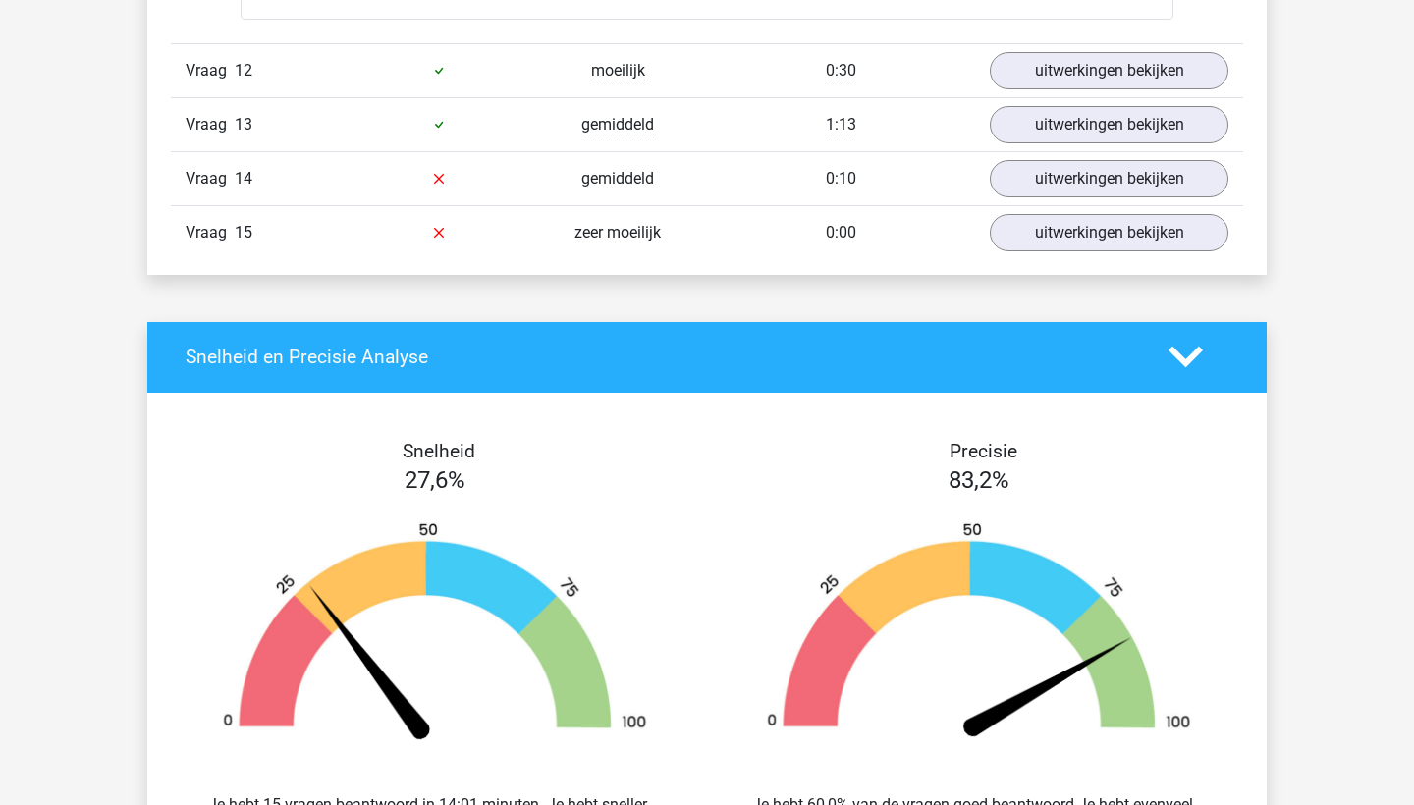
scroll to position [8729, 0]
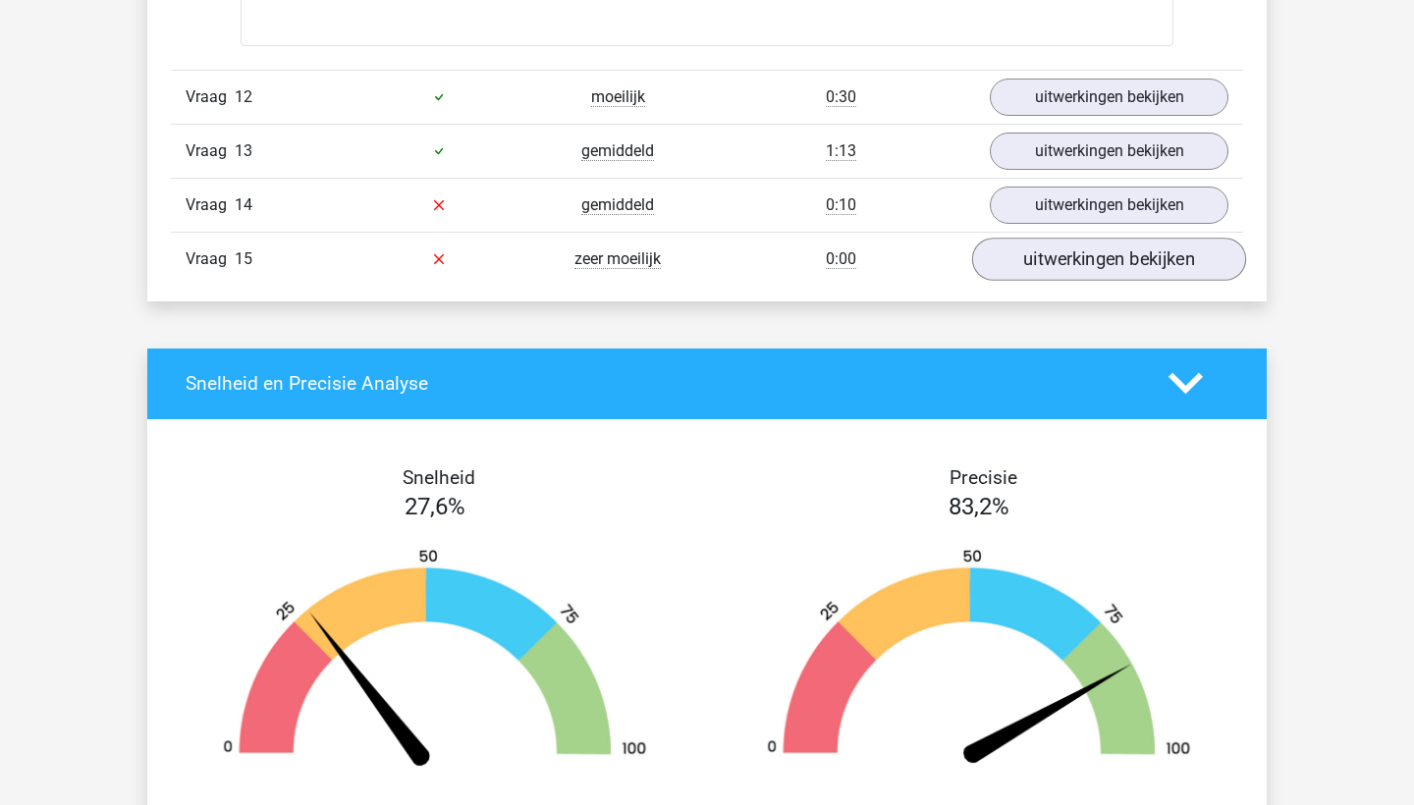
click at [1056, 281] on link "uitwerkingen bekijken" at bounding box center [1109, 259] width 274 height 43
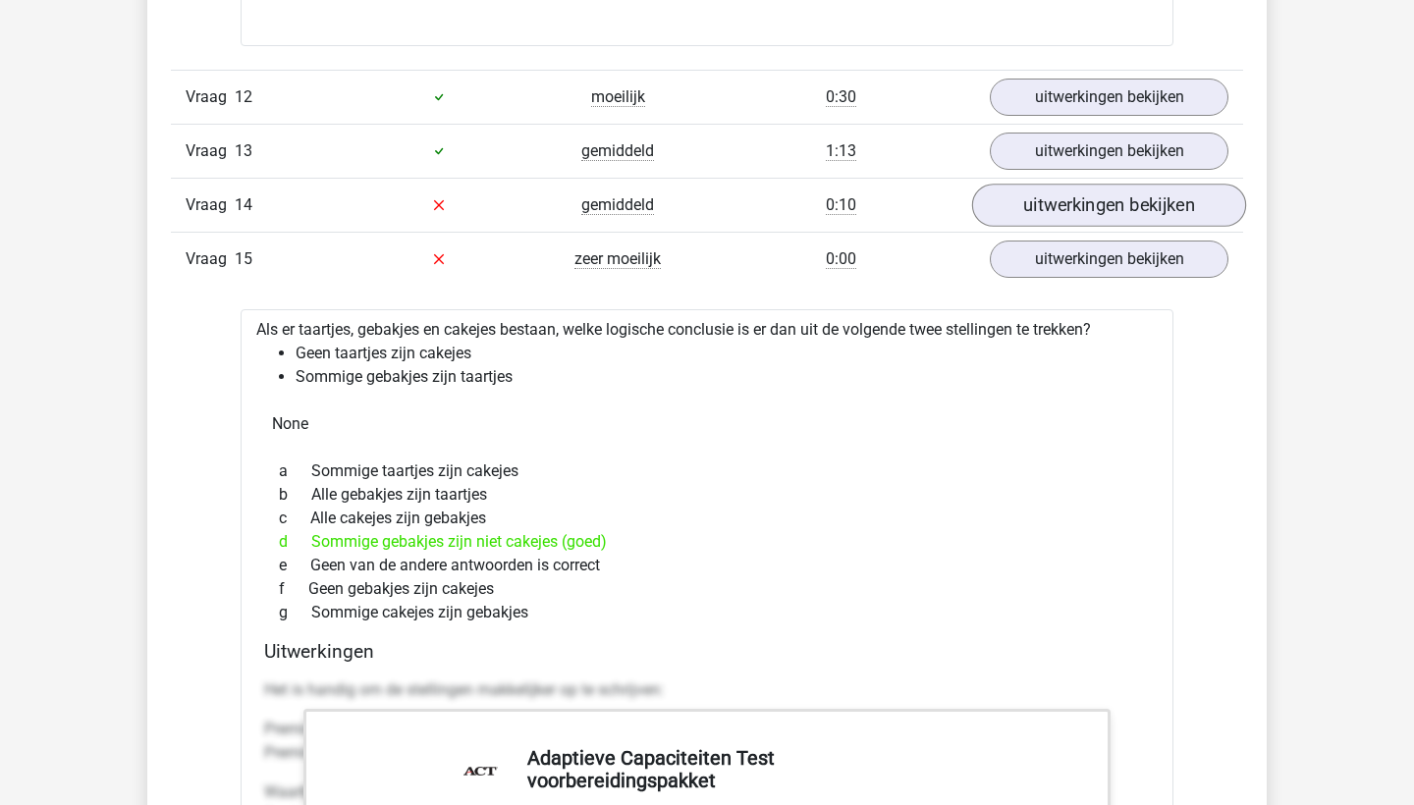
click at [1061, 218] on link "uitwerkingen bekijken" at bounding box center [1109, 205] width 274 height 43
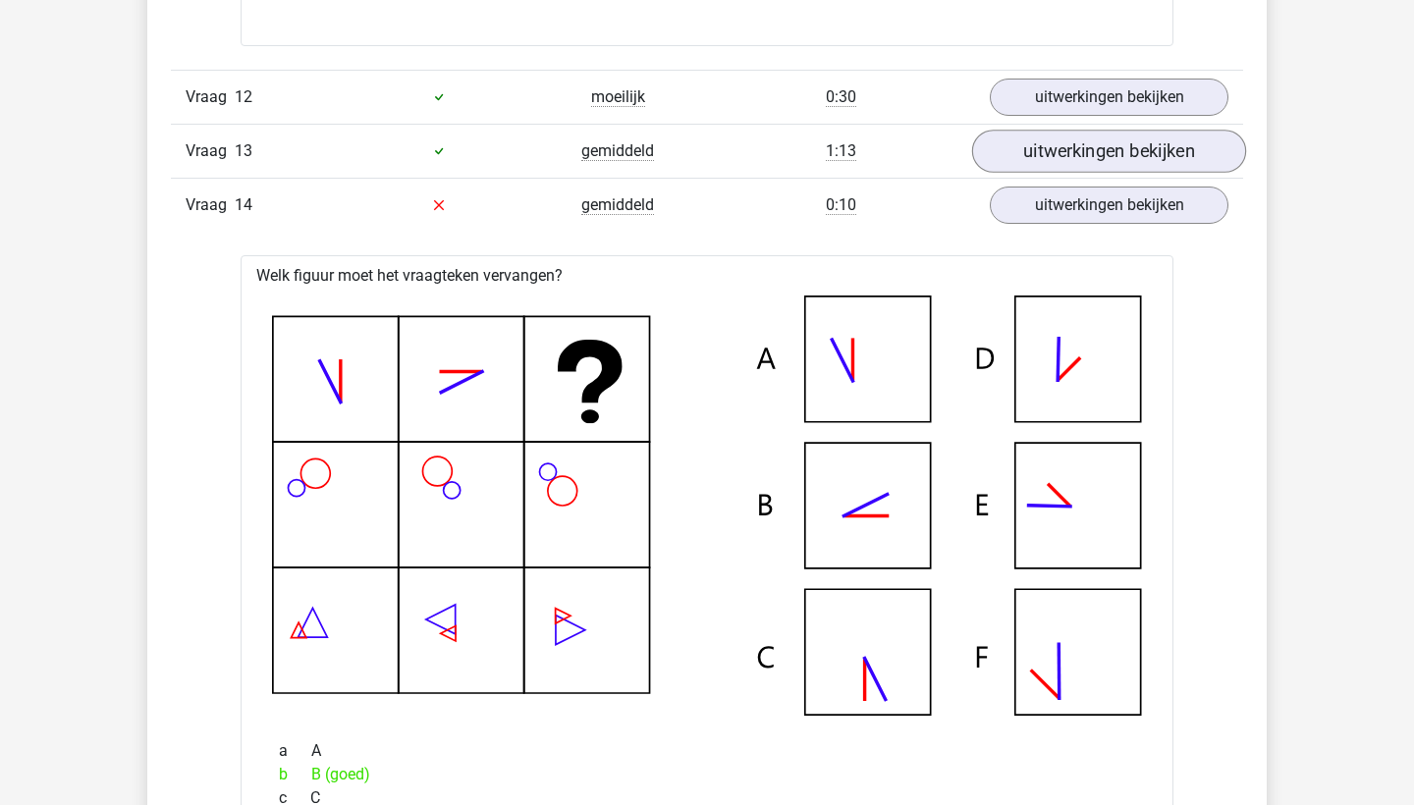
click at [1053, 164] on link "uitwerkingen bekijken" at bounding box center [1109, 151] width 274 height 43
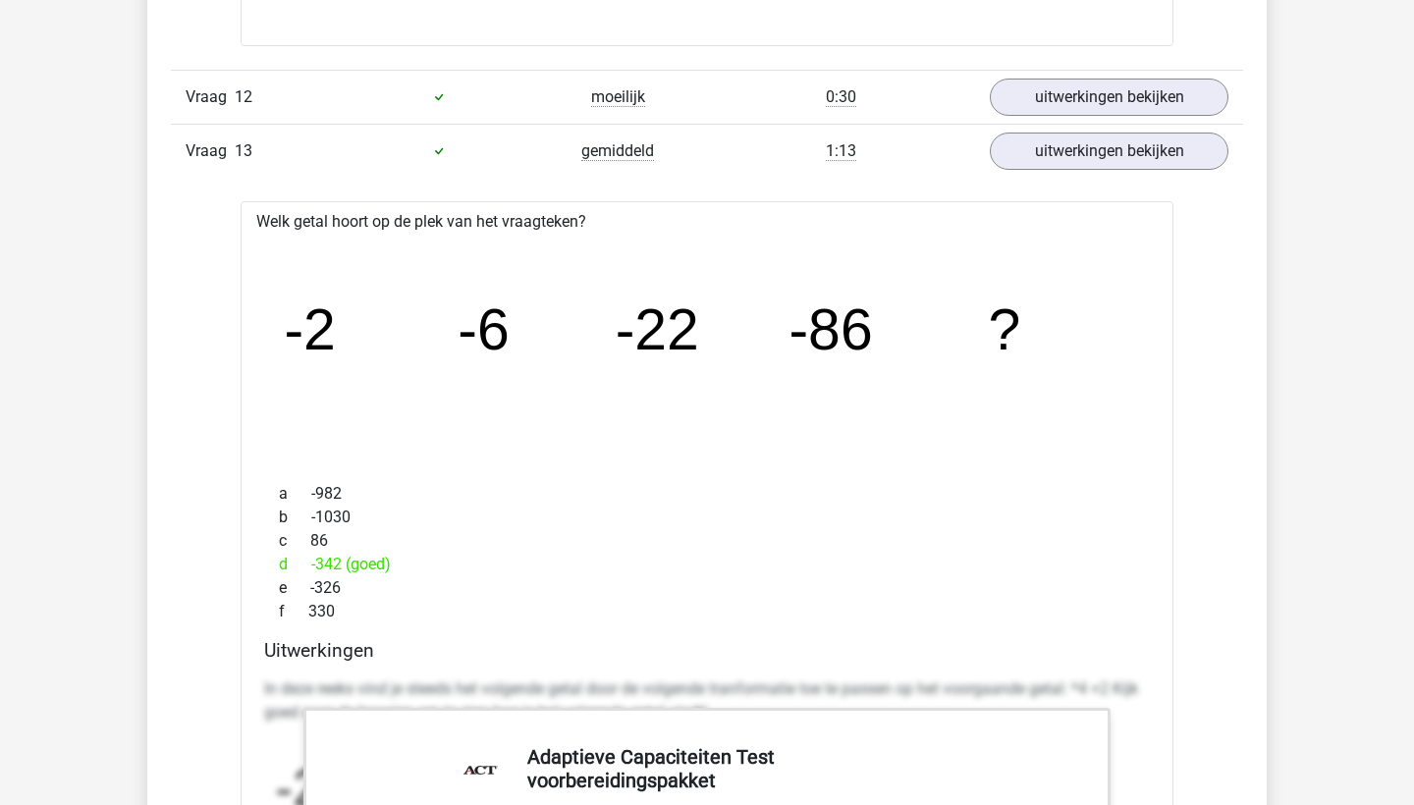
click at [1040, 178] on div "Vraag 13 gemiddeld 1:13 uitwerkingen bekijken" at bounding box center [707, 151] width 1072 height 54
click at [1040, 173] on link "uitwerkingen bekijken" at bounding box center [1109, 151] width 274 height 43
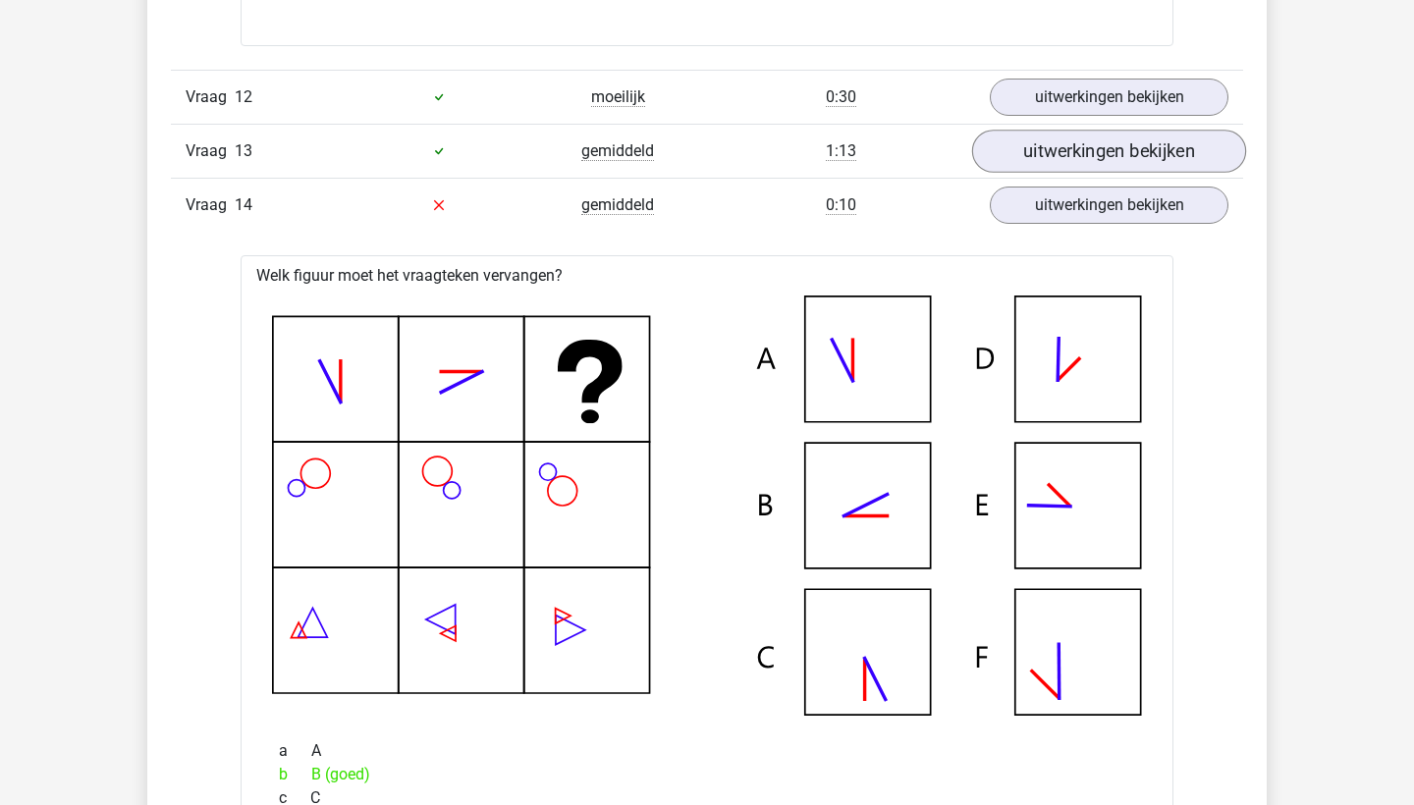
click at [1041, 173] on link "uitwerkingen bekijken" at bounding box center [1109, 151] width 274 height 43
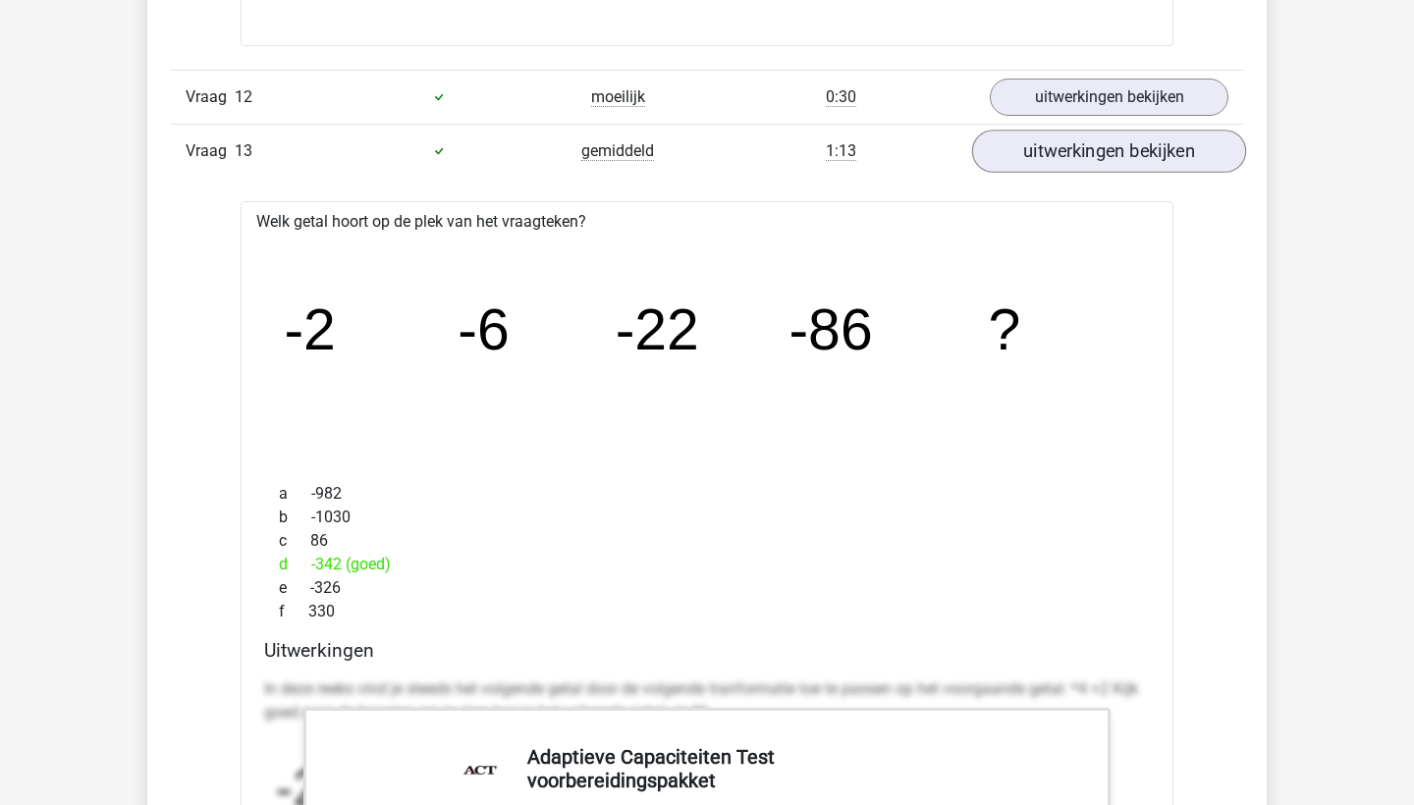
click at [1041, 173] on link "uitwerkingen bekijken" at bounding box center [1109, 151] width 274 height 43
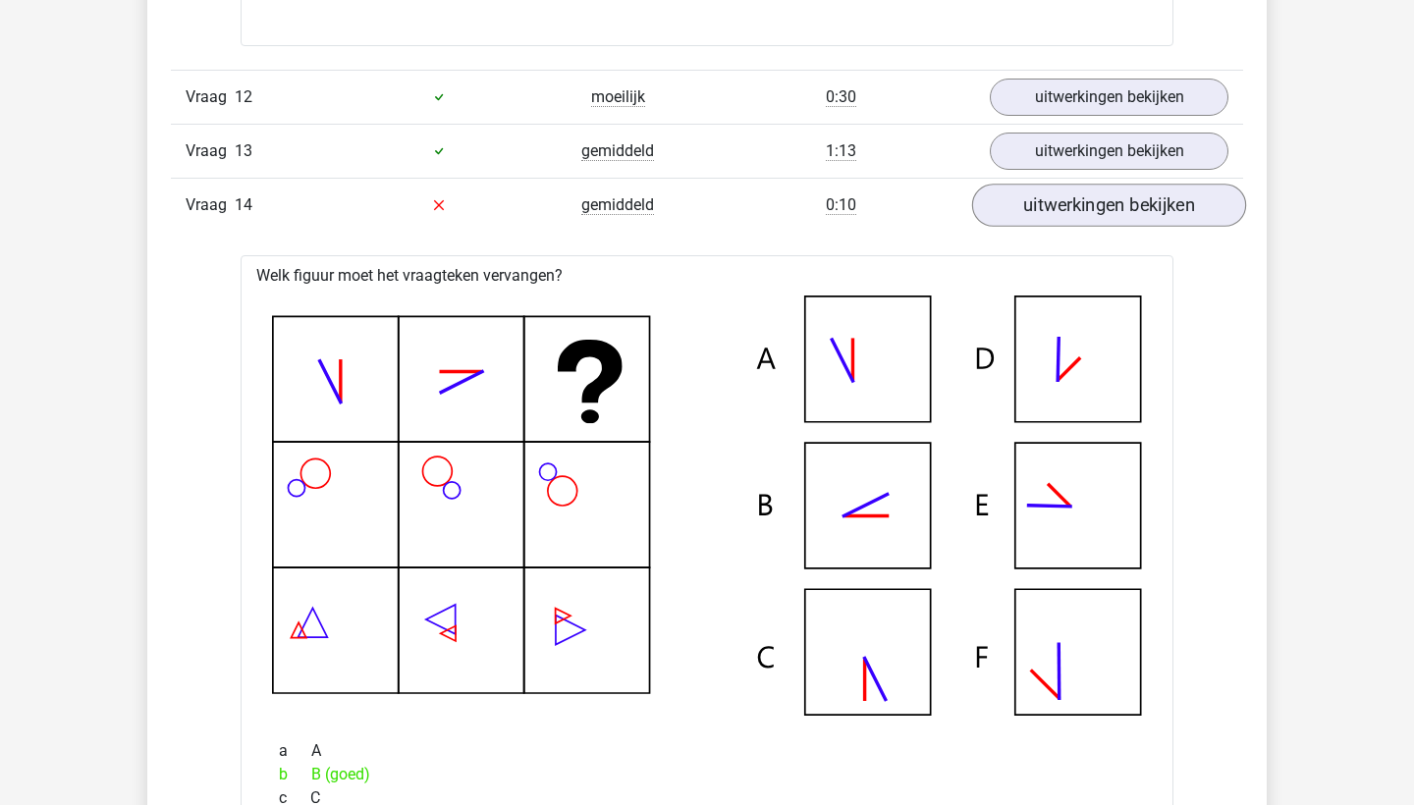
click at [1052, 227] on link "uitwerkingen bekijken" at bounding box center [1109, 205] width 274 height 43
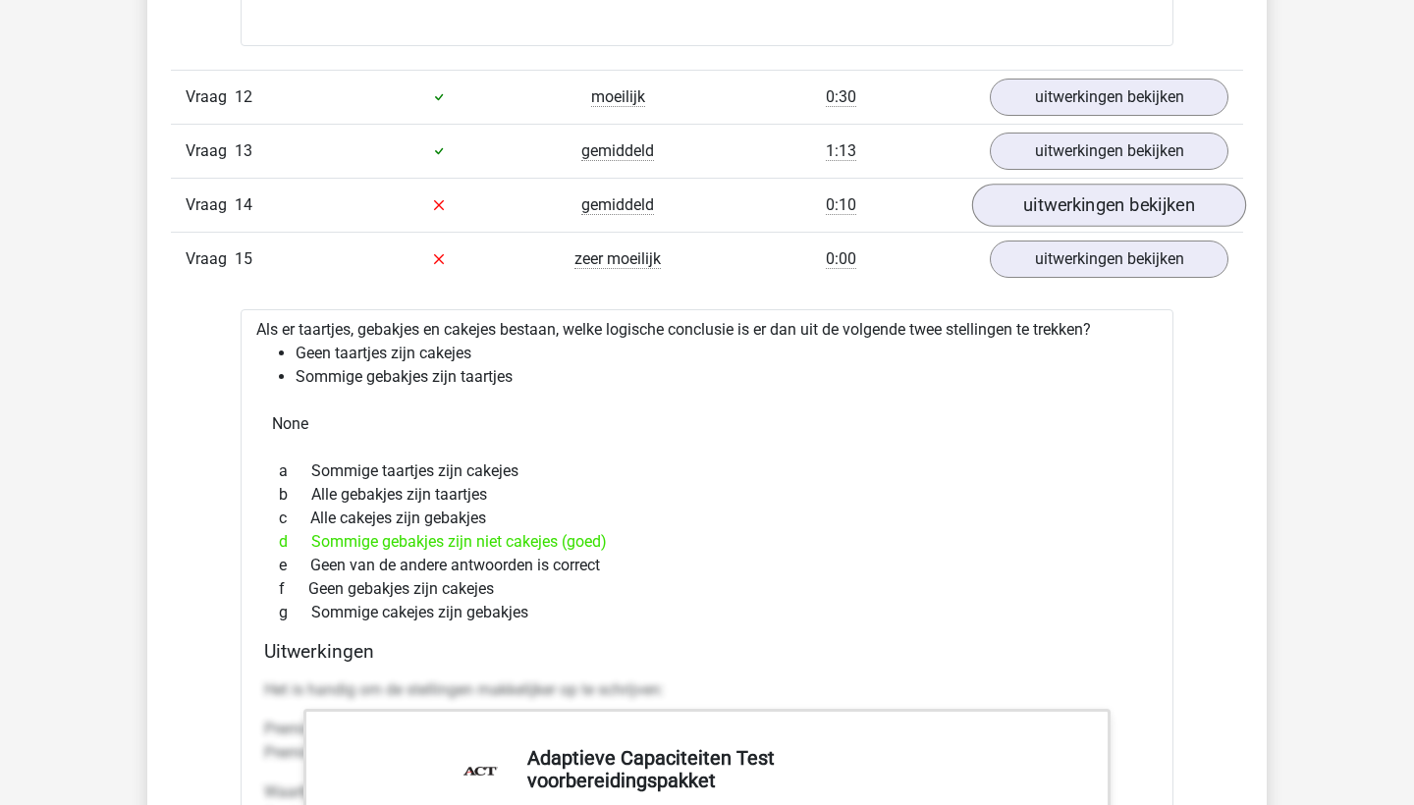
click at [1050, 227] on link "uitwerkingen bekijken" at bounding box center [1109, 205] width 274 height 43
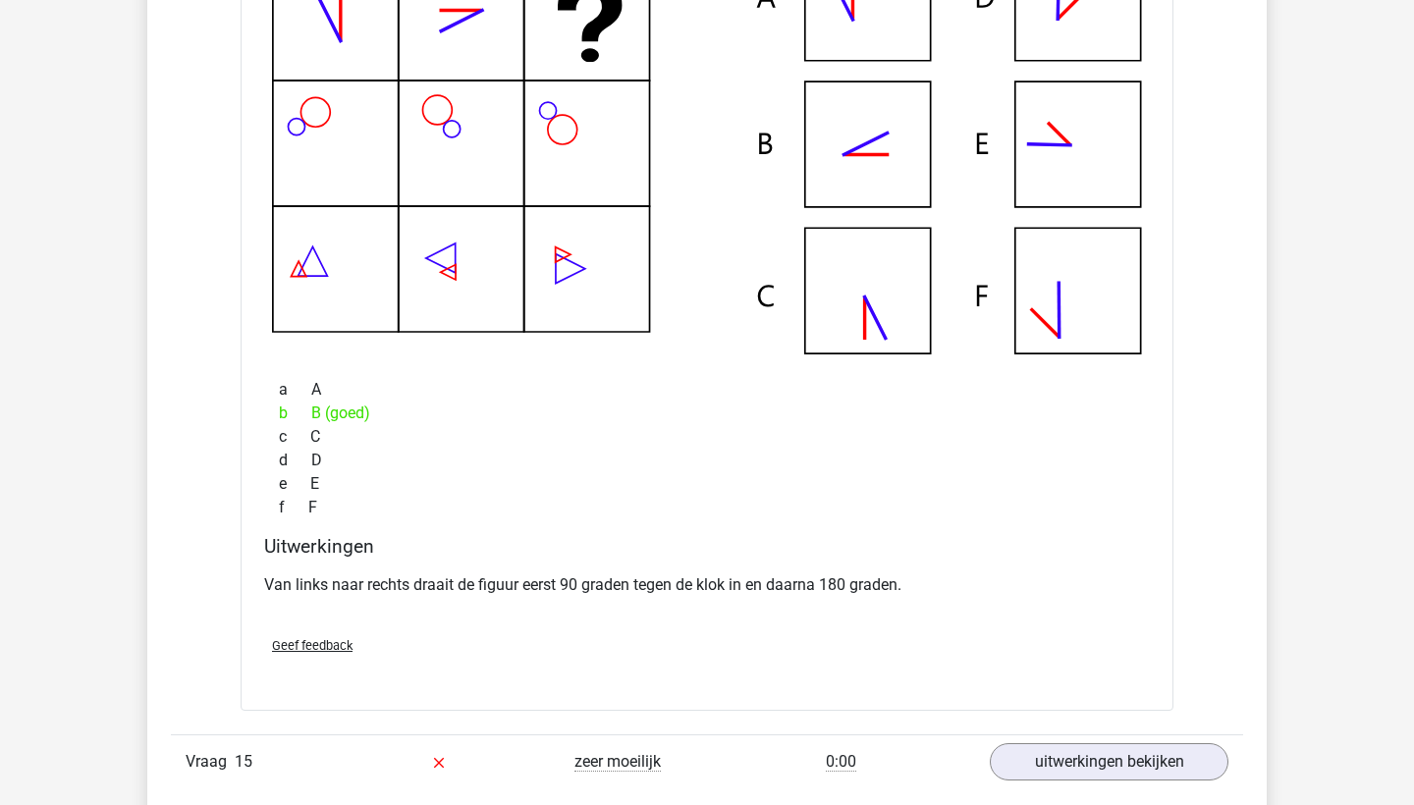
scroll to position [9145, 0]
